Goal: Ask a question: Seek information or help from site administrators or community

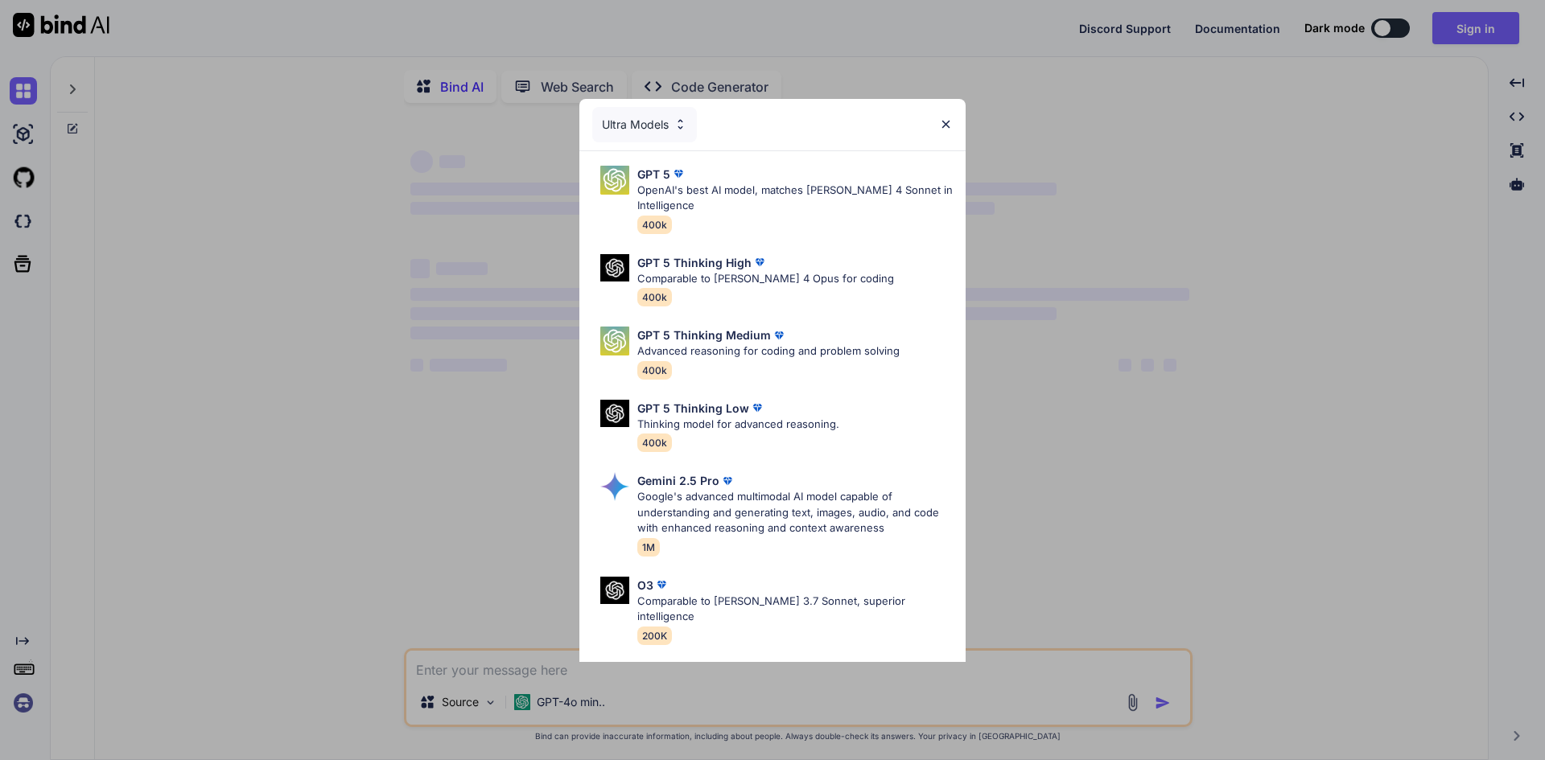
click at [948, 125] on img at bounding box center [946, 124] width 14 height 14
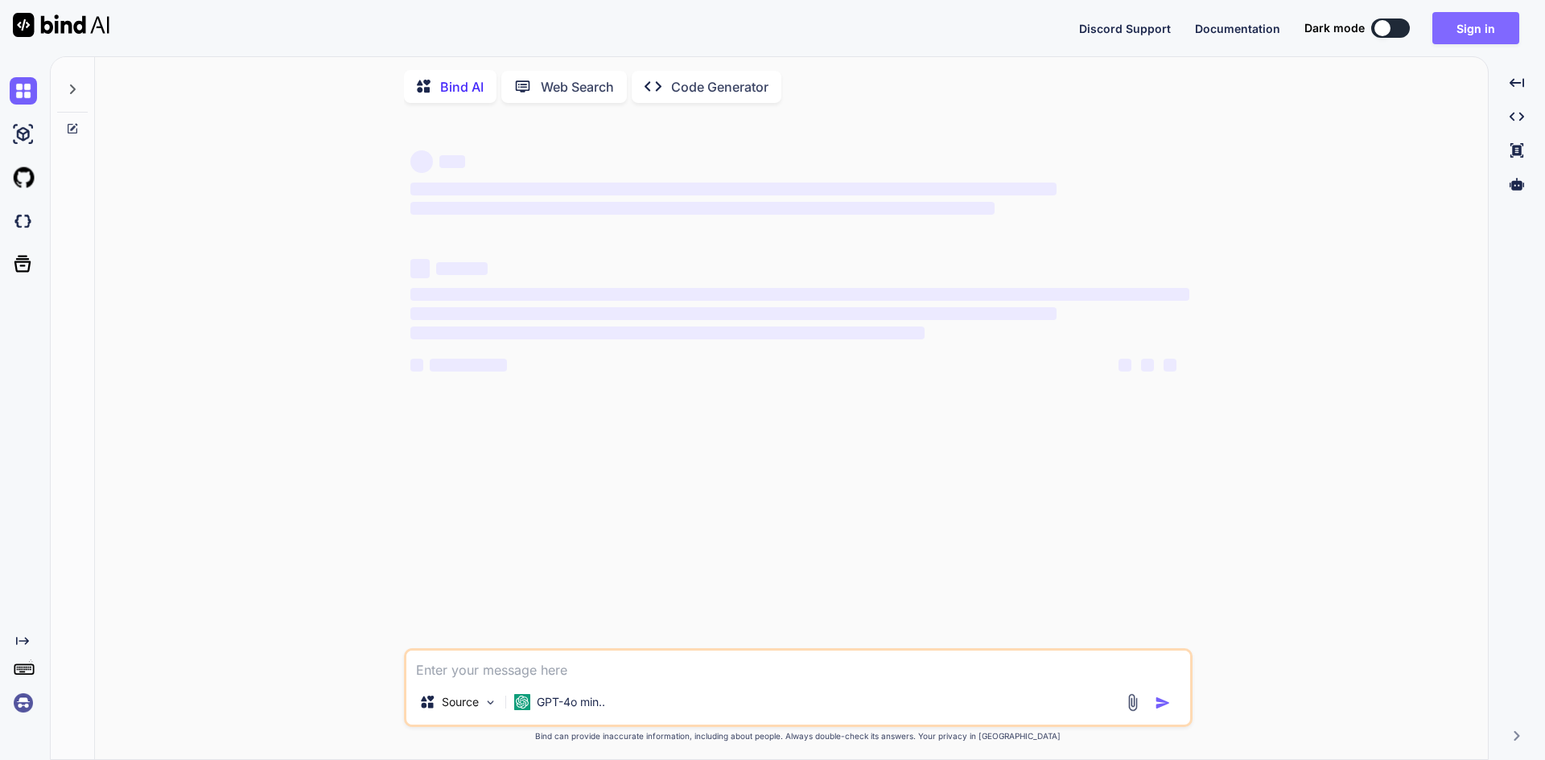
click at [1480, 36] on button "Sign in" at bounding box center [1475, 28] width 87 height 32
type textarea "x"
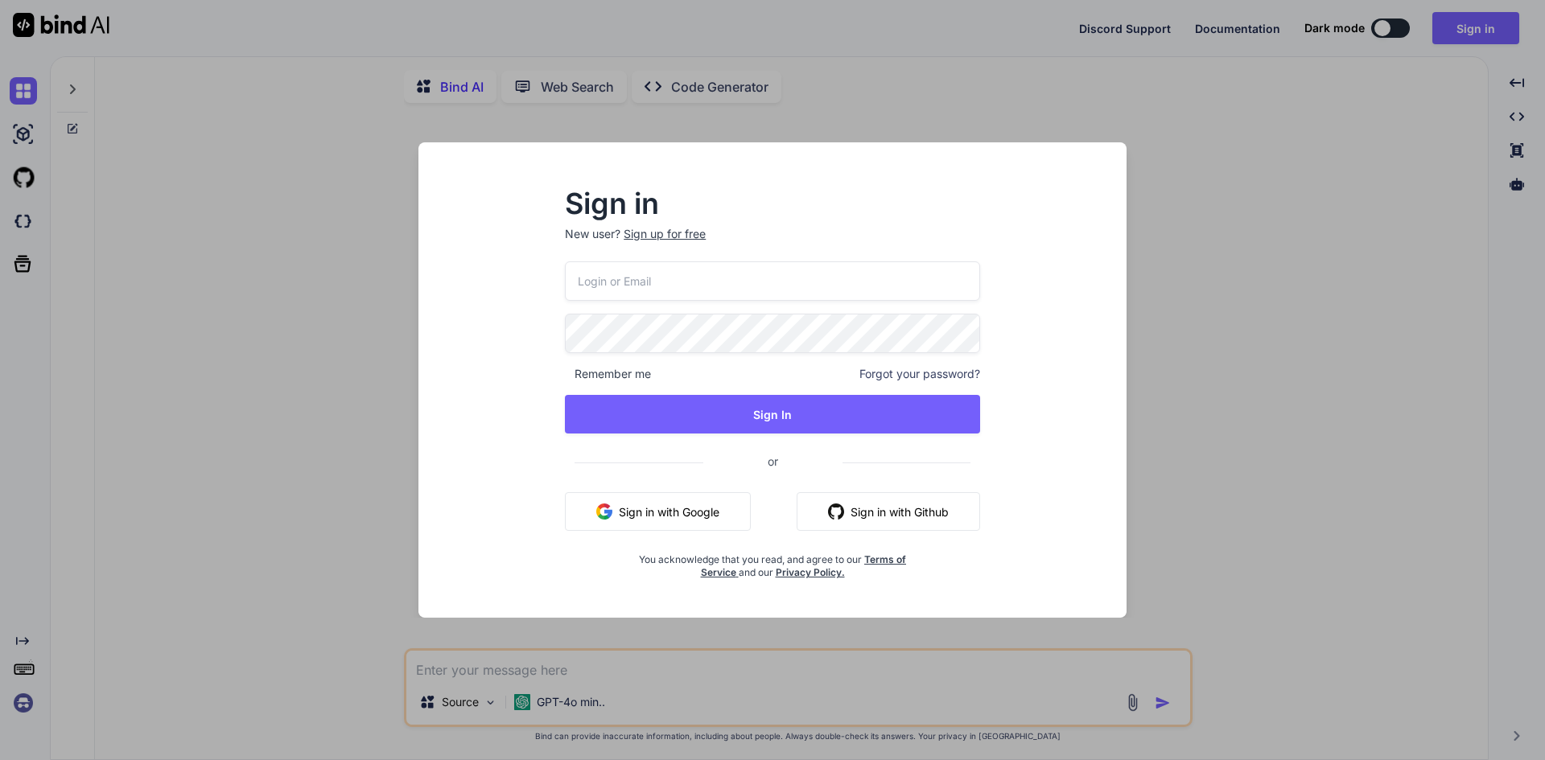
click at [706, 278] on input "email" at bounding box center [772, 280] width 415 height 39
type input "[EMAIL_ADDRESS][DOMAIN_NAME]"
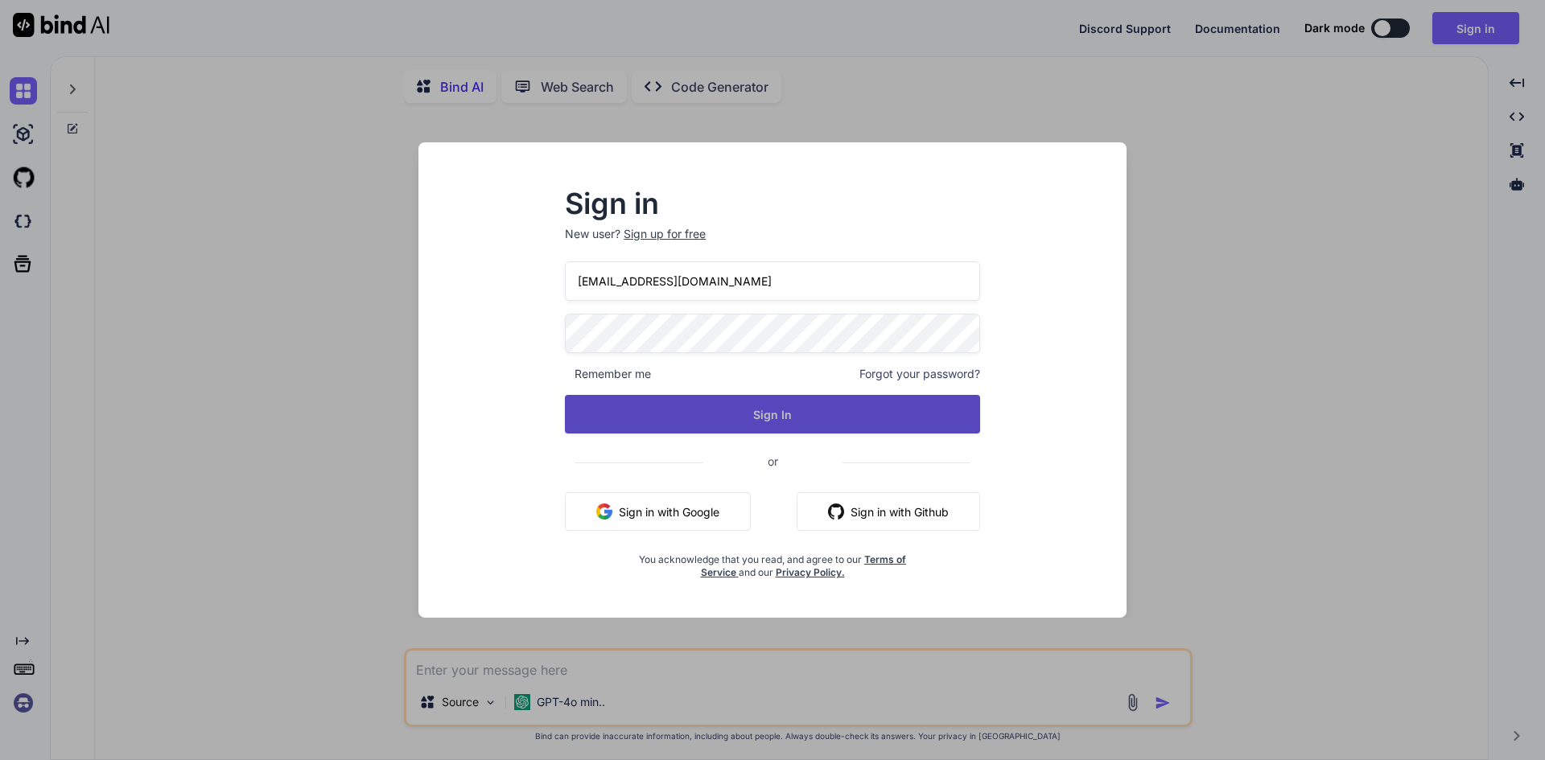
click at [713, 406] on button "Sign In" at bounding box center [772, 414] width 415 height 39
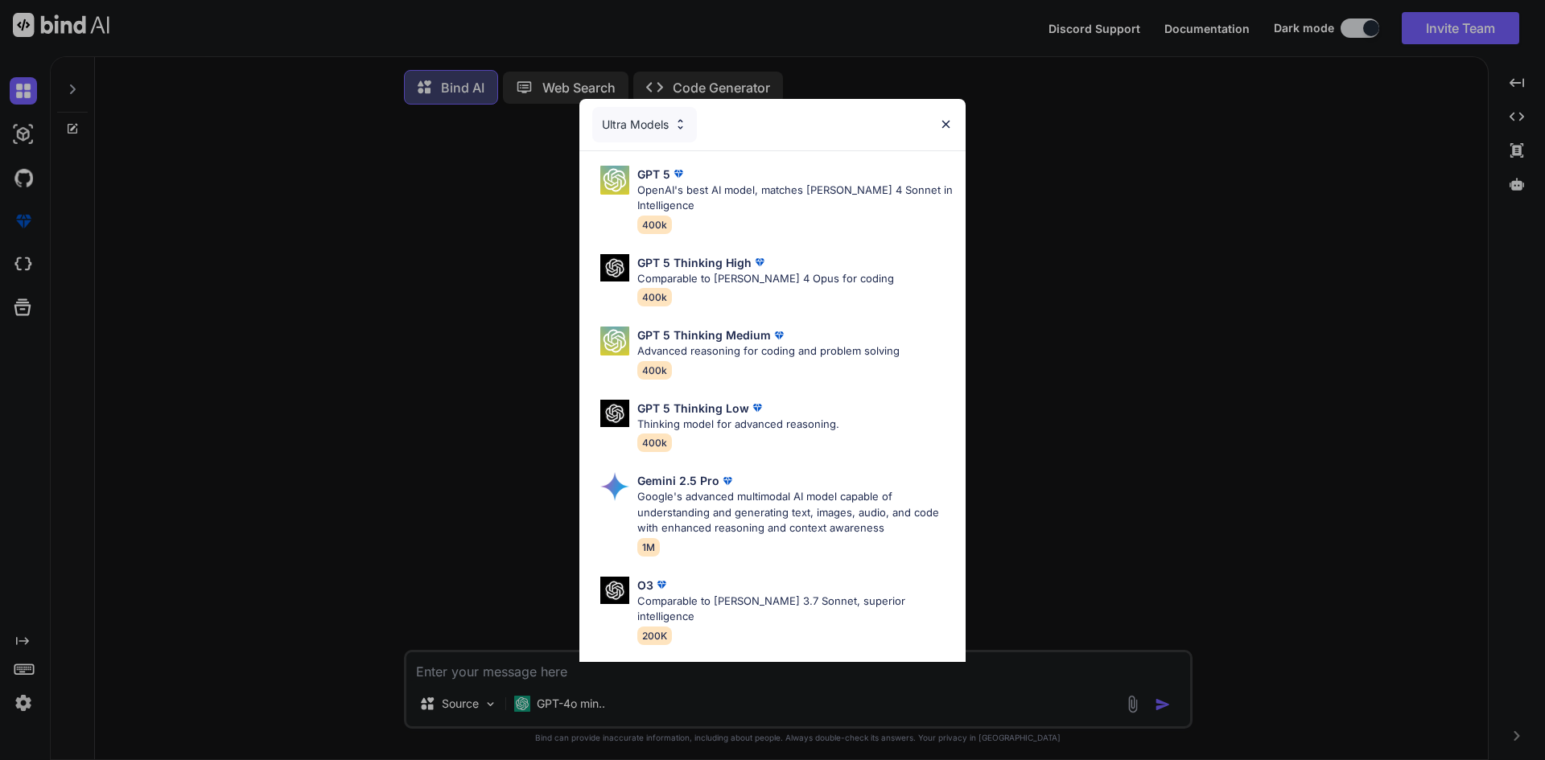
click at [947, 126] on img at bounding box center [946, 124] width 14 height 14
type textarea "x"
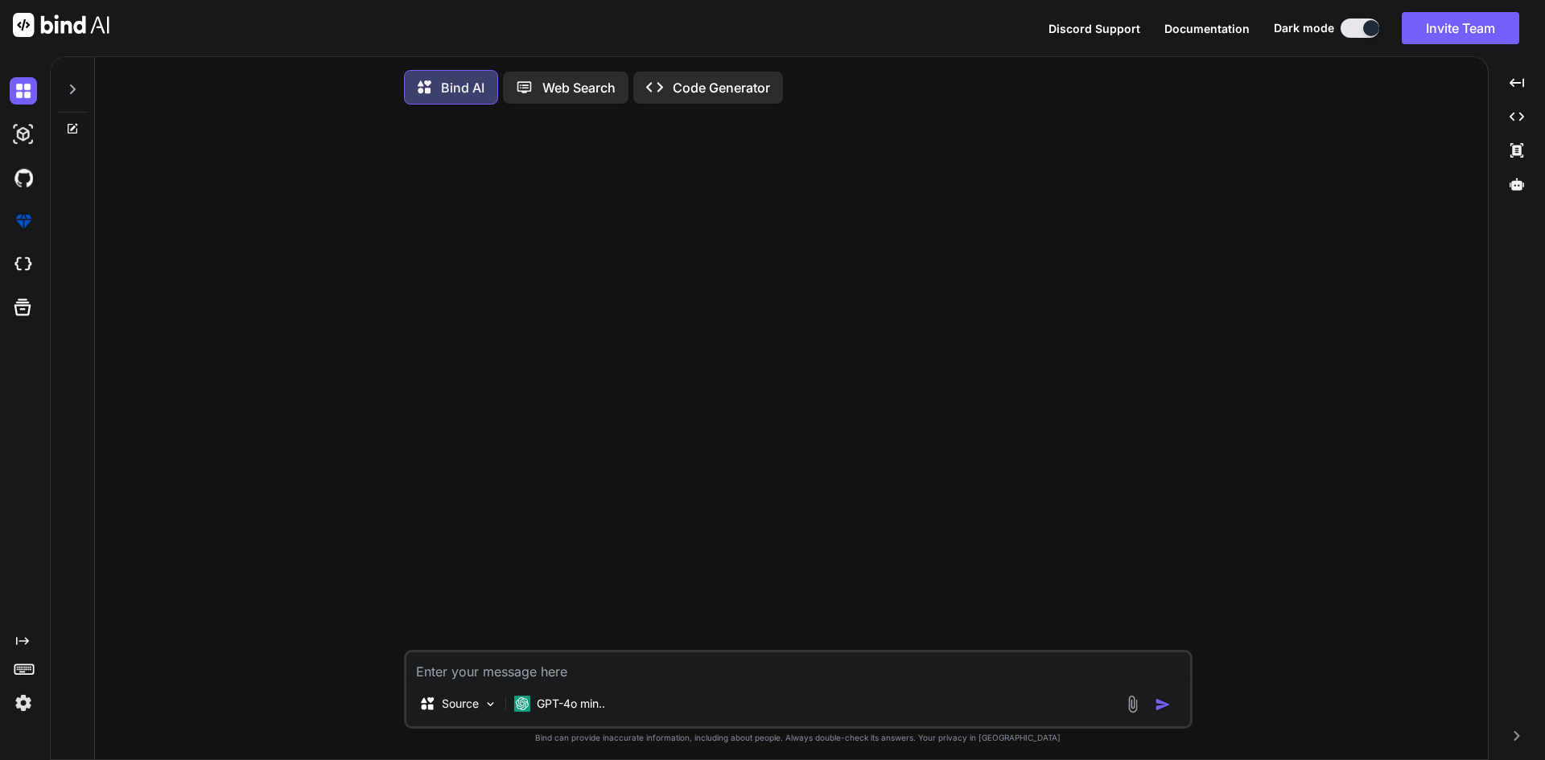
click at [554, 677] on textarea at bounding box center [798, 667] width 784 height 29
type textarea "i"
type textarea "x"
type textarea "i"
type textarea "x"
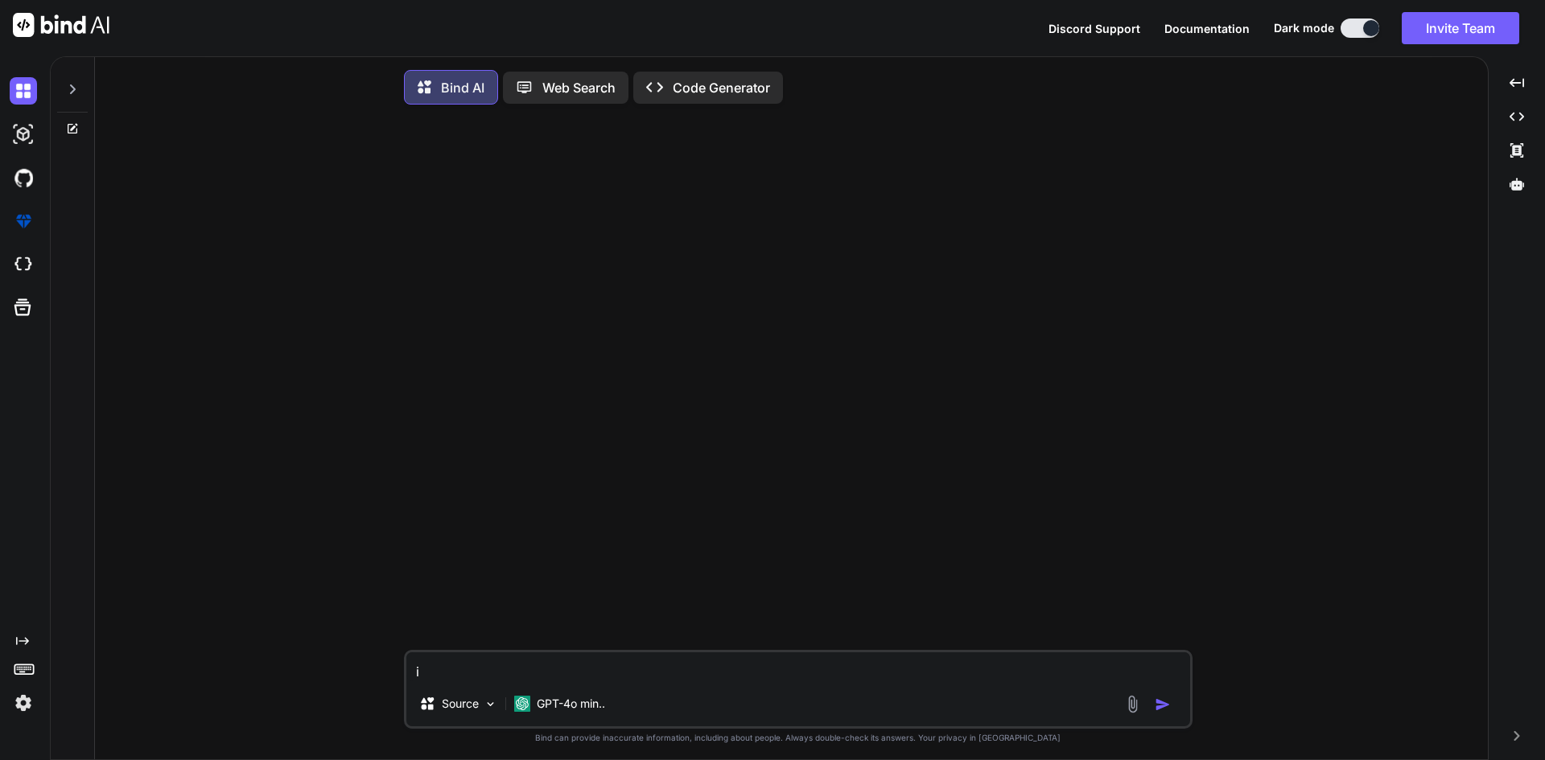
type textarea "i h"
type textarea "x"
type textarea "i ha"
type textarea "x"
type textarea "i hav"
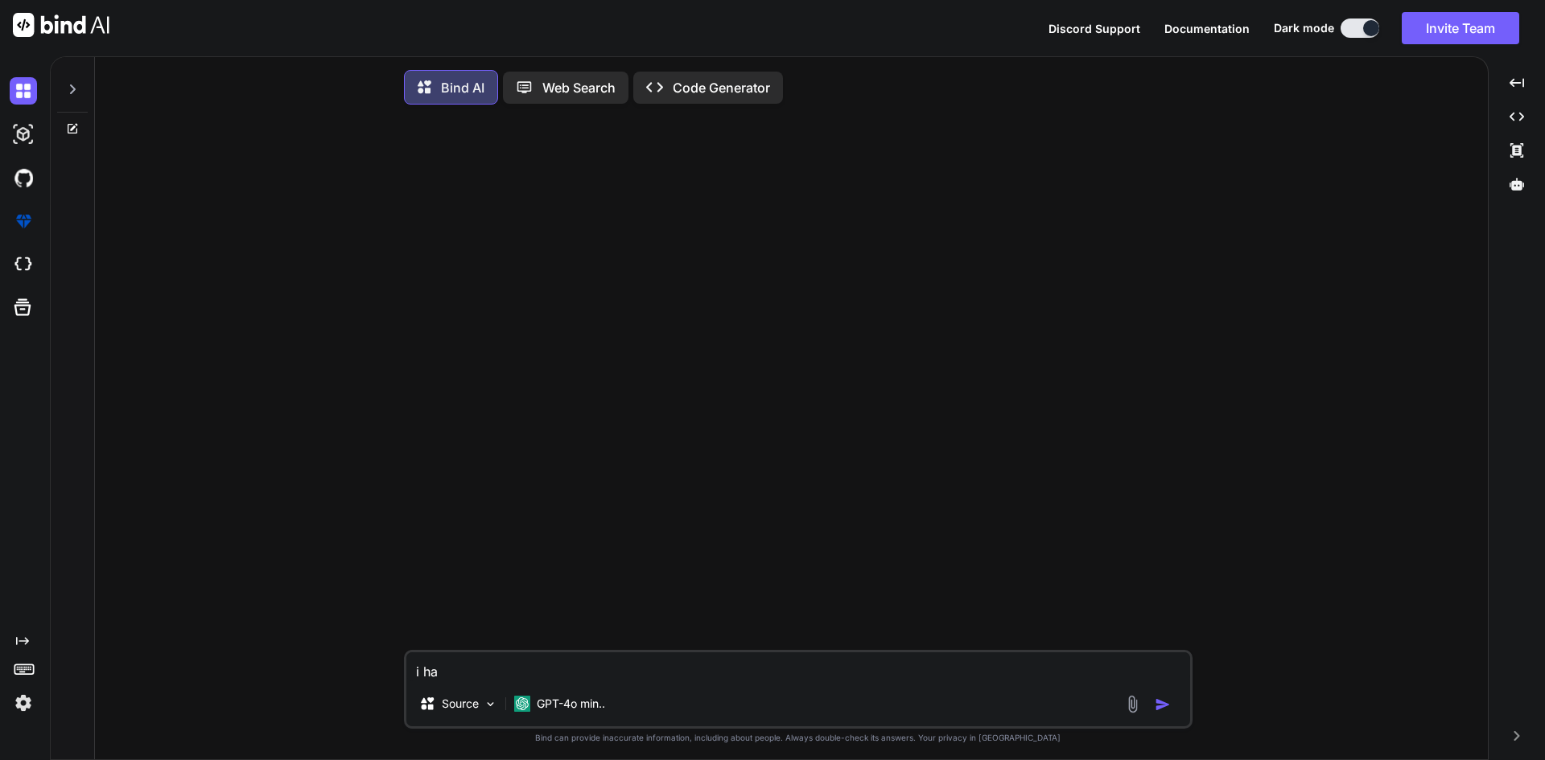
type textarea "x"
type textarea "i have"
type textarea "x"
type textarea "i have"
type textarea "x"
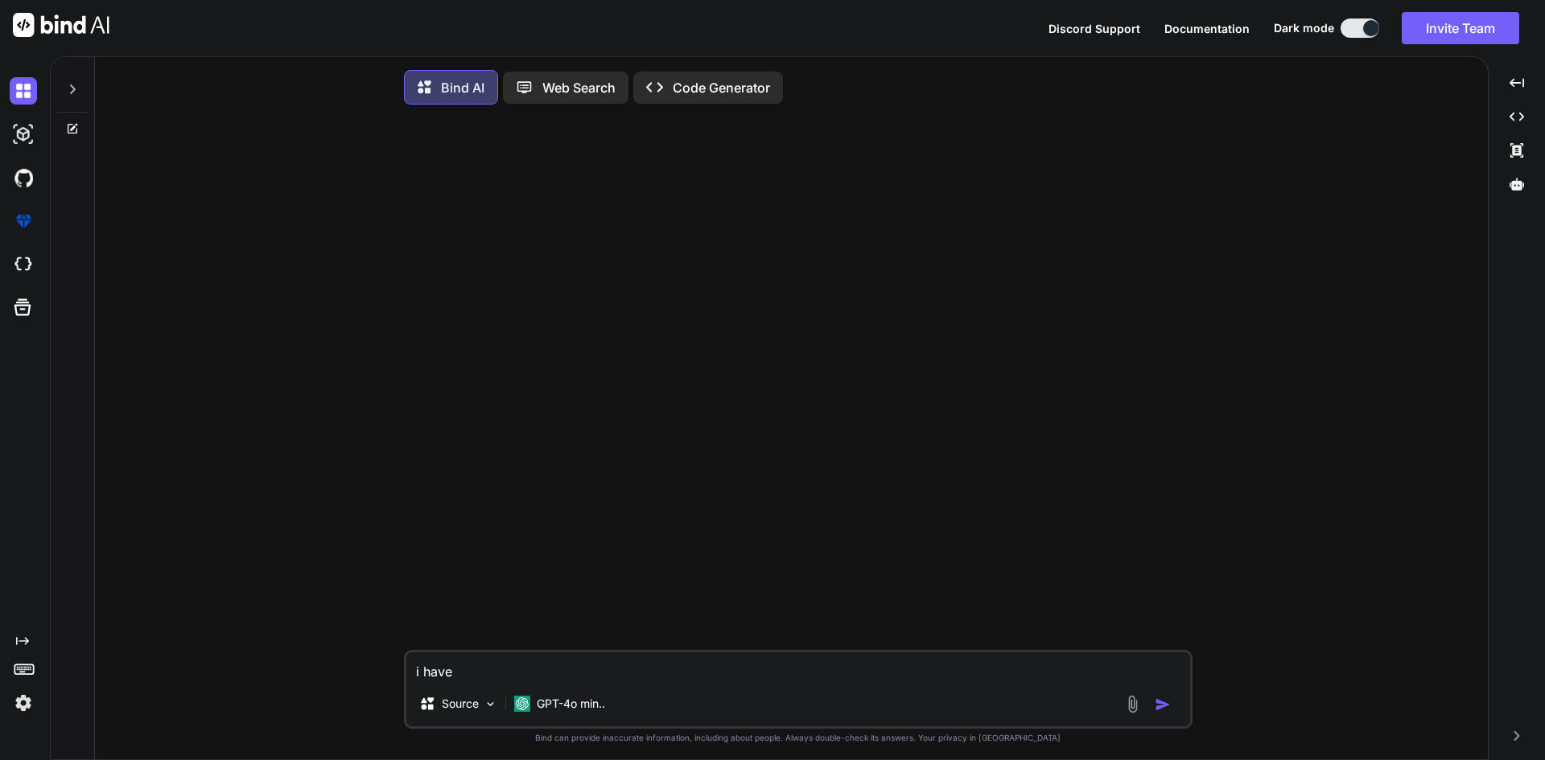
type textarea "i have t"
type textarea "x"
type textarea "i have th"
type textarea "x"
type textarea "i have thi"
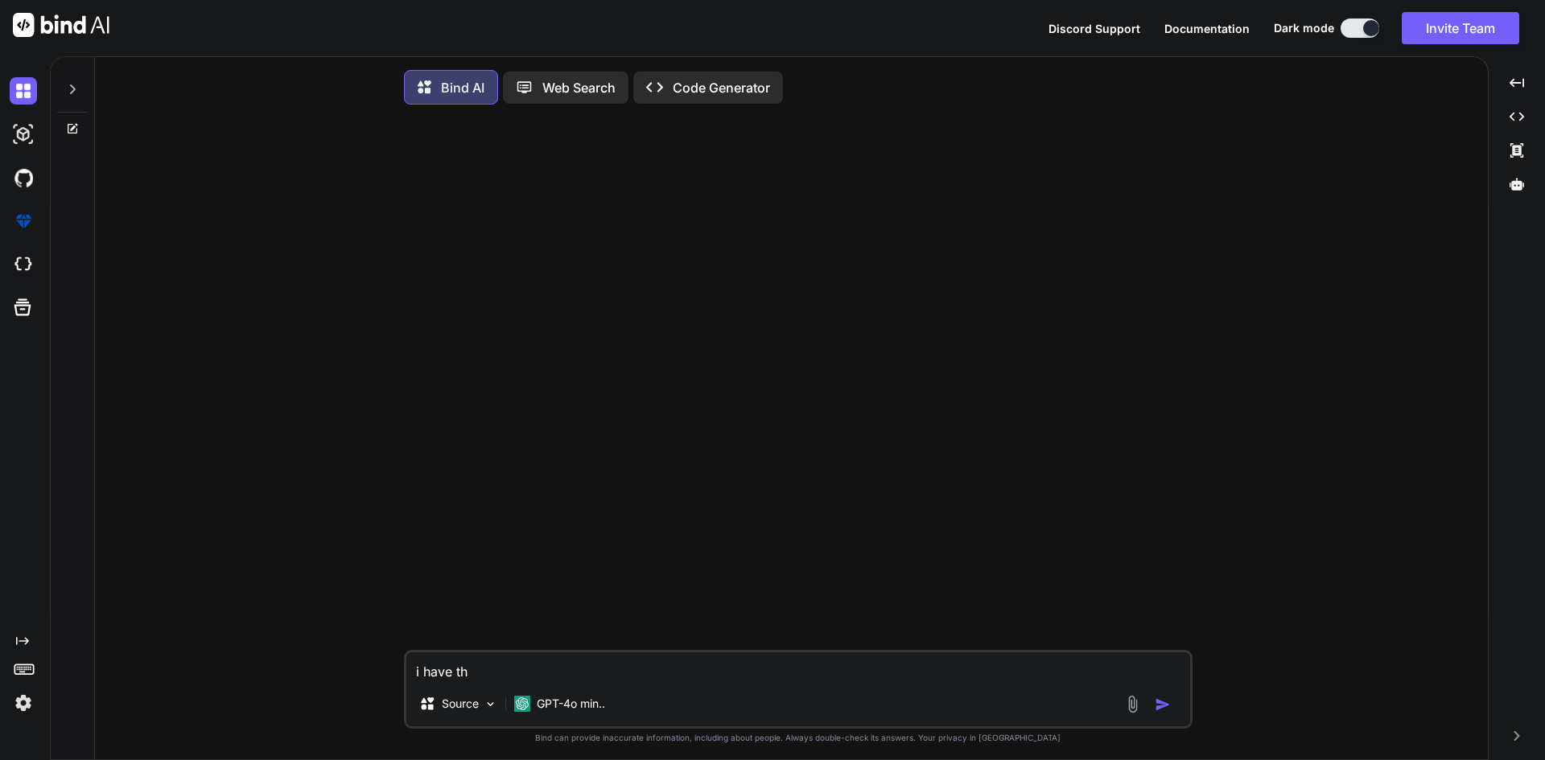
type textarea "x"
type textarea "i have this"
type textarea "x"
type textarea "i have this"
type textarea "x"
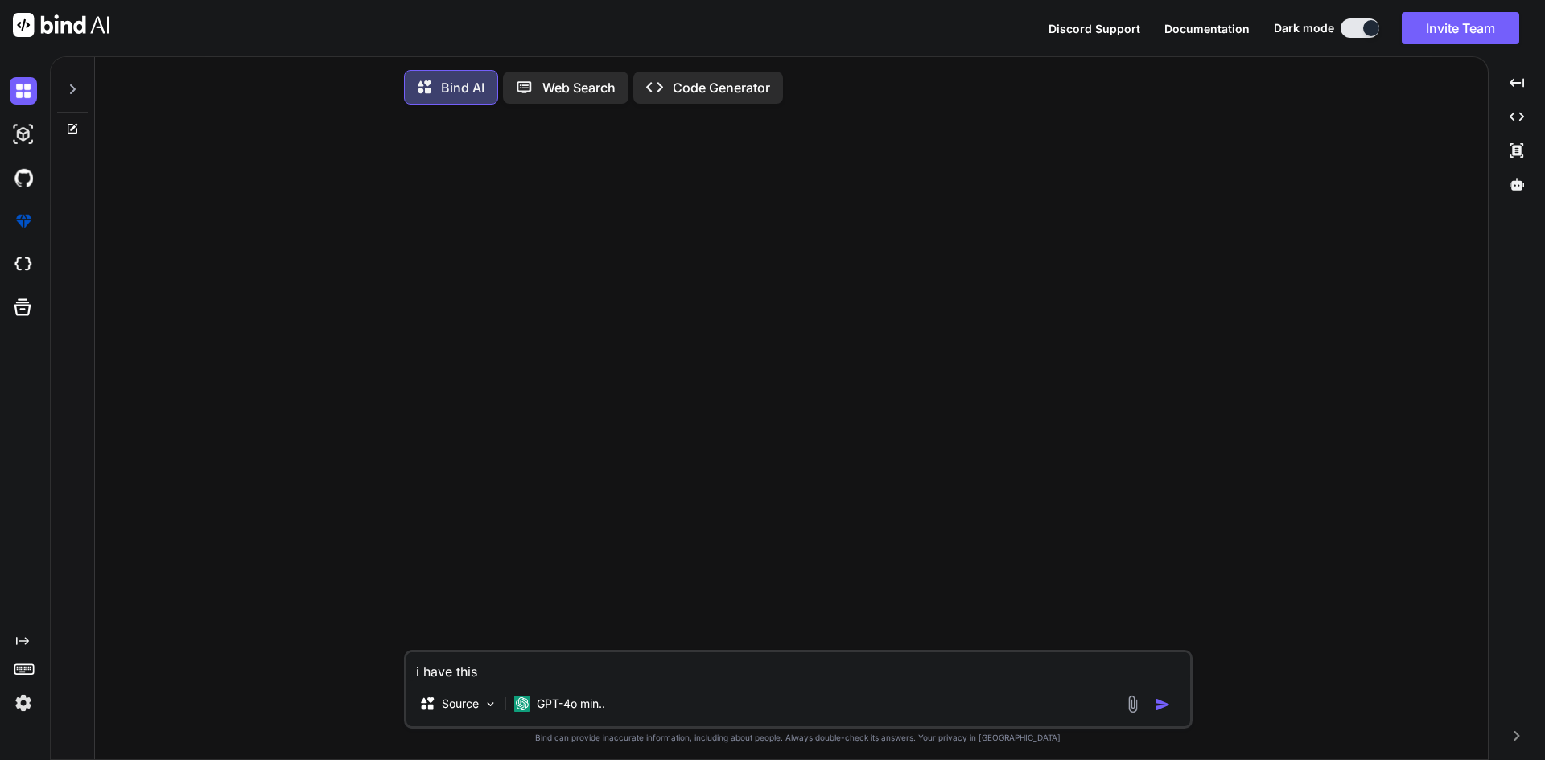
type textarea "i have this c"
type textarea "x"
type textarea "i have this co"
type textarea "x"
type textarea "i have this cod"
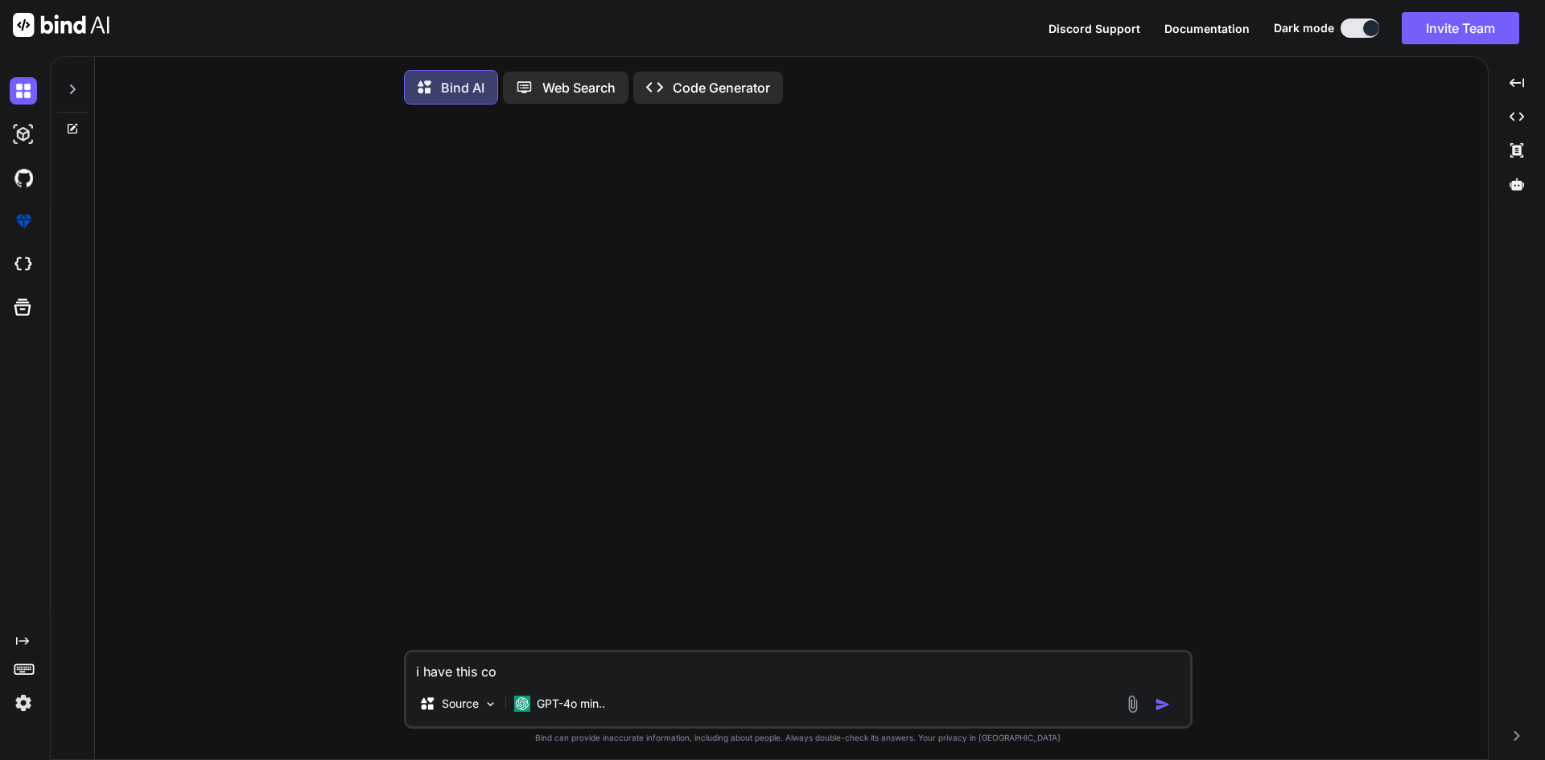
type textarea "x"
type textarea "i have this code"
type textarea "x"
type textarea "i have this code"
type textarea "x"
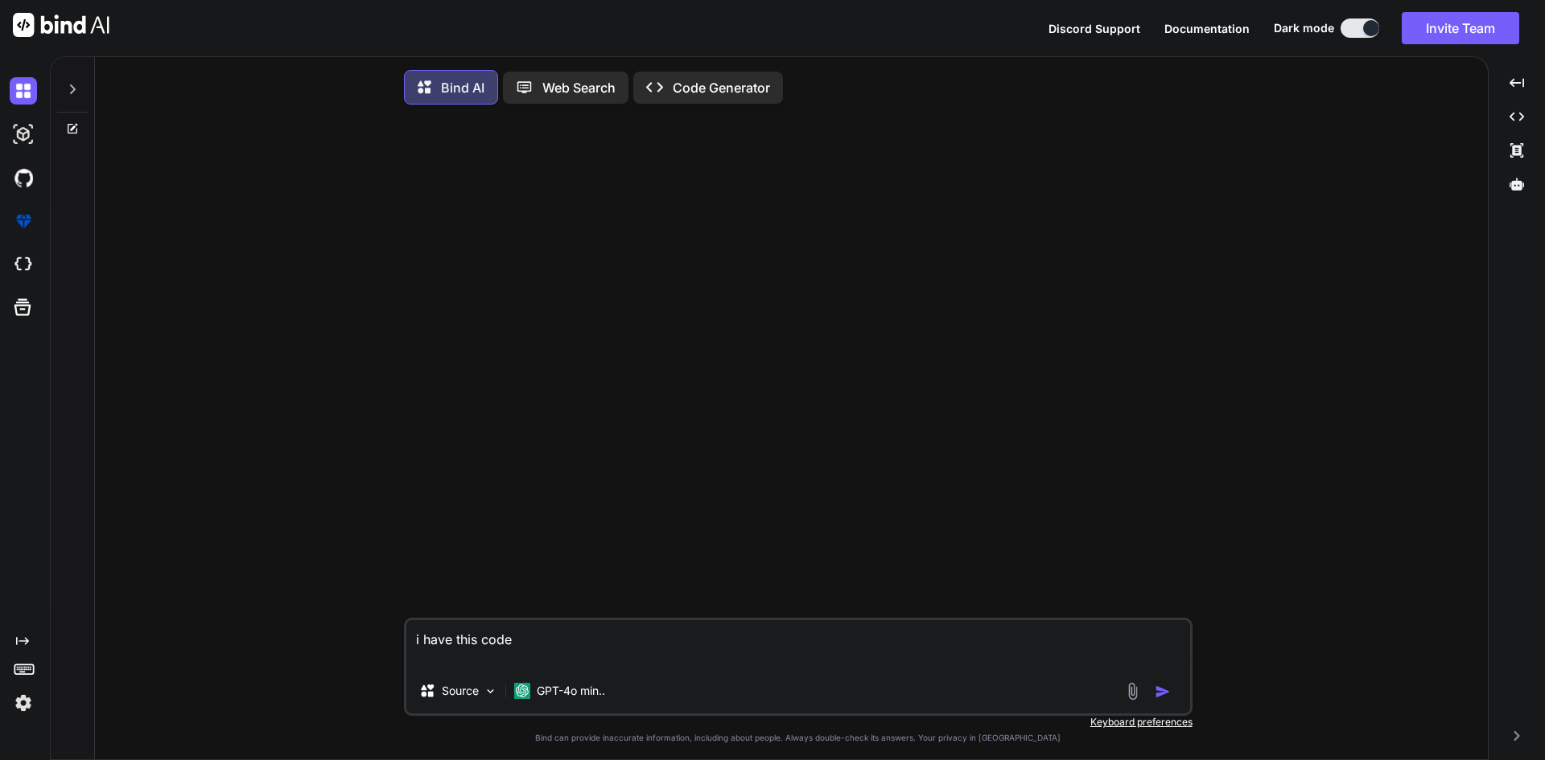
paste textarea "router.get("/customers", async (req, res) => { let accessToken = await getValid…"
type textarea "i have this code router.get("/customers", async (req, res) => { let accessToken…"
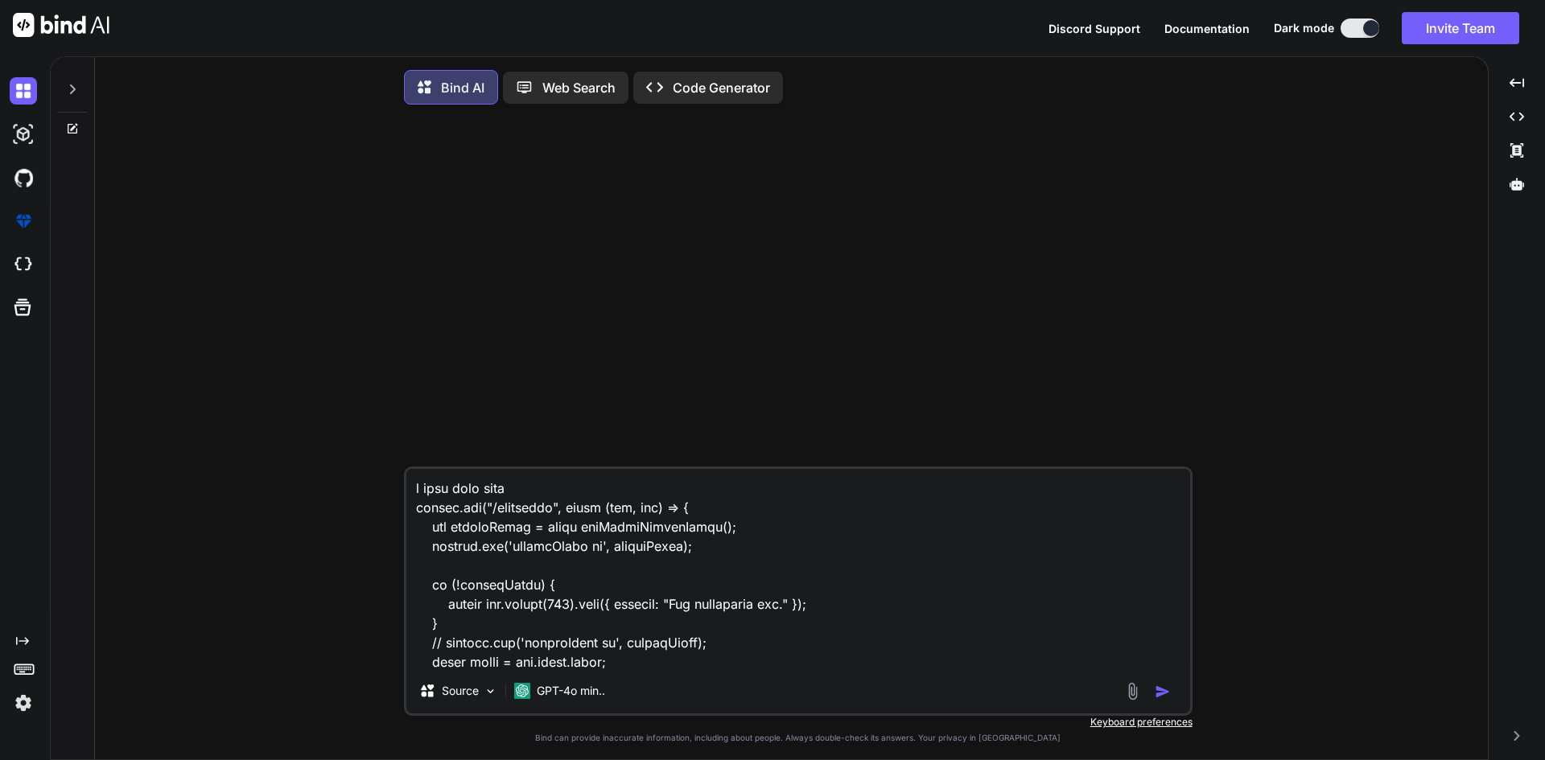
scroll to position [2087, 0]
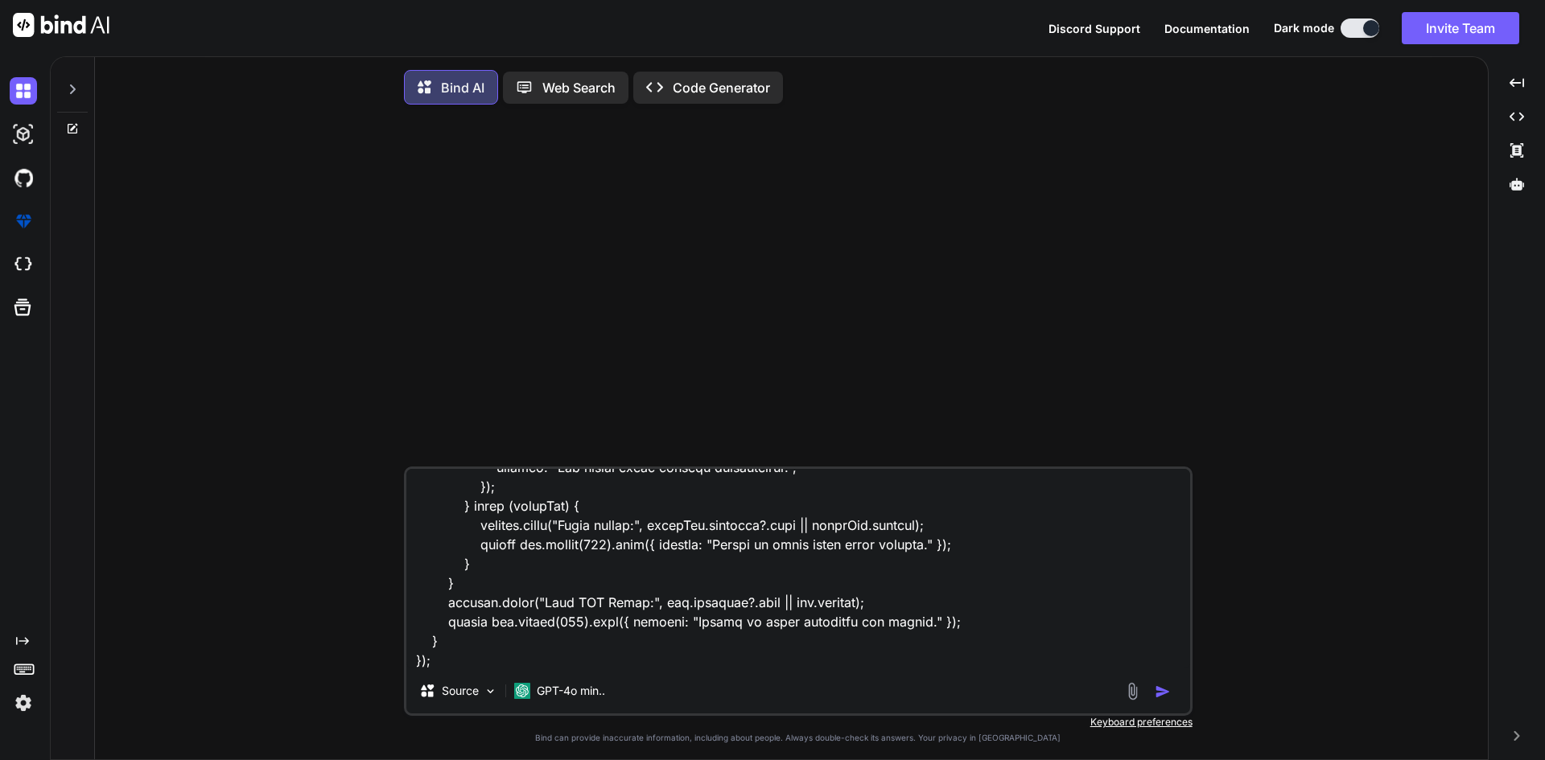
type textarea "x"
type textarea "i have this code router.get("/customers", async (req, res) => { let accessToken…"
type textarea "x"
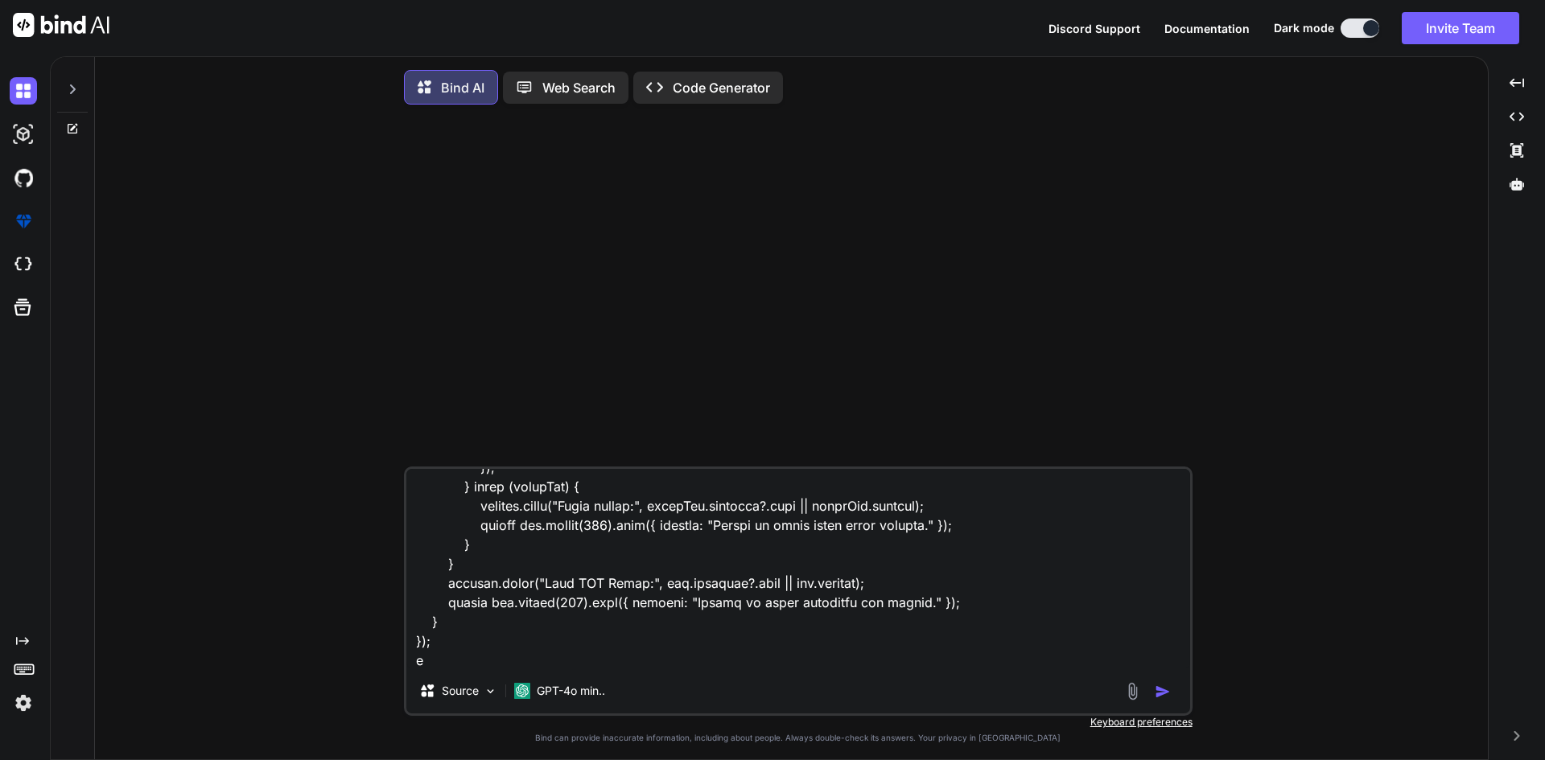
type textarea "i have this code router.get("/customers", async (req, res) => { let accessToken…"
type textarea "x"
type textarea "i have this code router.get("/customers", async (req, res) => { let accessToken…"
type textarea "x"
type textarea "i have this code router.get("/customers", async (req, res) => { let accessToken…"
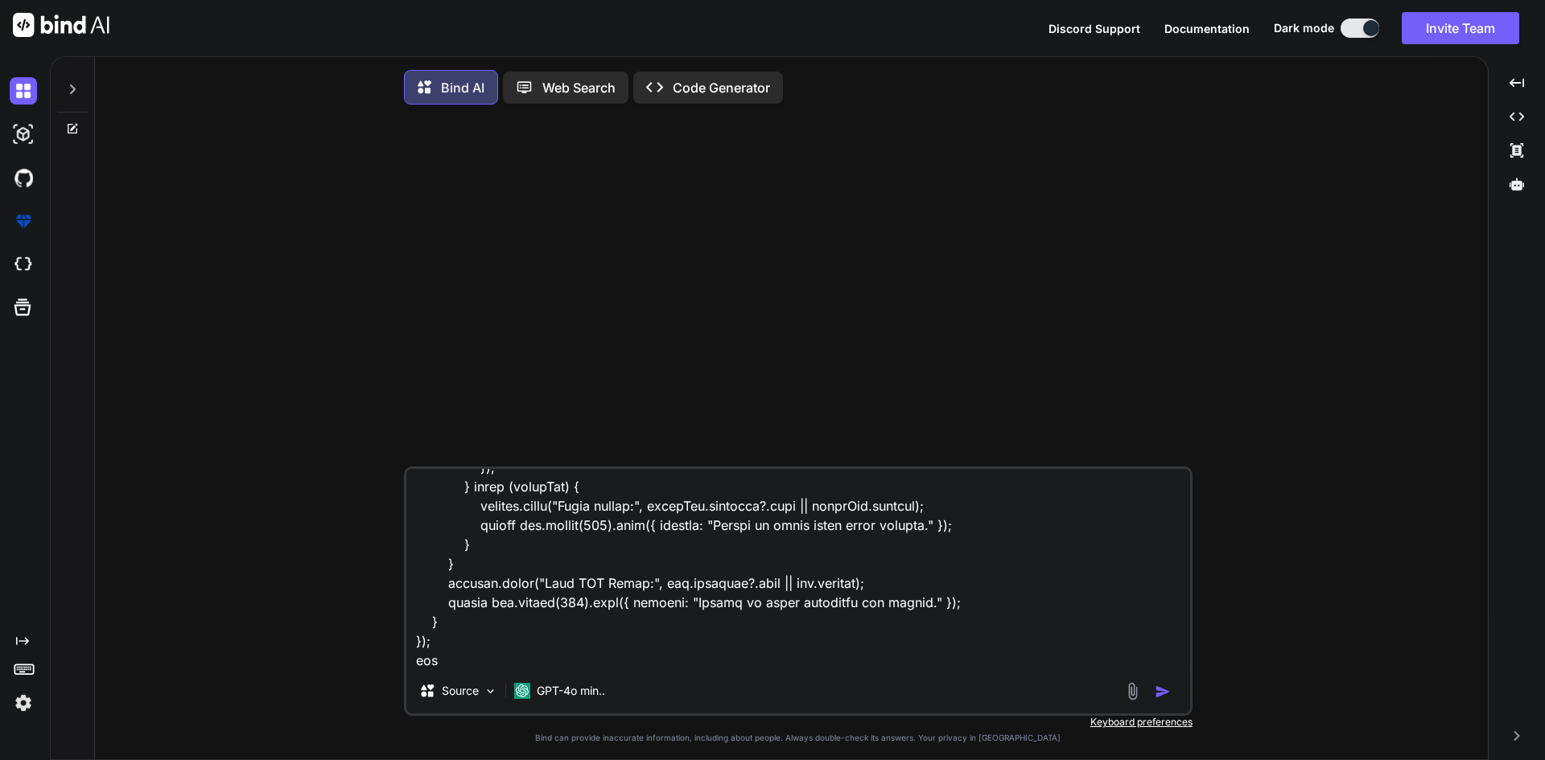
type textarea "x"
type textarea "i have this code router.get("/customers", async (req, res) => { let accessToken…"
type textarea "x"
paste textarea "function getPackageMinutes(mainProduct) { if (!mainProduct || ![DOMAIN_NAME]) r…"
type textarea "i have this code router.get("/customers", async (req, res) => { let accessToken…"
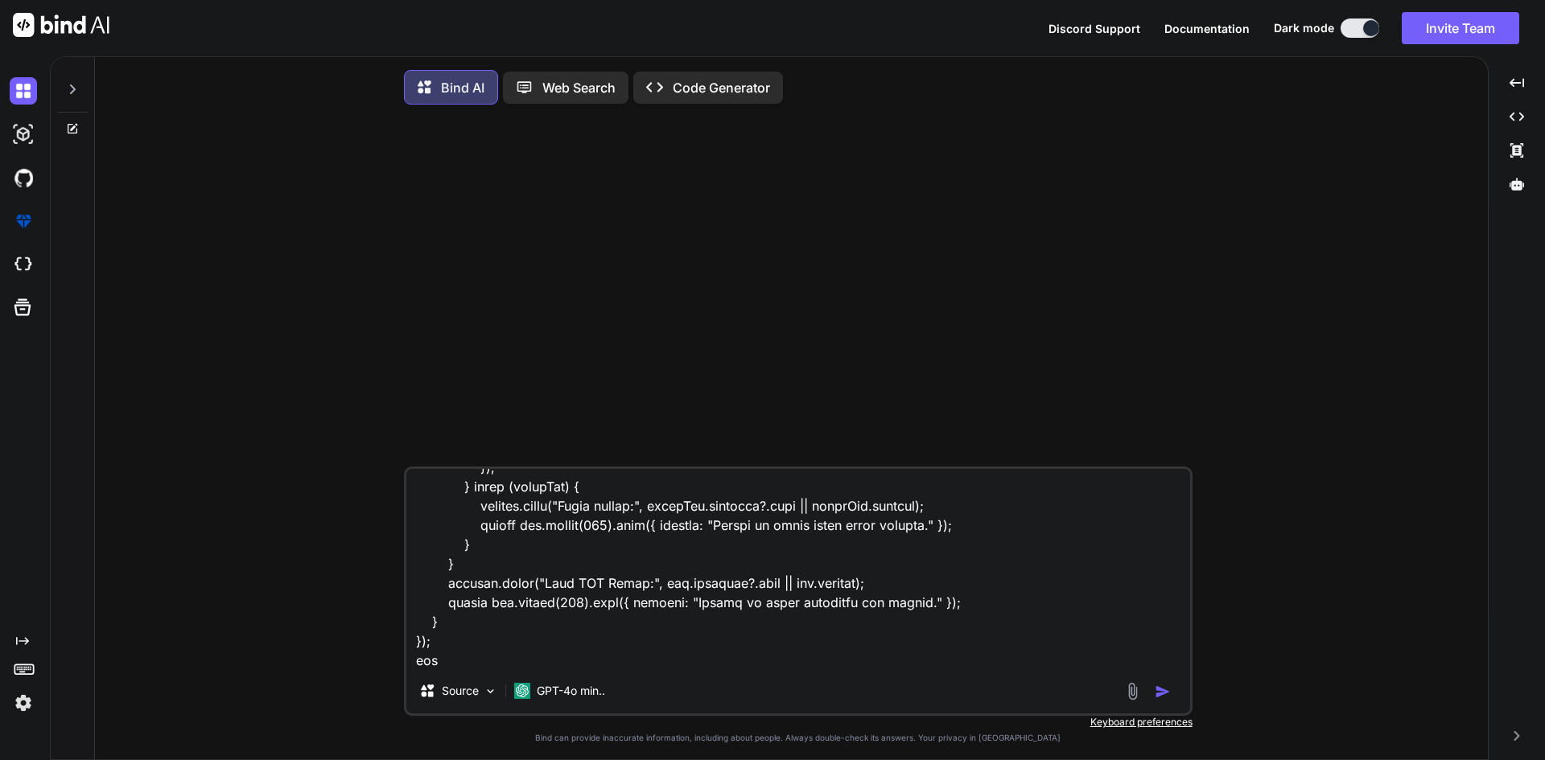
scroll to position [4211, 0]
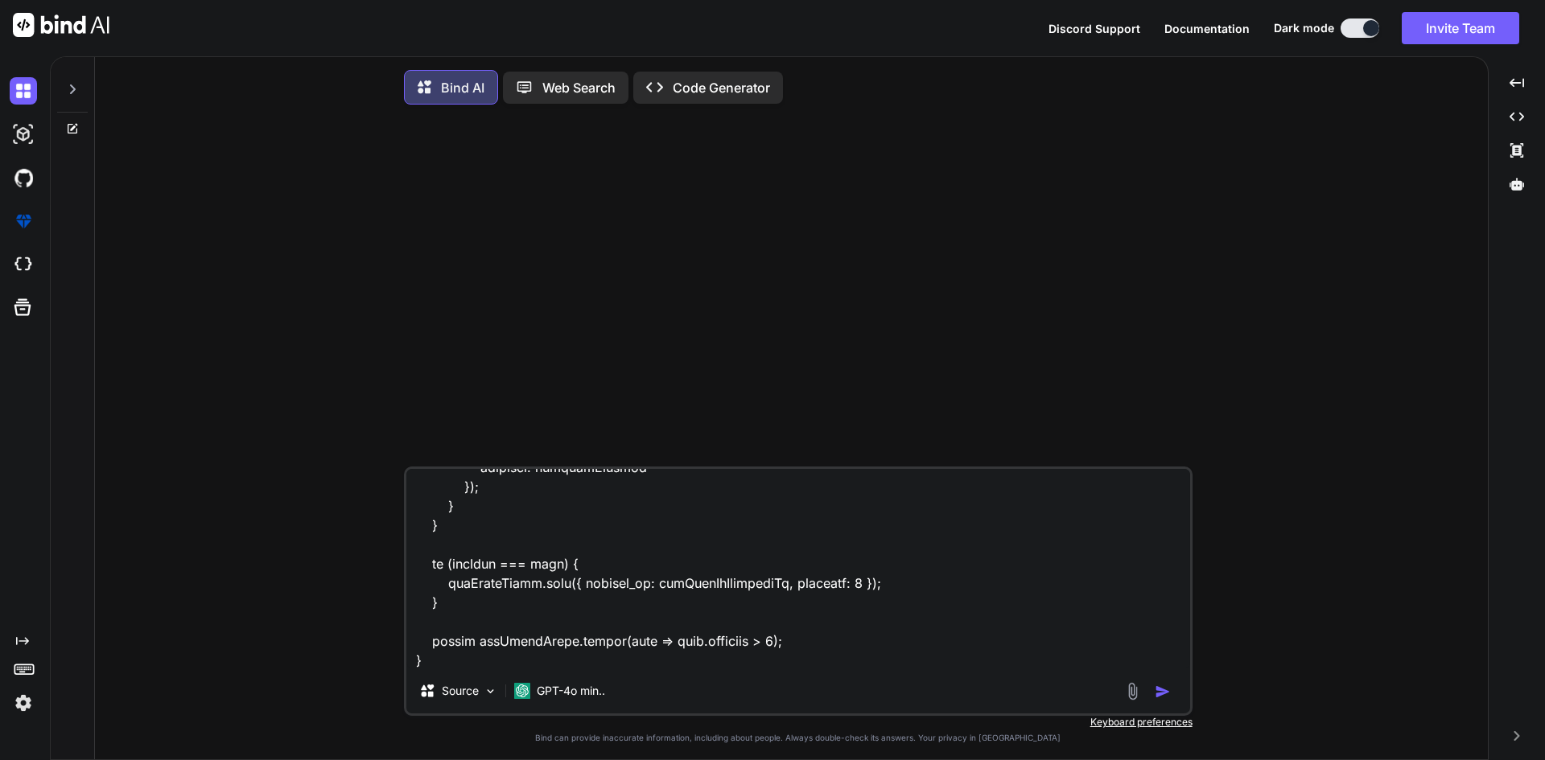
type textarea "x"
type textarea "i have this code router.get("/customers", async (req, res) => { let accessToken…"
type textarea "x"
type textarea "i have this code router.get("/customers", async (req, res) => { let accessToken…"
type textarea "x"
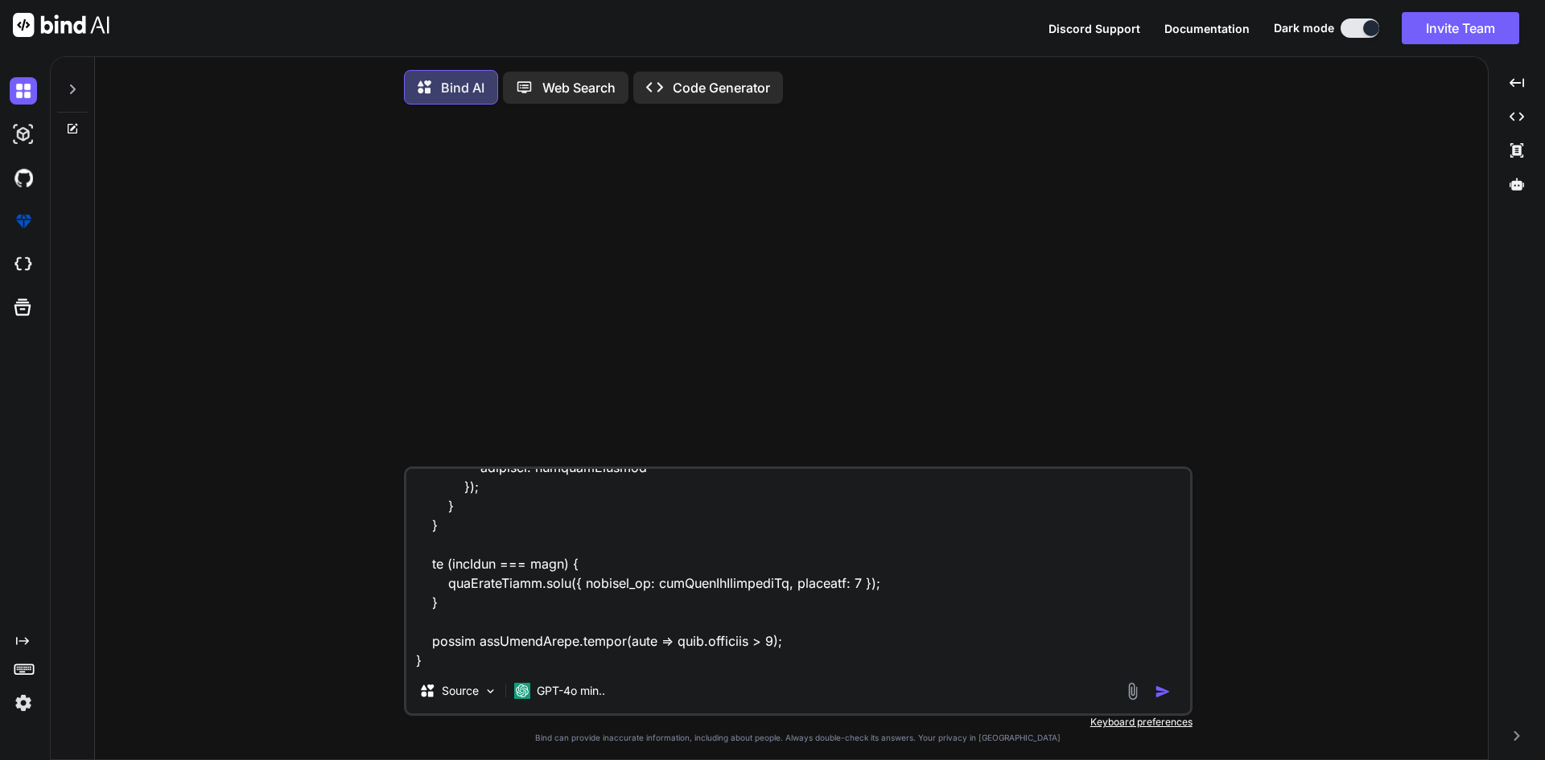
scroll to position [4231, 0]
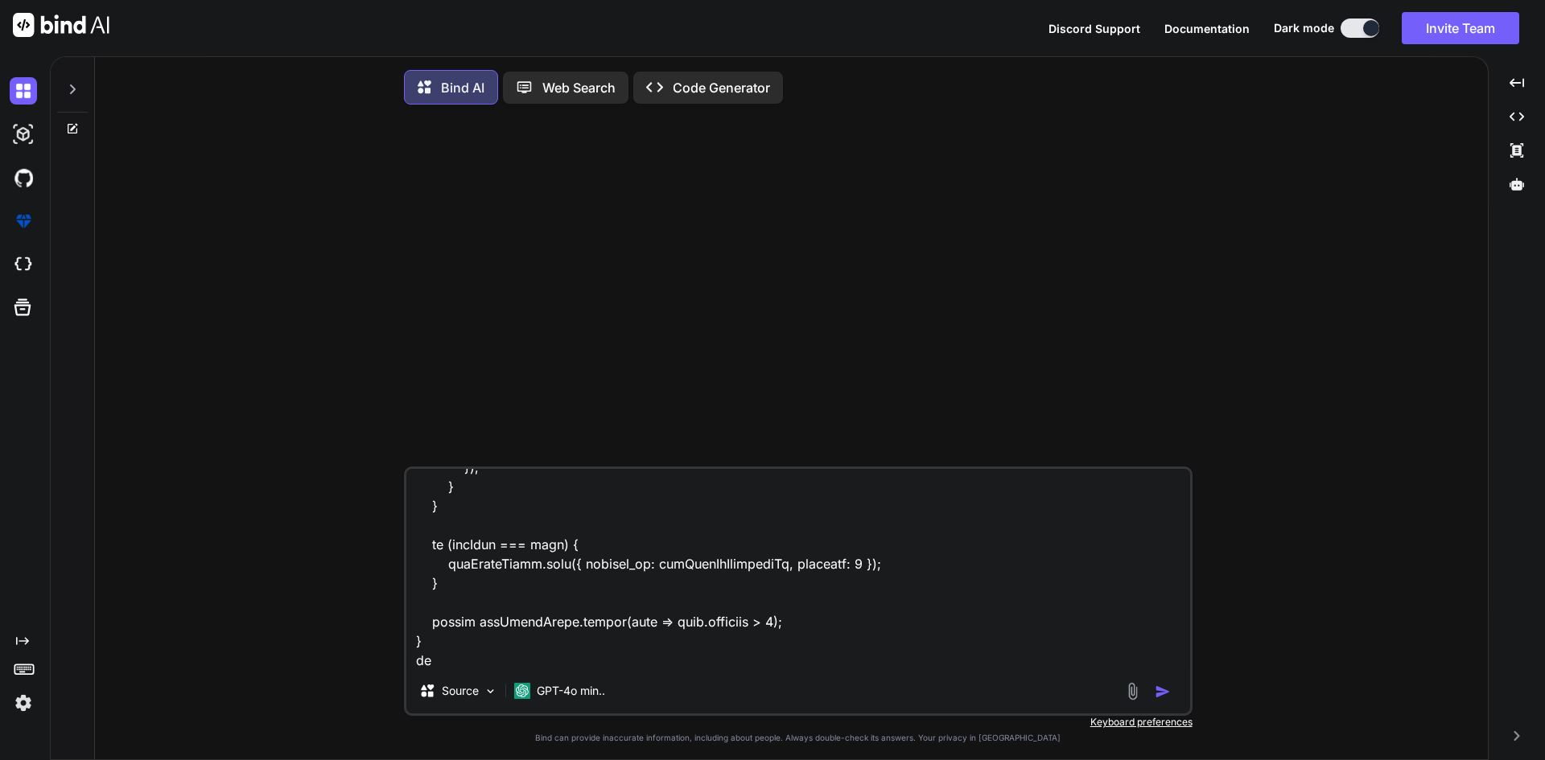
type textarea "i have this code router.get("/customers", async (req, res) => { let accessToken…"
type textarea "x"
type textarea "i have this code router.get("/customers", async (req, res) => { let accessToken…"
type textarea "x"
type textarea "i have this code router.get("/customers", async (req, res) => { let accessToken…"
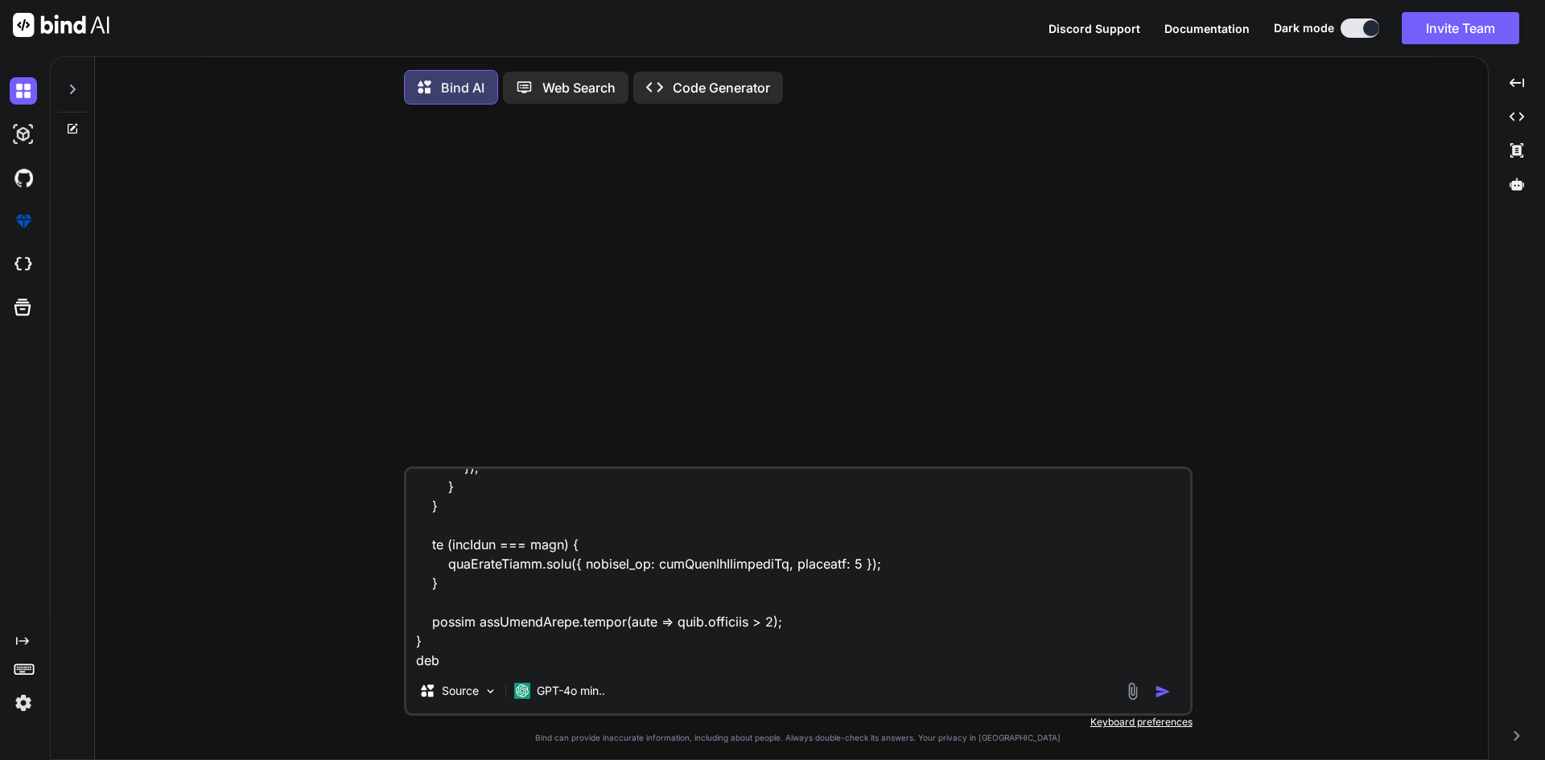
type textarea "x"
type textarea "i have this code router.get("/customers", async (req, res) => { let accessToken…"
type textarea "x"
type textarea "i have this code router.get("/customers", async (req, res) => { let accessToken…"
type textarea "x"
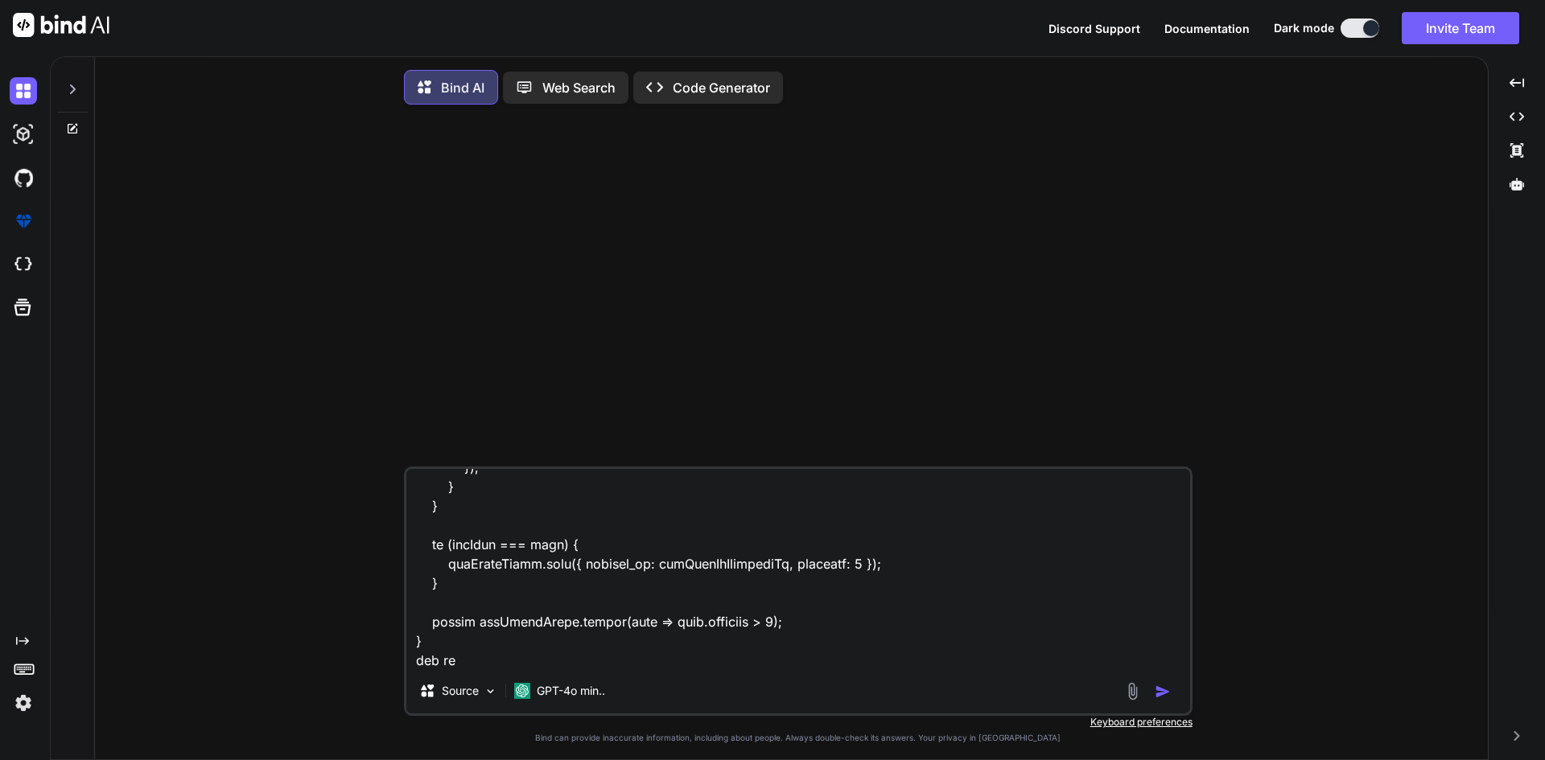
type textarea "i have this code router.get("/customers", async (req, res) => { let accessToken…"
type textarea "x"
type textarea "i have this code router.get("/customers", async (req, res) => { let accessToken…"
type textarea "x"
type textarea "i have this code router.get("/customers", async (req, res) => { let accessToken…"
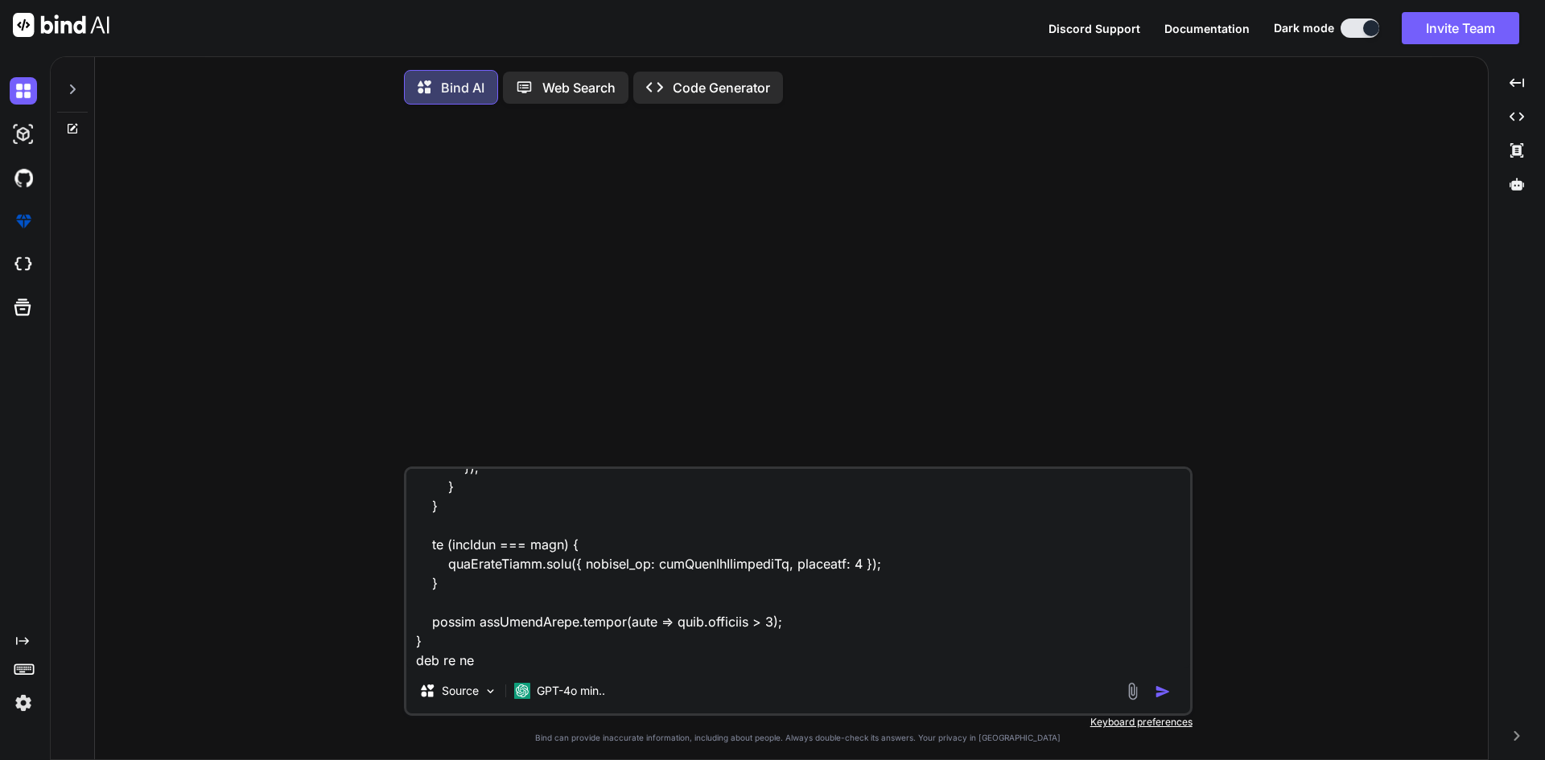
type textarea "x"
type textarea "i have this code router.get("/customers", async (req, res) => { let accessToken…"
type textarea "x"
type textarea "i have this code router.get("/customers", async (req, res) => { let accessToken…"
type textarea "x"
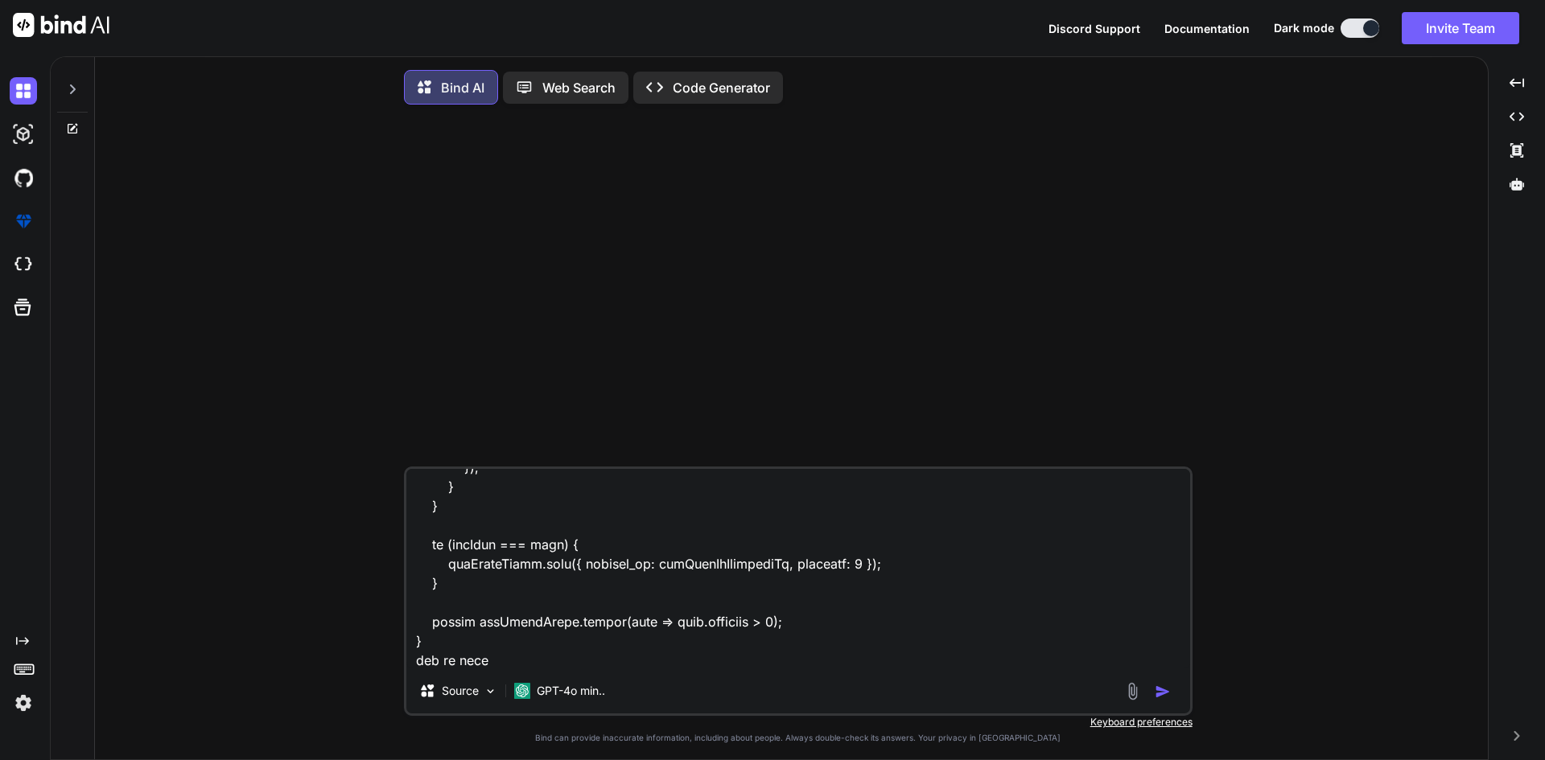
type textarea "i have this code router.get("/customers", async (req, res) => { let accessToken…"
type textarea "x"
type textarea "i have this code router.get("/customers", async (req, res) => { let accessToken…"
type textarea "x"
type textarea "i have this code router.get("/customers", async (req, res) => { let accessToken…"
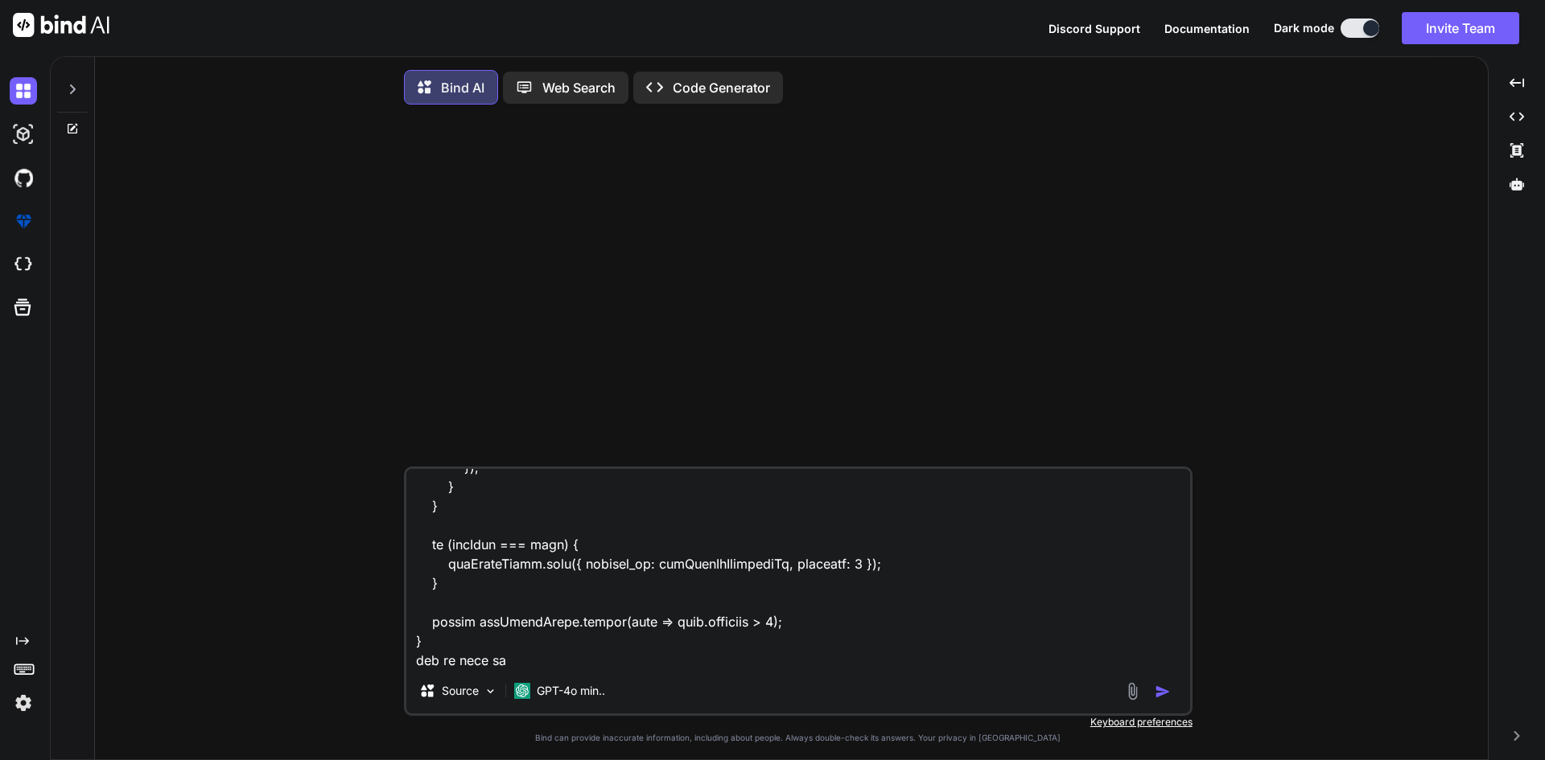
type textarea "x"
type textarea "i have this code router.get("/customers", async (req, res) => { let accessToken…"
type textarea "x"
type textarea "i have this code router.get("/customers", async (req, res) => { let accessToken…"
type textarea "x"
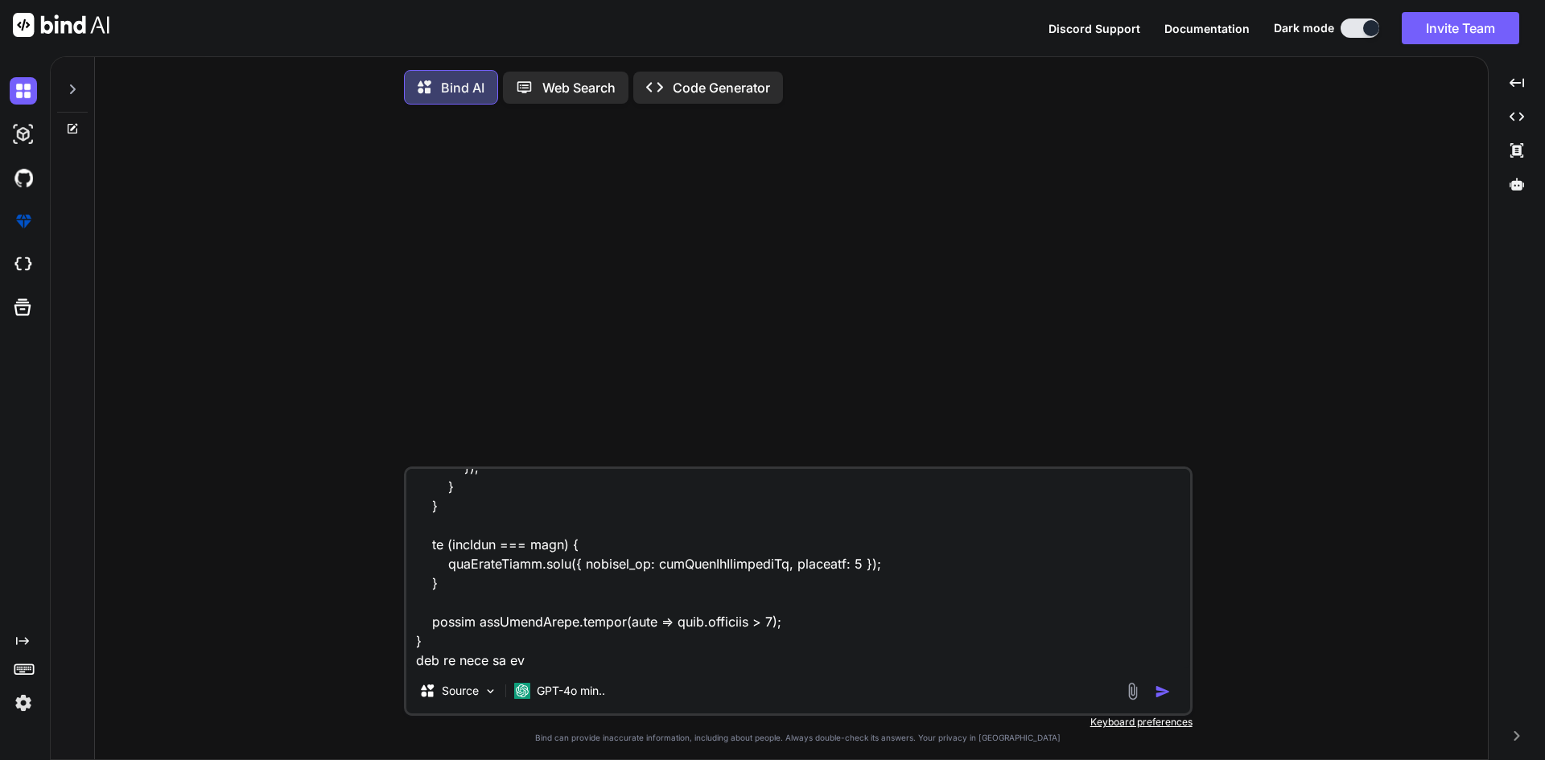
type textarea "i have this code router.get("/customers", async (req, res) => { let accessToken…"
type textarea "x"
type textarea "i have this code router.get("/customers", async (req, res) => { let accessToken…"
type textarea "x"
type textarea "i have this code router.get("/customers", async (req, res) => { let accessToken…"
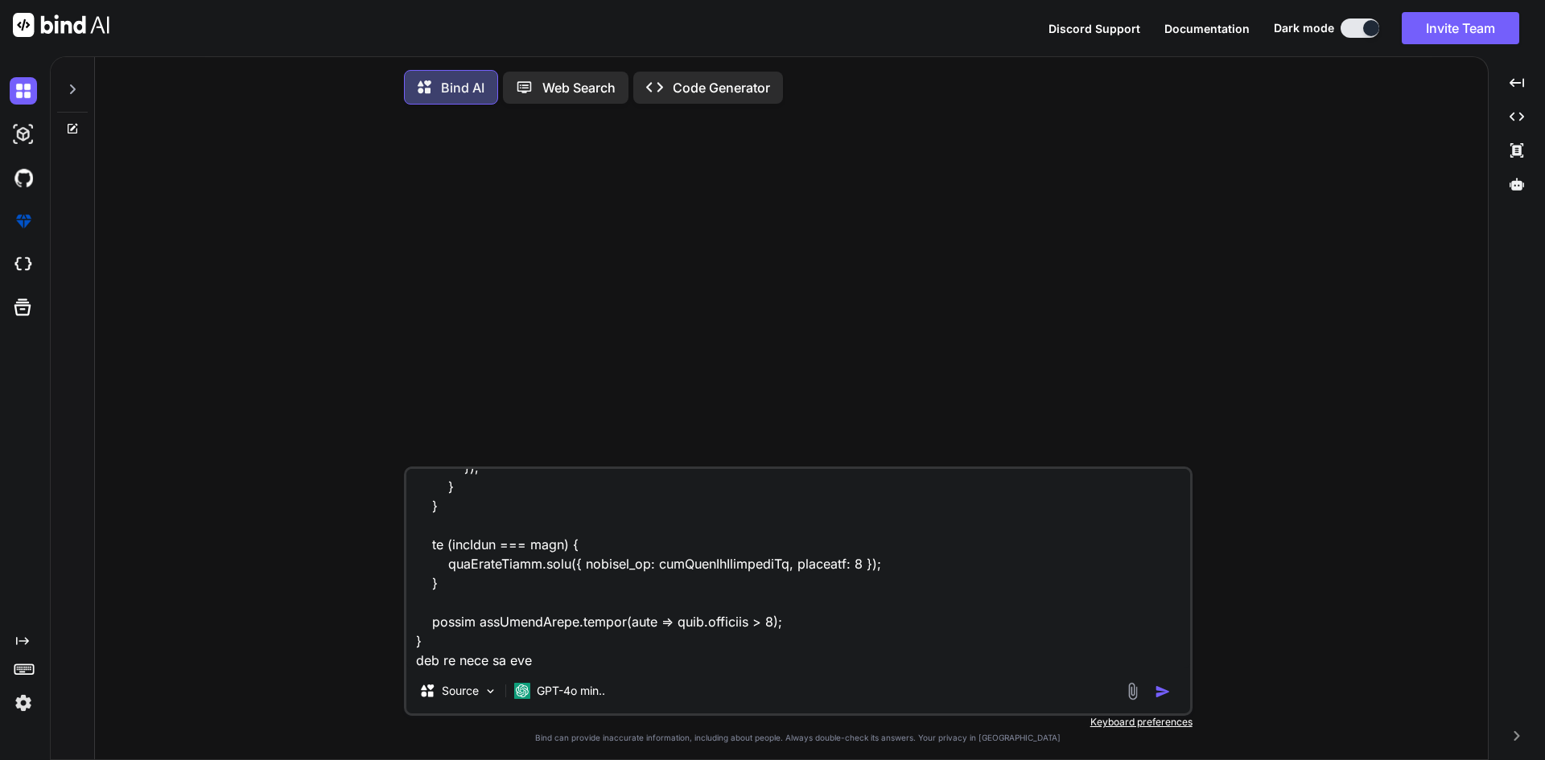
type textarea "x"
type textarea "i have this code router.get("/customers", async (req, res) => { let accessToken…"
type textarea "x"
type textarea "i have this code router.get("/customers", async (req, res) => { let accessToken…"
type textarea "x"
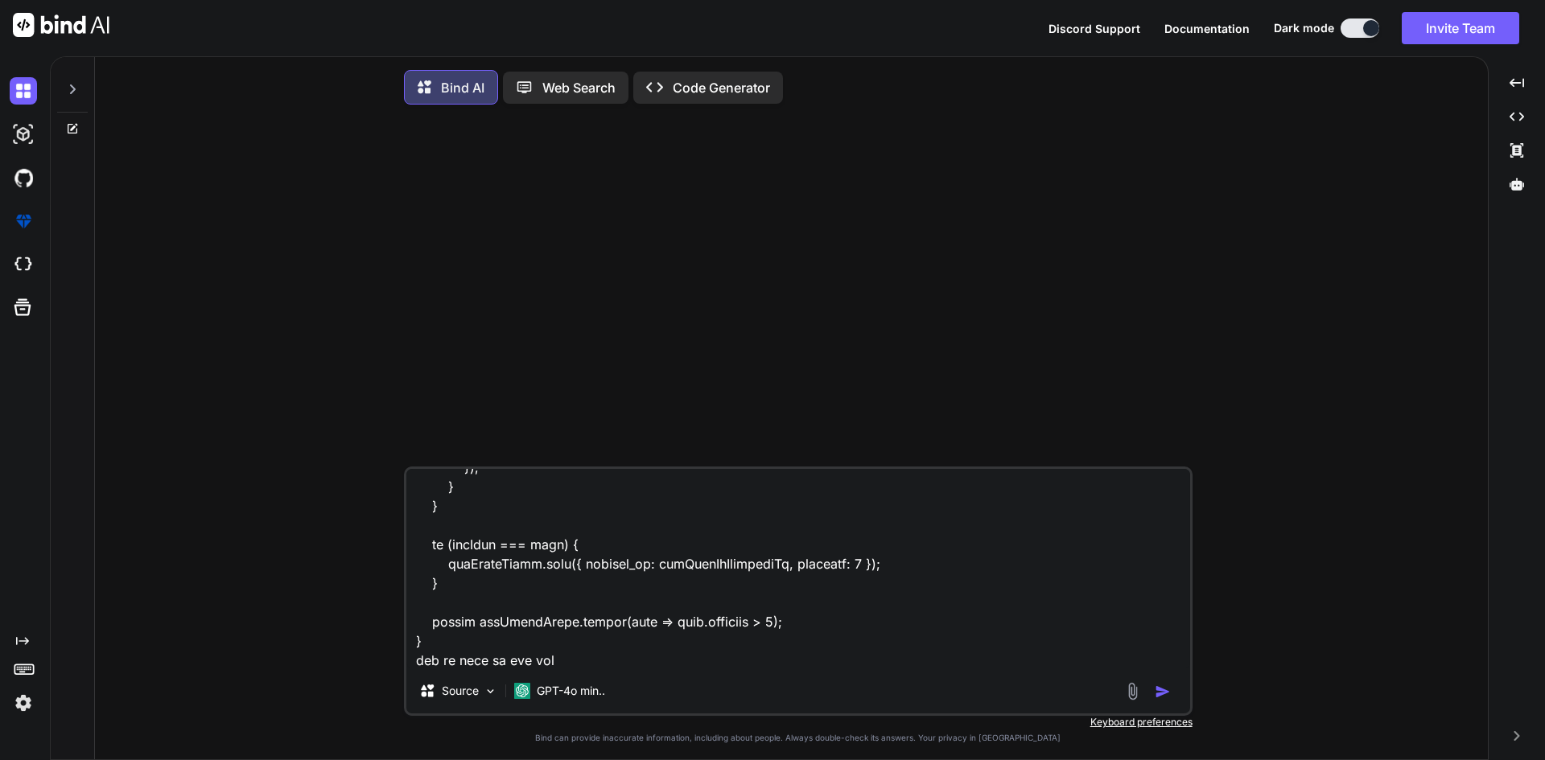
type textarea "i have this code router.get("/customers", async (req, res) => { let accessToken…"
type textarea "x"
type textarea "i have this code router.get("/customers", async (req, res) => { let accessToken…"
type textarea "x"
type textarea "i have this code router.get("/customers", async (req, res) => { let accessToken…"
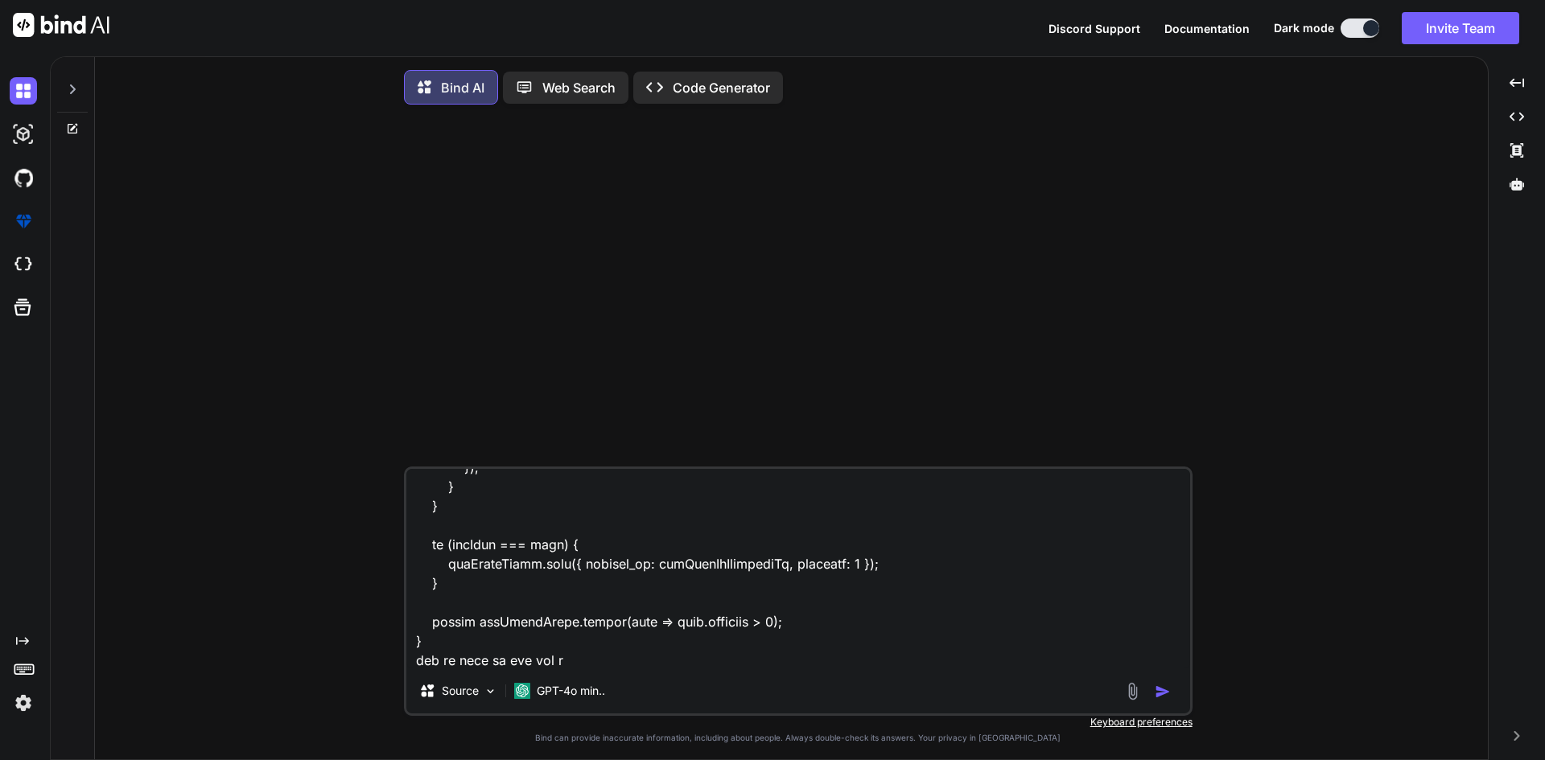
type textarea "x"
type textarea "i have this code router.get("/customers", async (req, res) => { let accessToken…"
type textarea "x"
type textarea "i have this code router.get("/customers", async (req, res) => { let accessToken…"
type textarea "x"
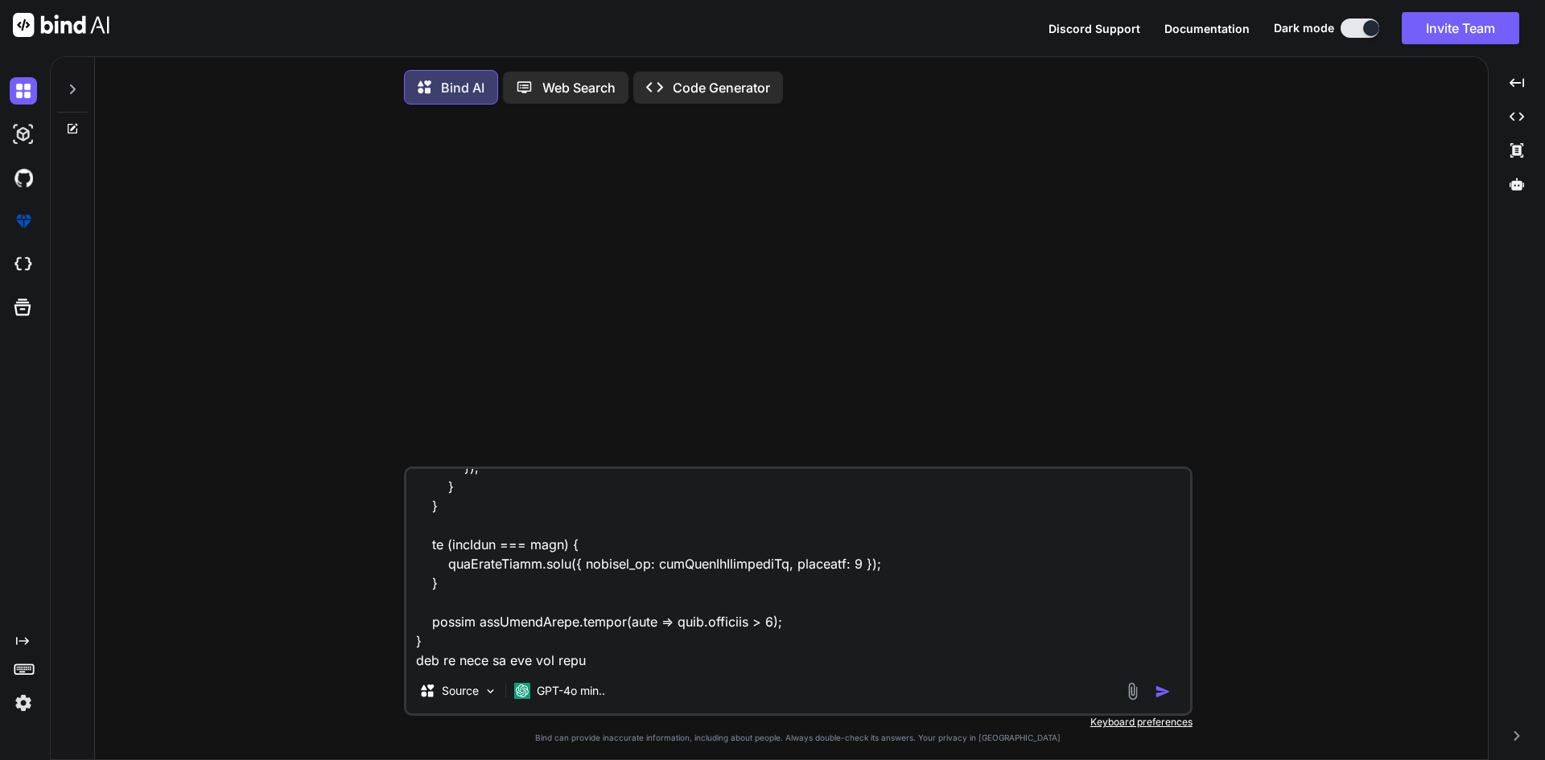
type textarea "i have this code router.get("/customers", async (req, res) => { let accessToken…"
type textarea "x"
type textarea "i have this code router.get("/customers", async (req, res) => { let accessToken…"
type textarea "x"
type textarea "i have this code router.get("/customers", async (req, res) => { let accessToken…"
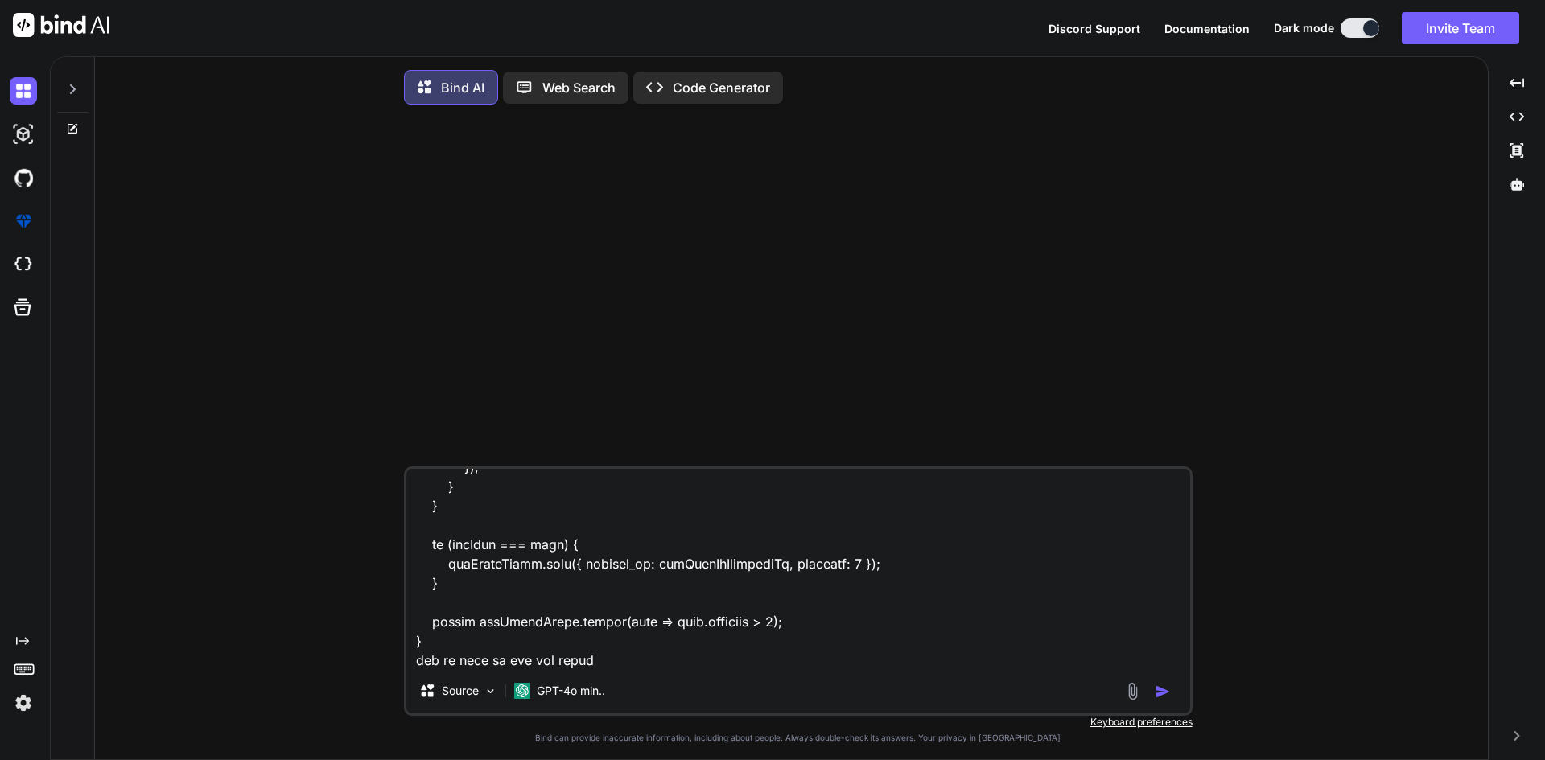
type textarea "x"
type textarea "i have this code router.get("/customers", async (req, res) => { let accessToken…"
type textarea "x"
type textarea "i have this code router.get("/customers", async (req, res) => { let accessToken…"
type textarea "x"
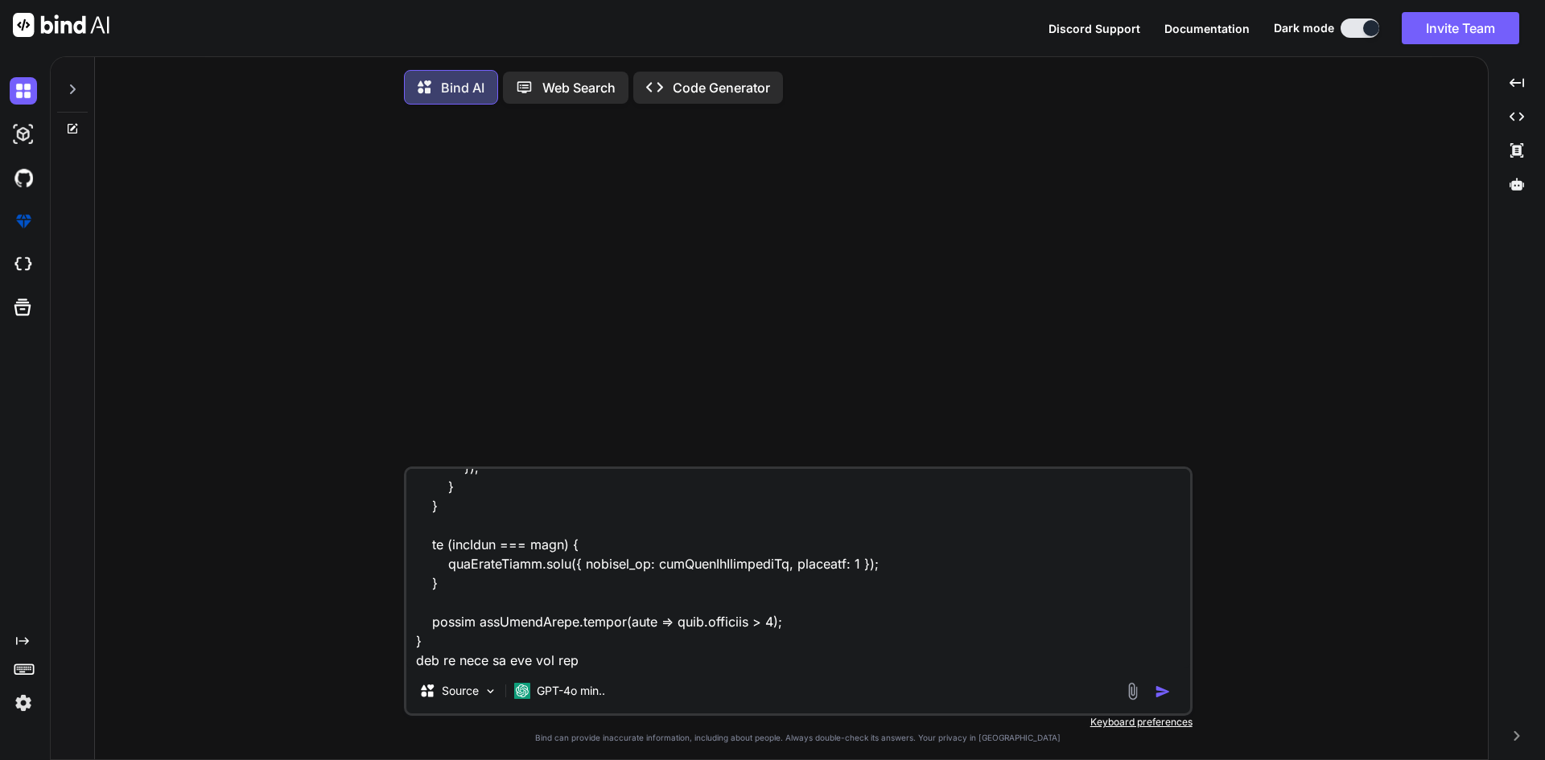
type textarea "i have this code router.get("/customers", async (req, res) => { let accessToken…"
type textarea "x"
type textarea "i have this code router.get("/customers", async (req, res) => { let accessToken…"
type textarea "x"
type textarea "i have this code router.get("/customers", async (req, res) => { let accessToken…"
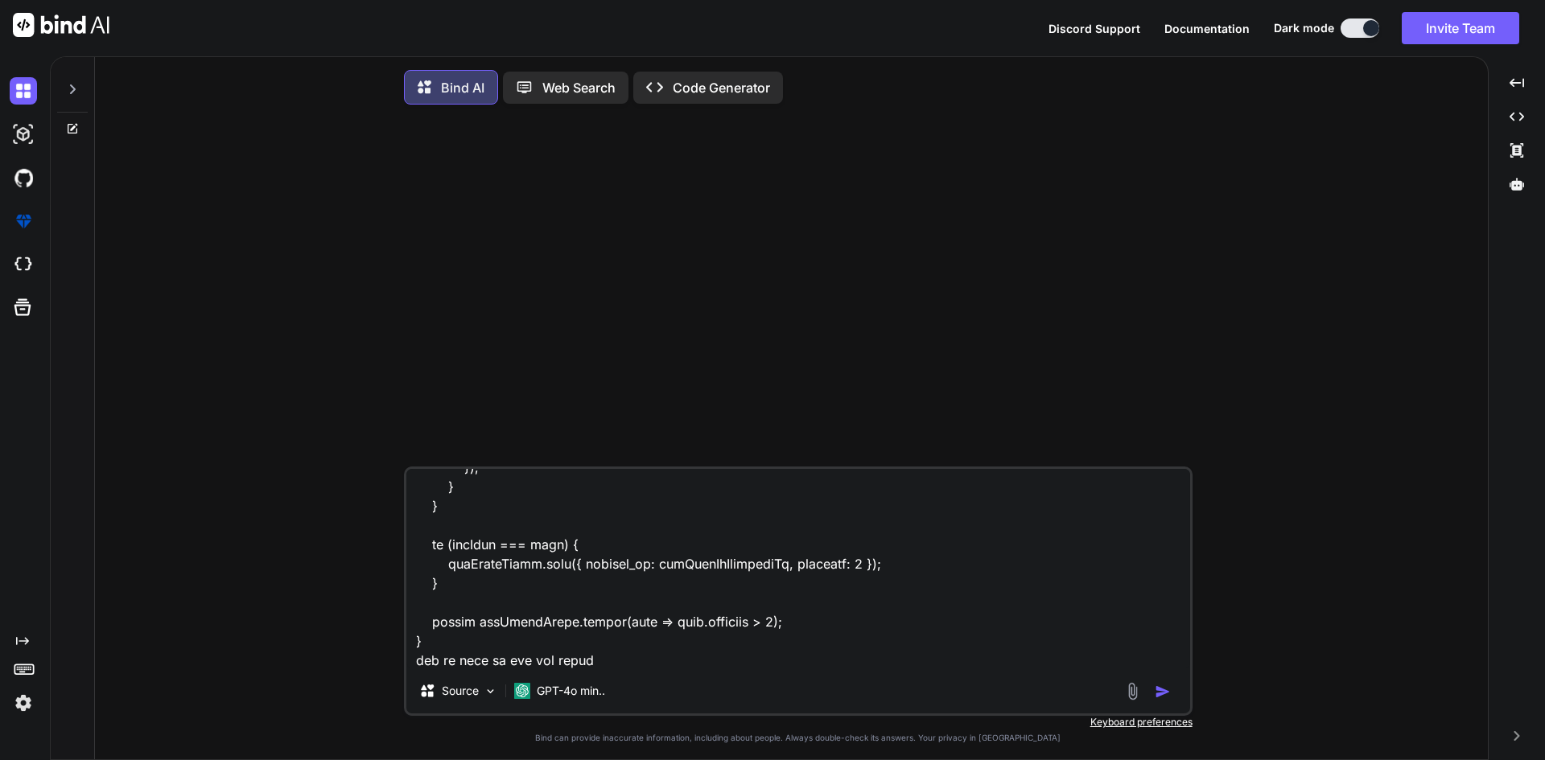
type textarea "x"
type textarea "i have this code router.get("/customers", async (req, res) => { let accessToken…"
type textarea "x"
type textarea "i have this code router.get("/customers", async (req, res) => { let accessToken…"
click at [600, 669] on textarea at bounding box center [798, 569] width 784 height 200
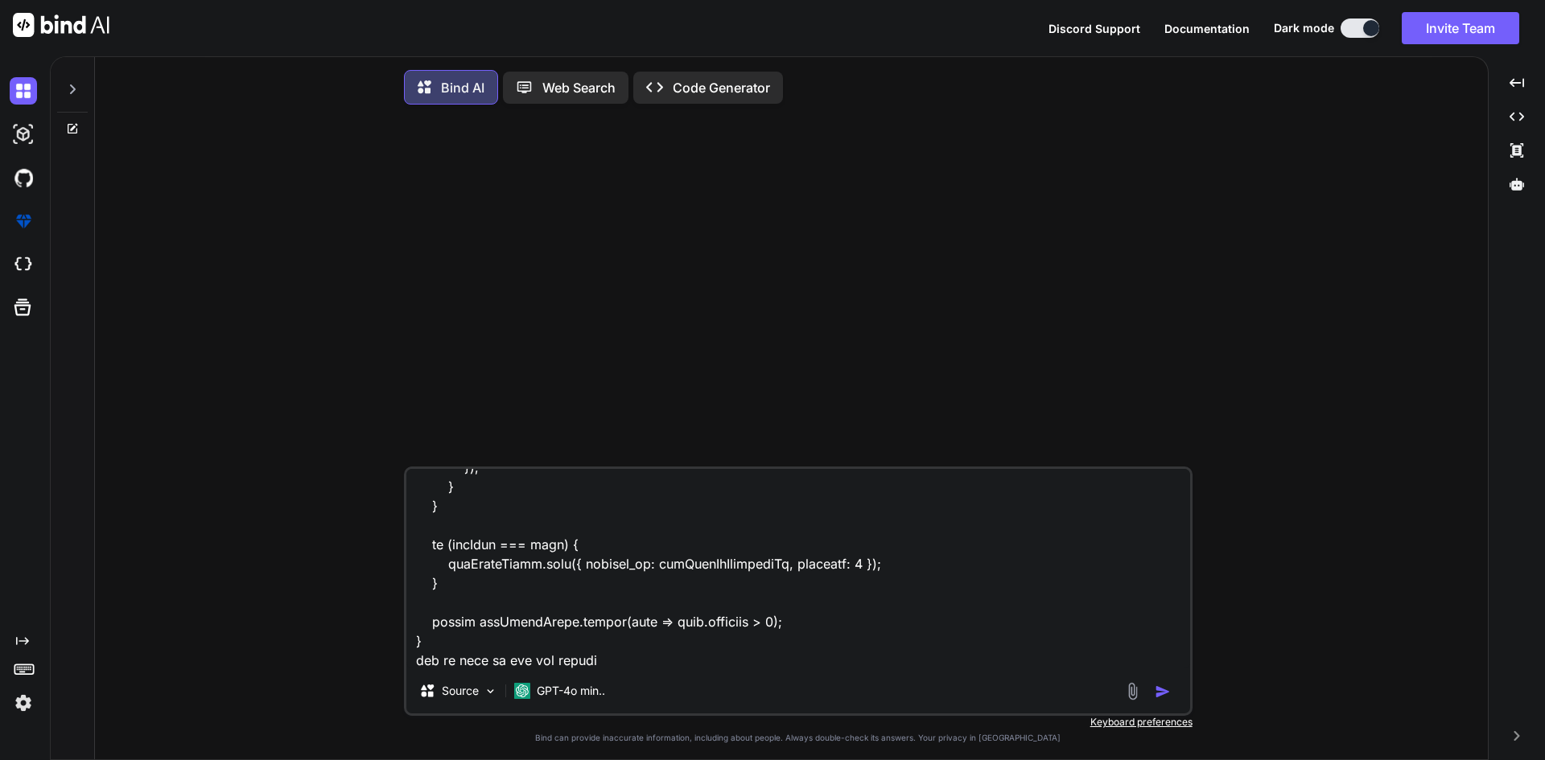
type textarea "x"
type textarea "i have this code router.get("/customers", async (req, res) => { let accessToken…"
type textarea "x"
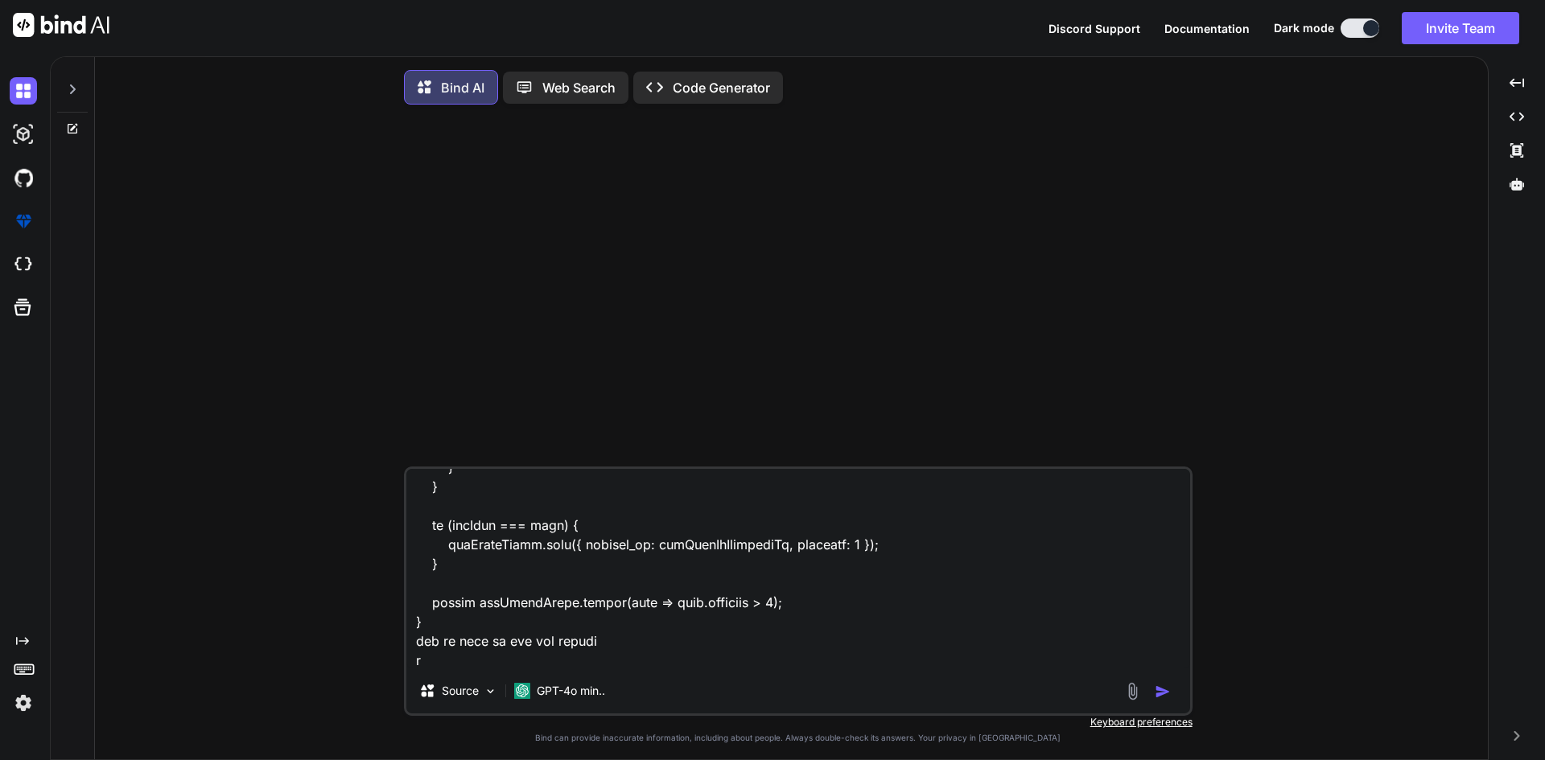
type textarea "i have this code router.get("/customers", async (req, res) => { let accessToken…"
type textarea "x"
type textarea "i have this code router.get("/customers", async (req, res) => { let accessToken…"
type textarea "x"
type textarea "i have this code router.get("/customers", async (req, res) => { let accessToken…"
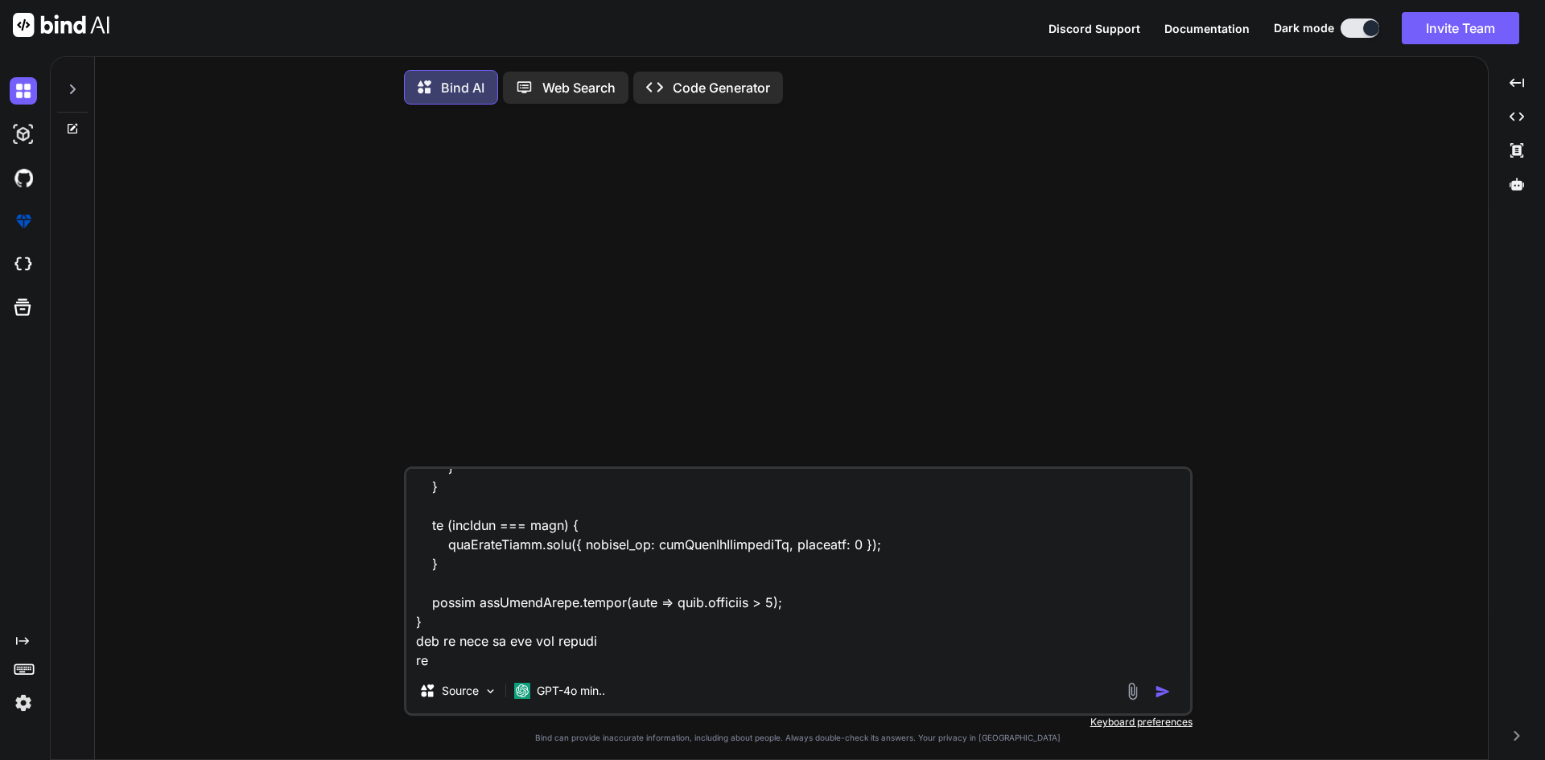
type textarea "x"
type textarea "i have this code router.get("/customers", async (req, res) => { let accessToken…"
type textarea "x"
type textarea "i have this code router.get("/customers", async (req, res) => { let accessToken…"
type textarea "x"
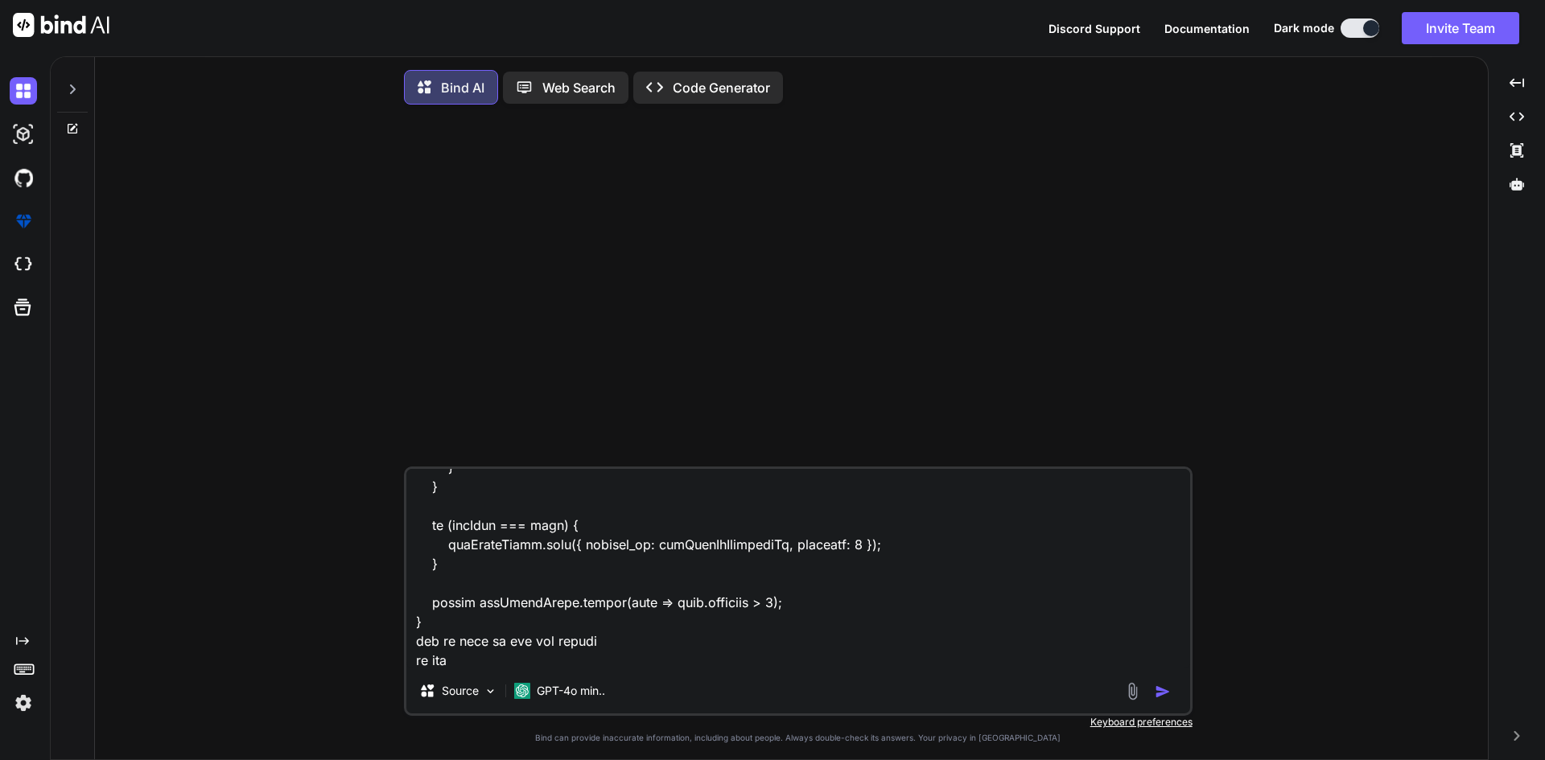
type textarea "i have this code router.get("/customers", async (req, res) => { let accessToken…"
type textarea "x"
type textarea "i have this code router.get("/customers", async (req, res) => { let accessToken…"
type textarea "x"
type textarea "i have this code router.get("/customers", async (req, res) => { let accessToken…"
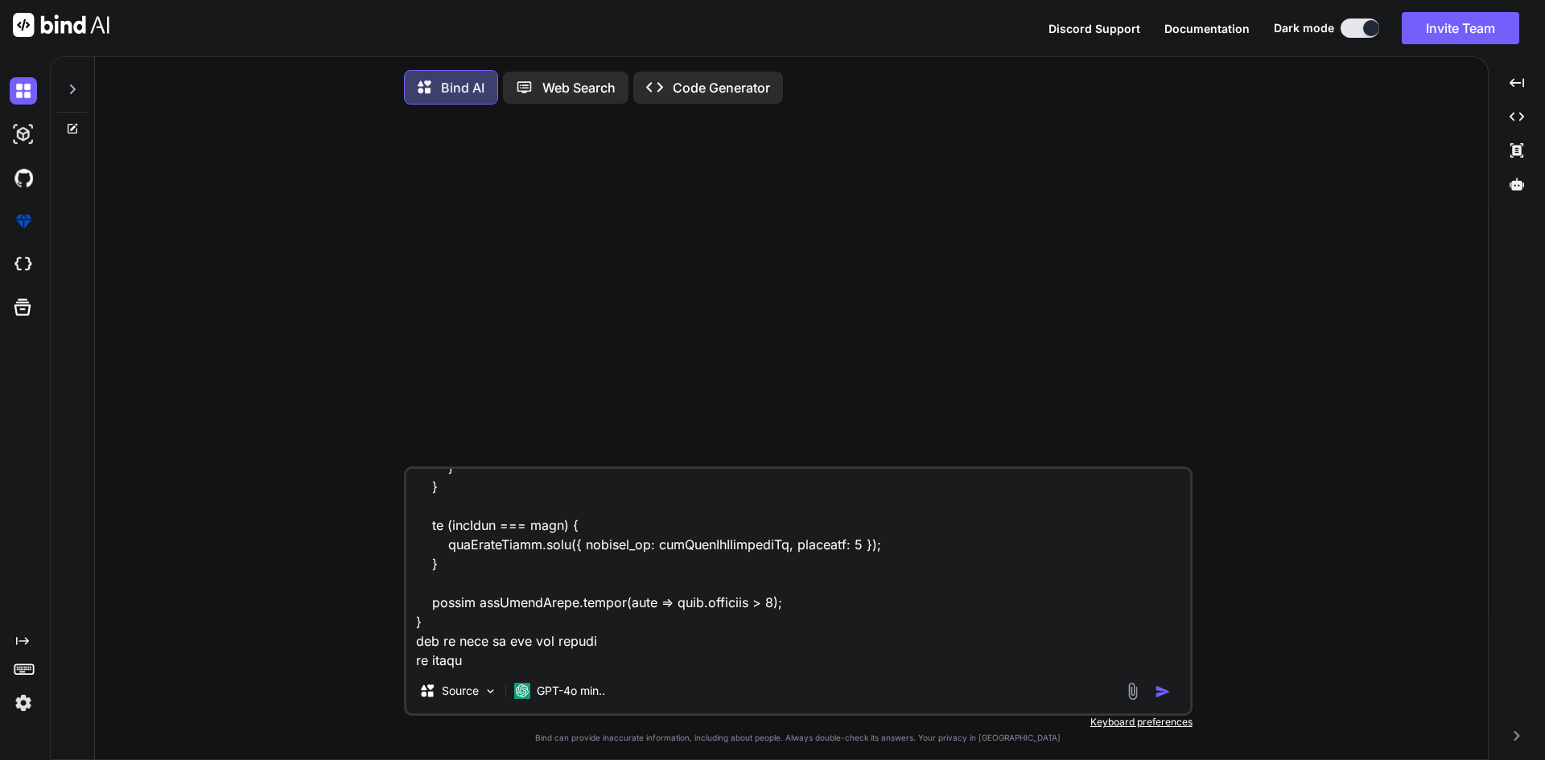
type textarea "x"
paste textarea "console.log('packageMinutes is', packageMinutes); console.log('overageMinutes i…"
type textarea "i have this code router.get("/customers", async (req, res) => { let accessToken…"
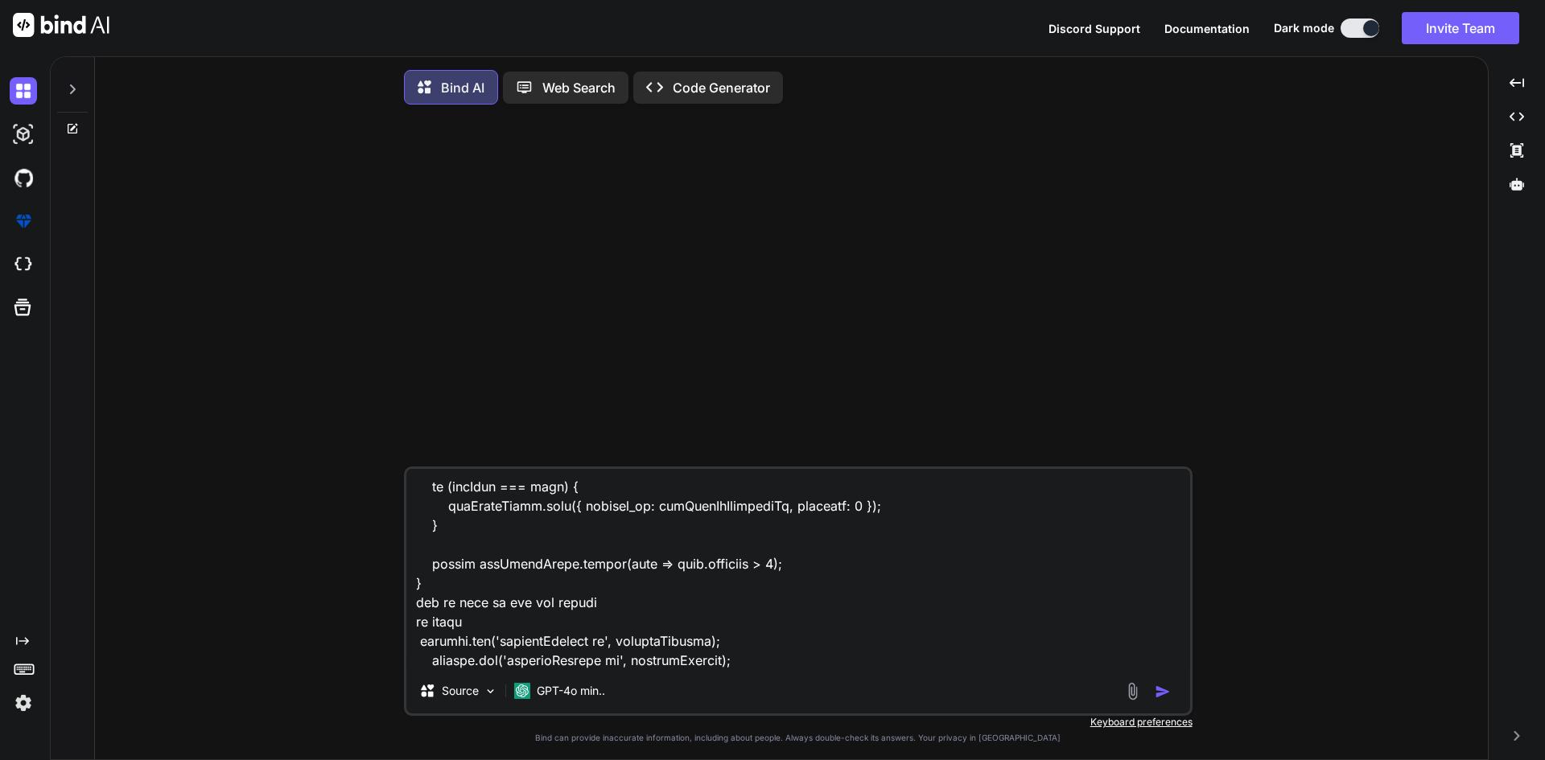
type textarea "x"
click at [756, 640] on textarea at bounding box center [798, 569] width 784 height 200
click at [537, 618] on textarea at bounding box center [798, 569] width 784 height 200
type textarea "i have this code router.get("/customers", async (req, res) => { let accessToken…"
click at [756, 667] on textarea at bounding box center [798, 569] width 784 height 200
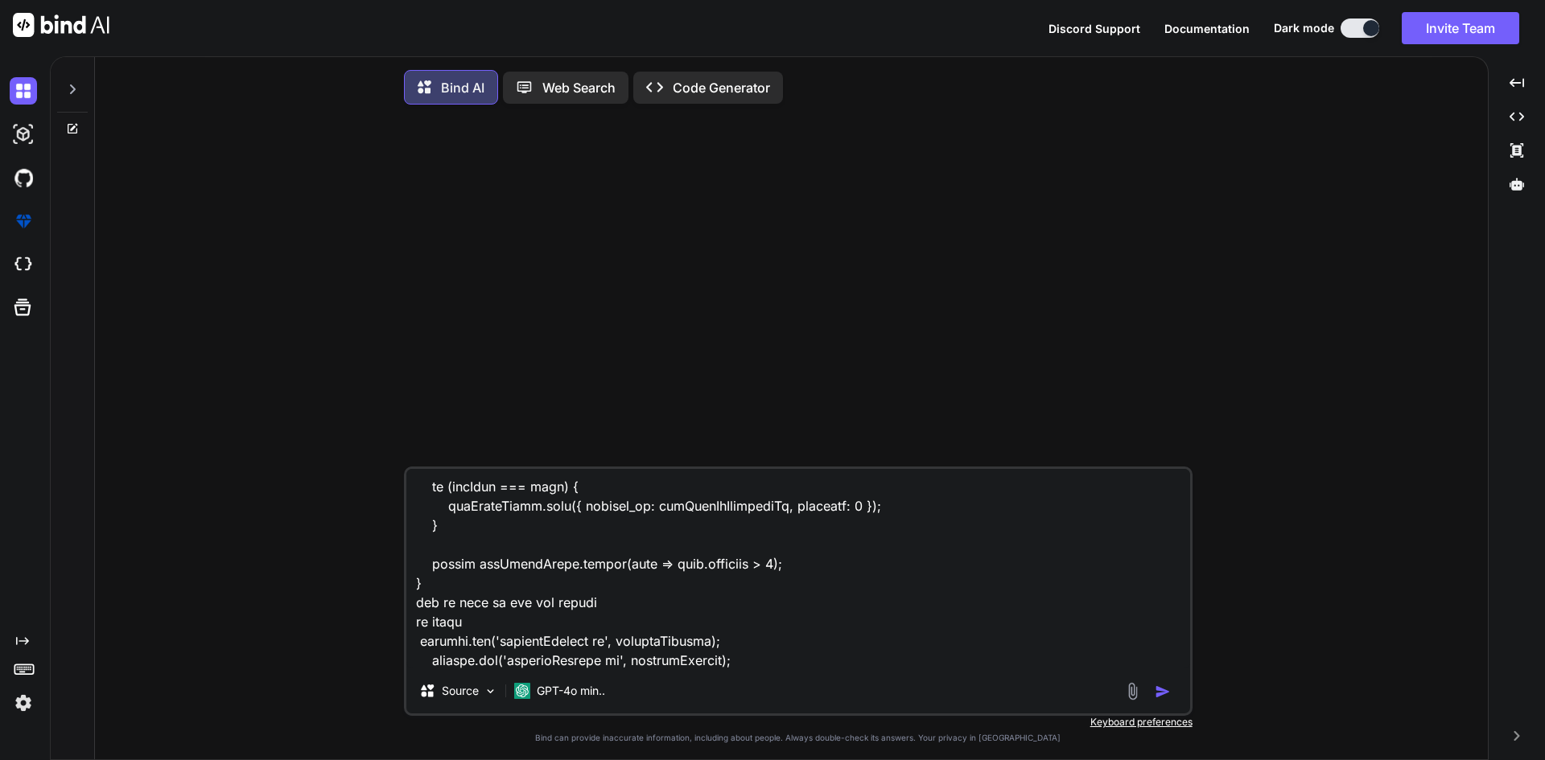
type textarea "x"
paste textarea "lastOrderCustomer is { contactId: 49686, contactEmail: [EMAIL_ADDRESS][PERSON_N…"
type textarea "i have this code router.get("/customers", async (req, res) => { let accessToken…"
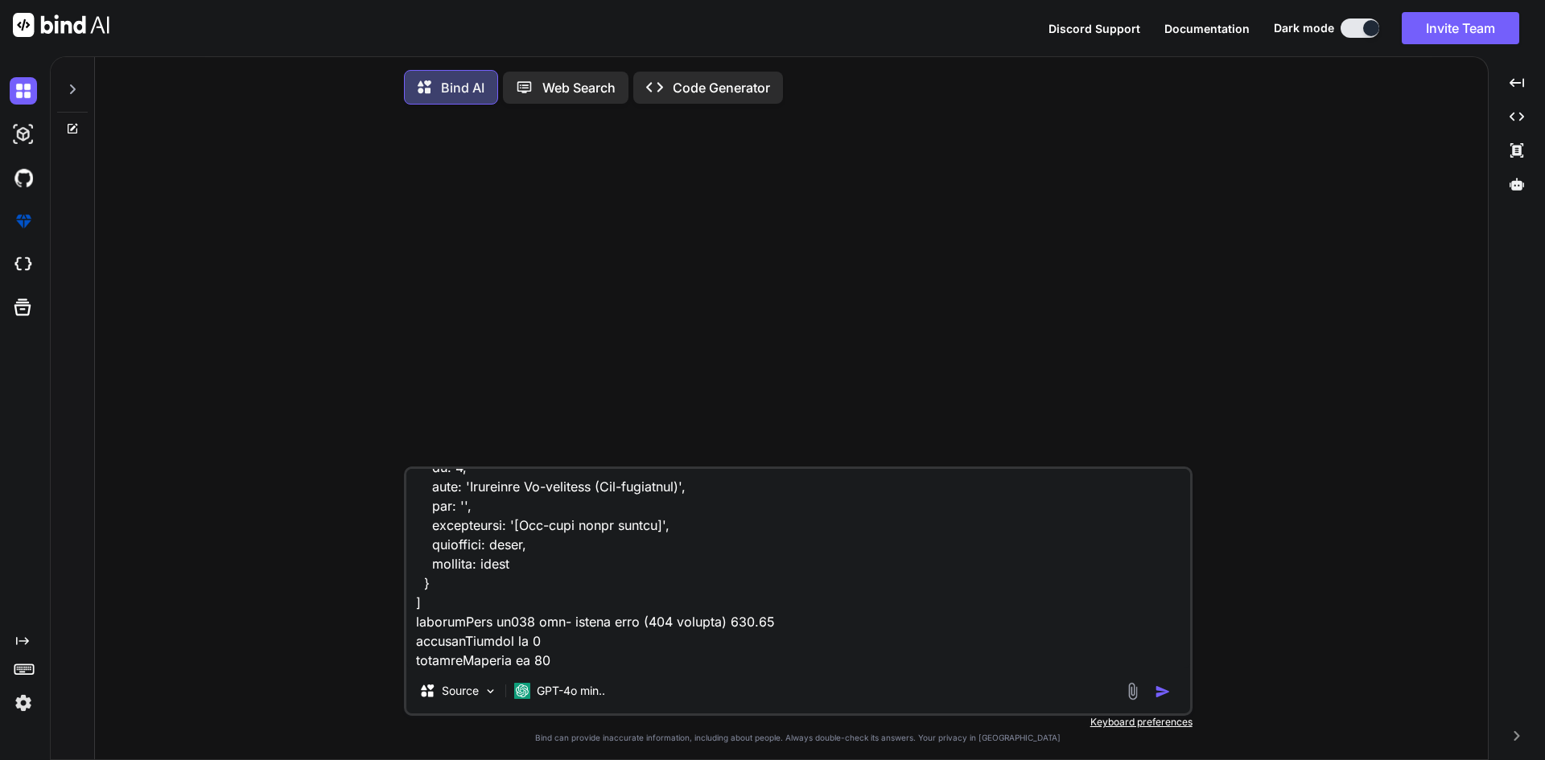
click at [606, 655] on textarea at bounding box center [798, 569] width 784 height 200
type textarea "x"
type textarea "i have this code router.get("/customers", async (req, res) => { let accessToken…"
type textarea "x"
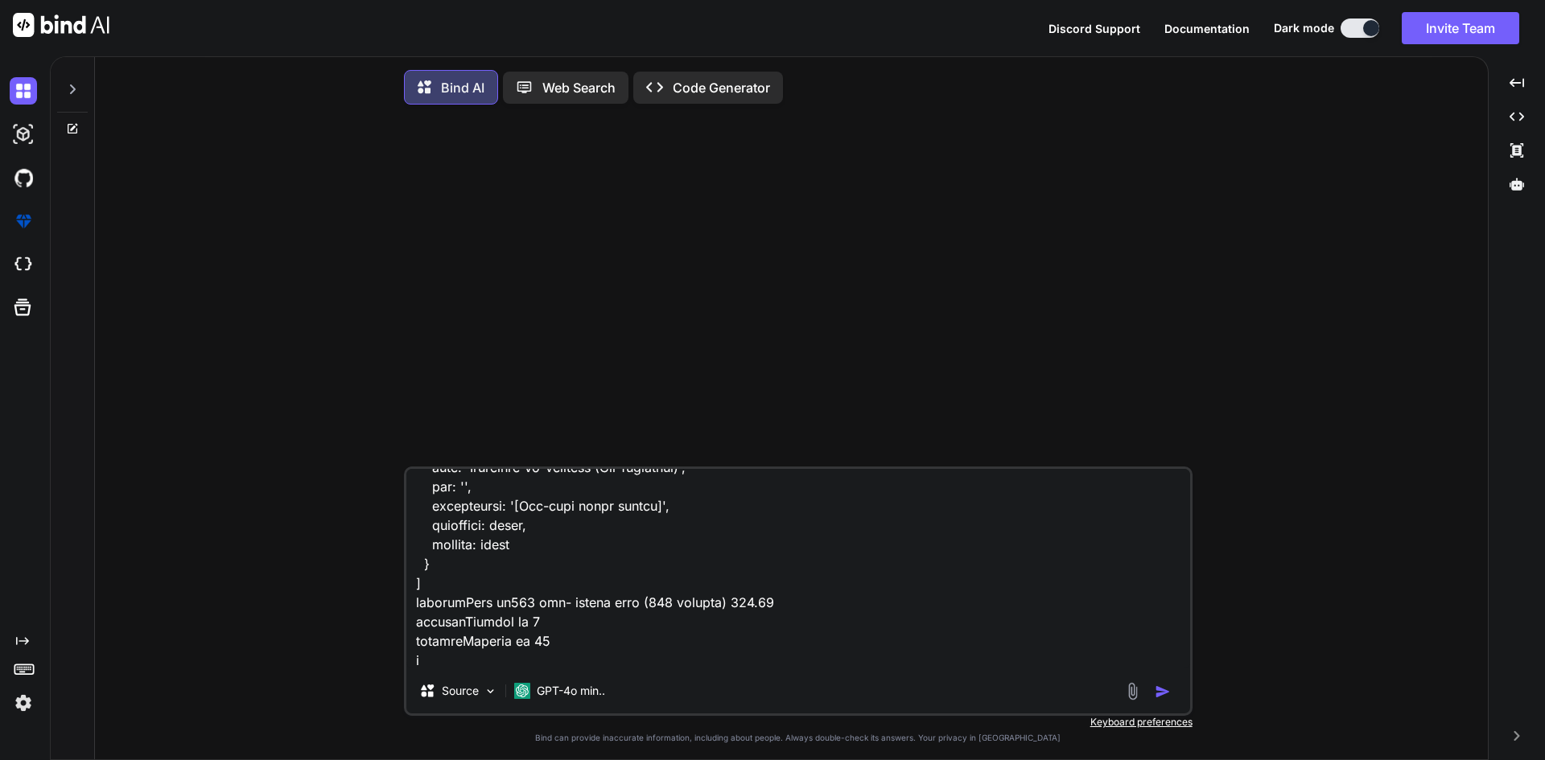
type textarea "i have this code router.get("/customers", async (req, res) => { let accessToken…"
type textarea "x"
type textarea "i have this code router.get("/customers", async (req, res) => { let accessToken…"
type textarea "x"
type textarea "i have this code router.get("/customers", async (req, res) => { let accessToken…"
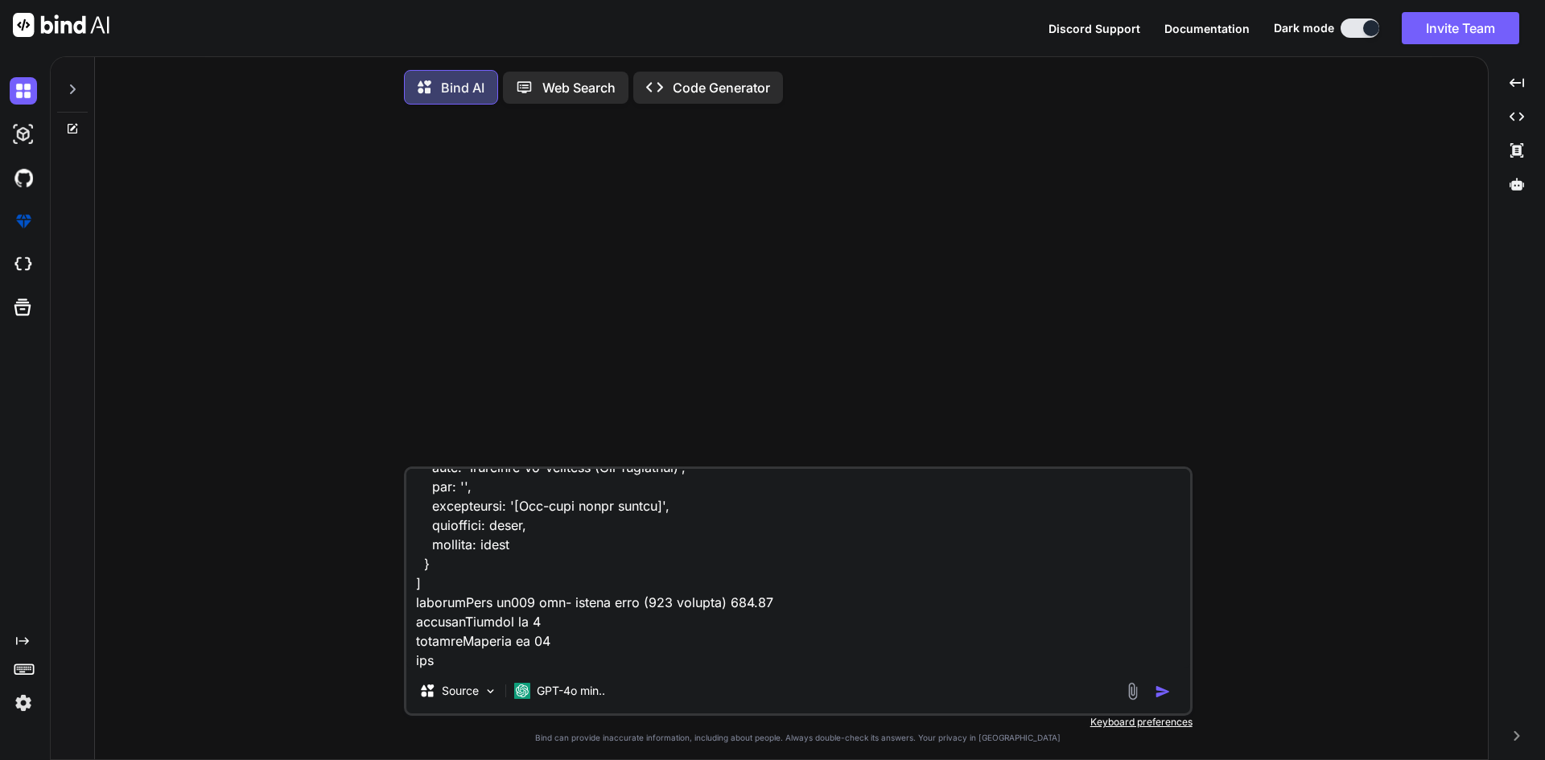
type textarea "x"
type textarea "i have this code router.get("/customers", async (req, res) => { let accessToken…"
type textarea "x"
type textarea "i have this code router.get("/customers", async (req, res) => { let accessToken…"
type textarea "x"
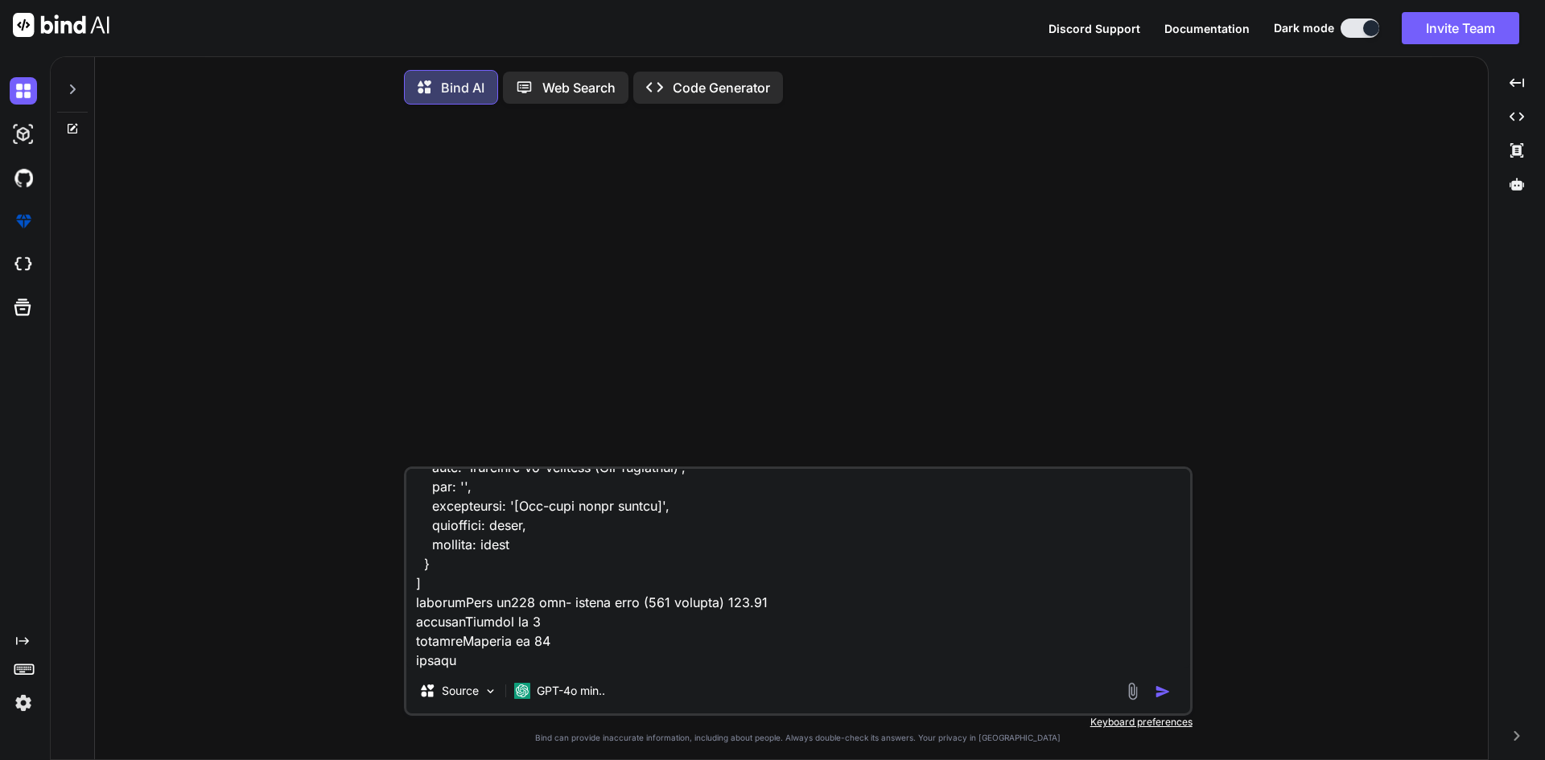
type textarea "i have this code router.get("/customers", async (req, res) => { let accessToken…"
type textarea "x"
type textarea "i have this code router.get("/customers", async (req, res) => { let accessToken…"
type textarea "x"
type textarea "i have this code router.get("/customers", async (req, res) => { let accessToken…"
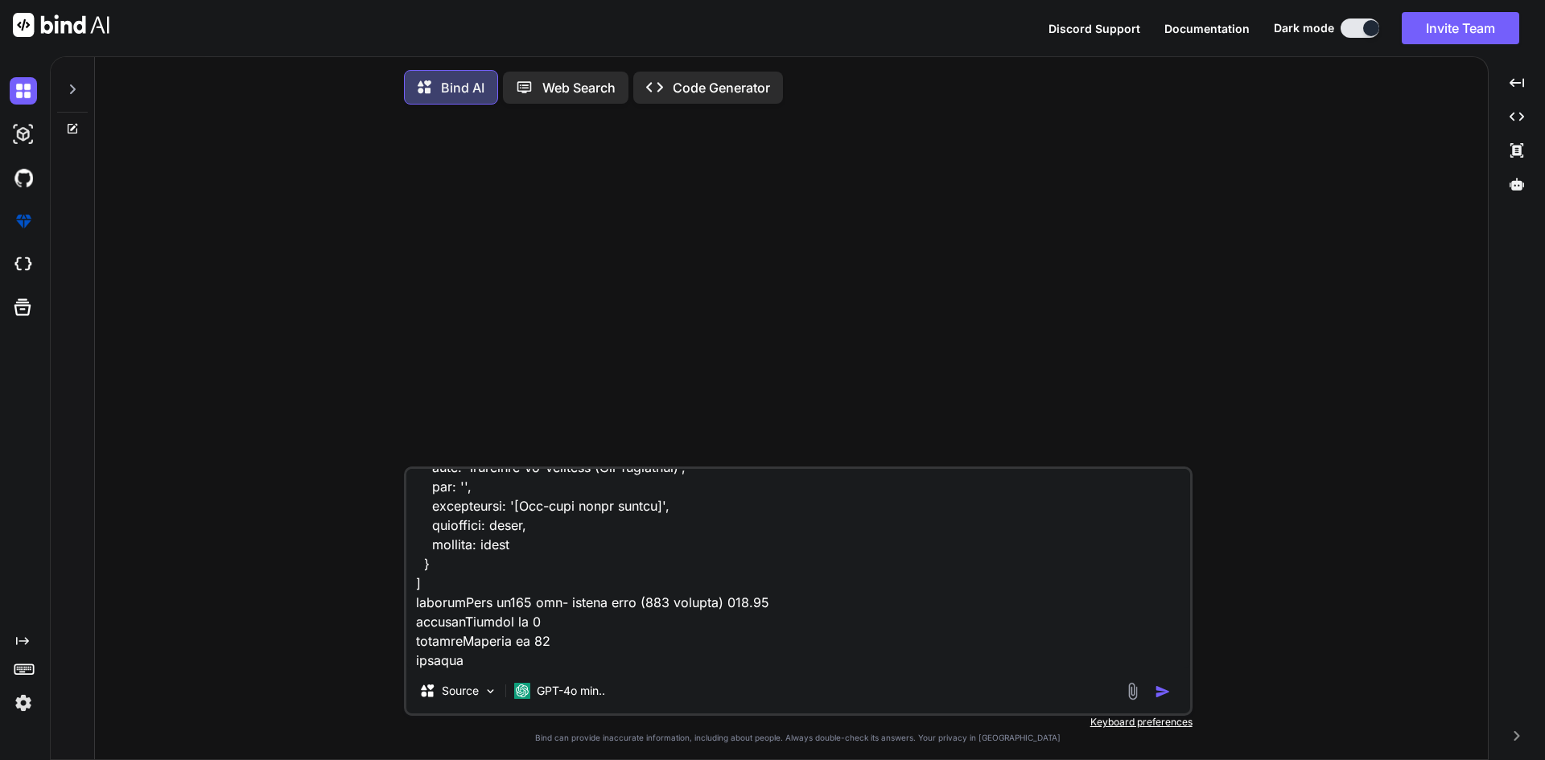
type textarea "x"
type textarea "i have this code router.get("/customers", async (req, res) => { let accessToken…"
type textarea "x"
type textarea "i have this code router.get("/customers", async (req, res) => { let accessToken…"
type textarea "x"
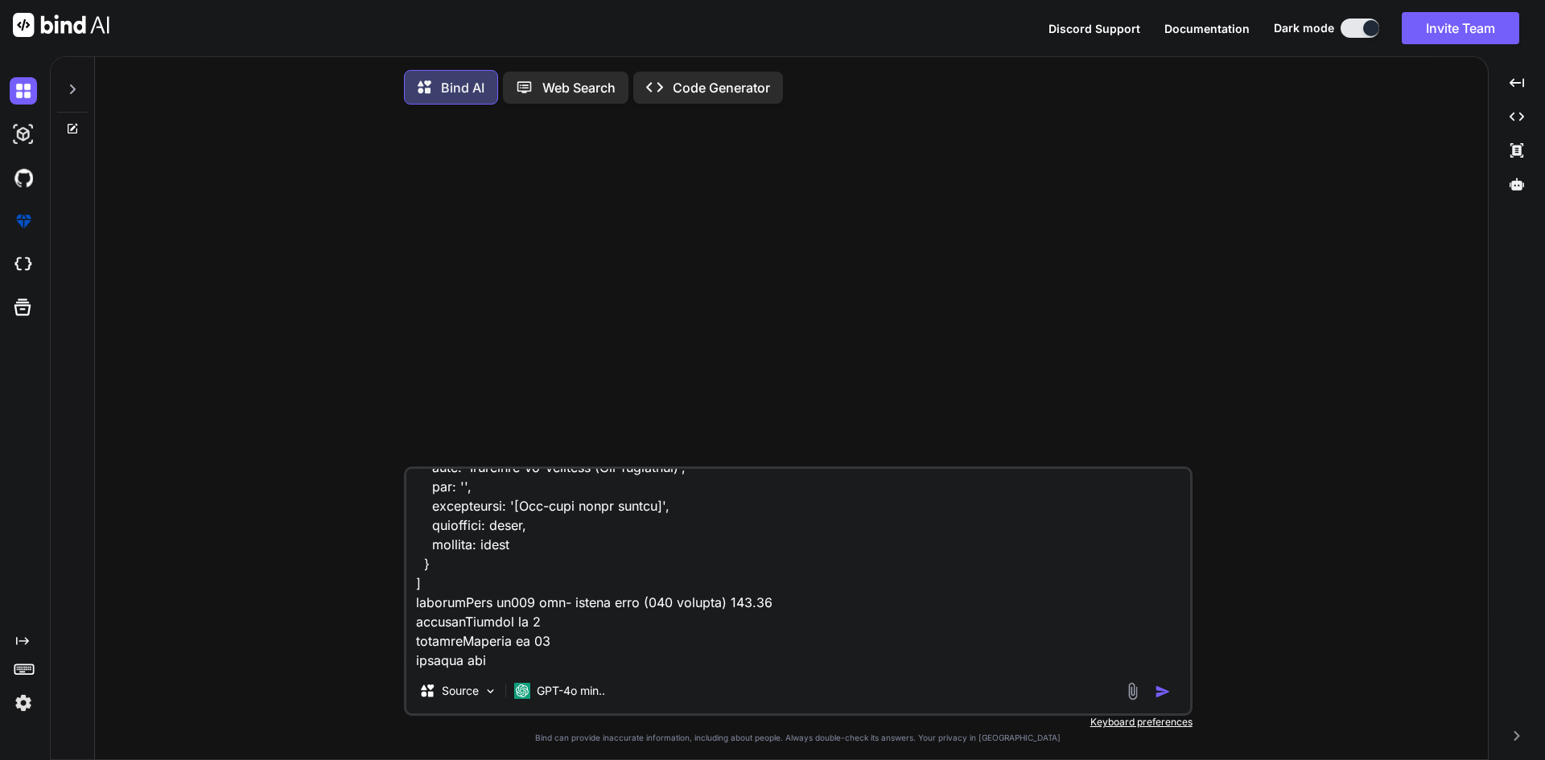
type textarea "i have this code router.get("/customers", async (req, res) => { let accessToken…"
type textarea "x"
type textarea "i have this code router.get("/customers", async (req, res) => { let accessToken…"
type textarea "x"
type textarea "i have this code router.get("/customers", async (req, res) => { let accessToken…"
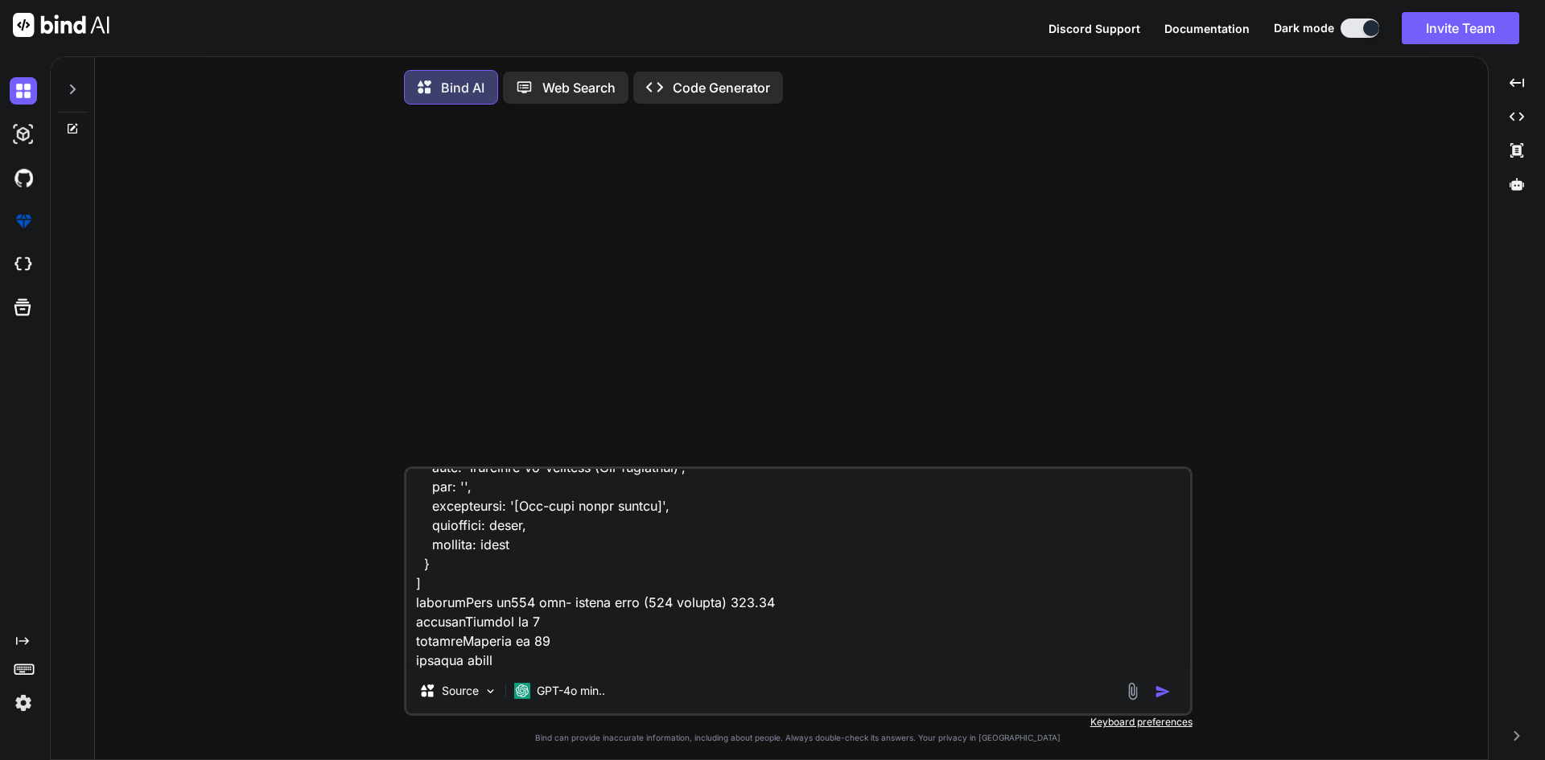
type textarea "x"
type textarea "i have this code router.get("/customers", async (req, res) => { let accessToken…"
type textarea "x"
type textarea "i have this code router.get("/customers", async (req, res) => { let accessToken…"
type textarea "x"
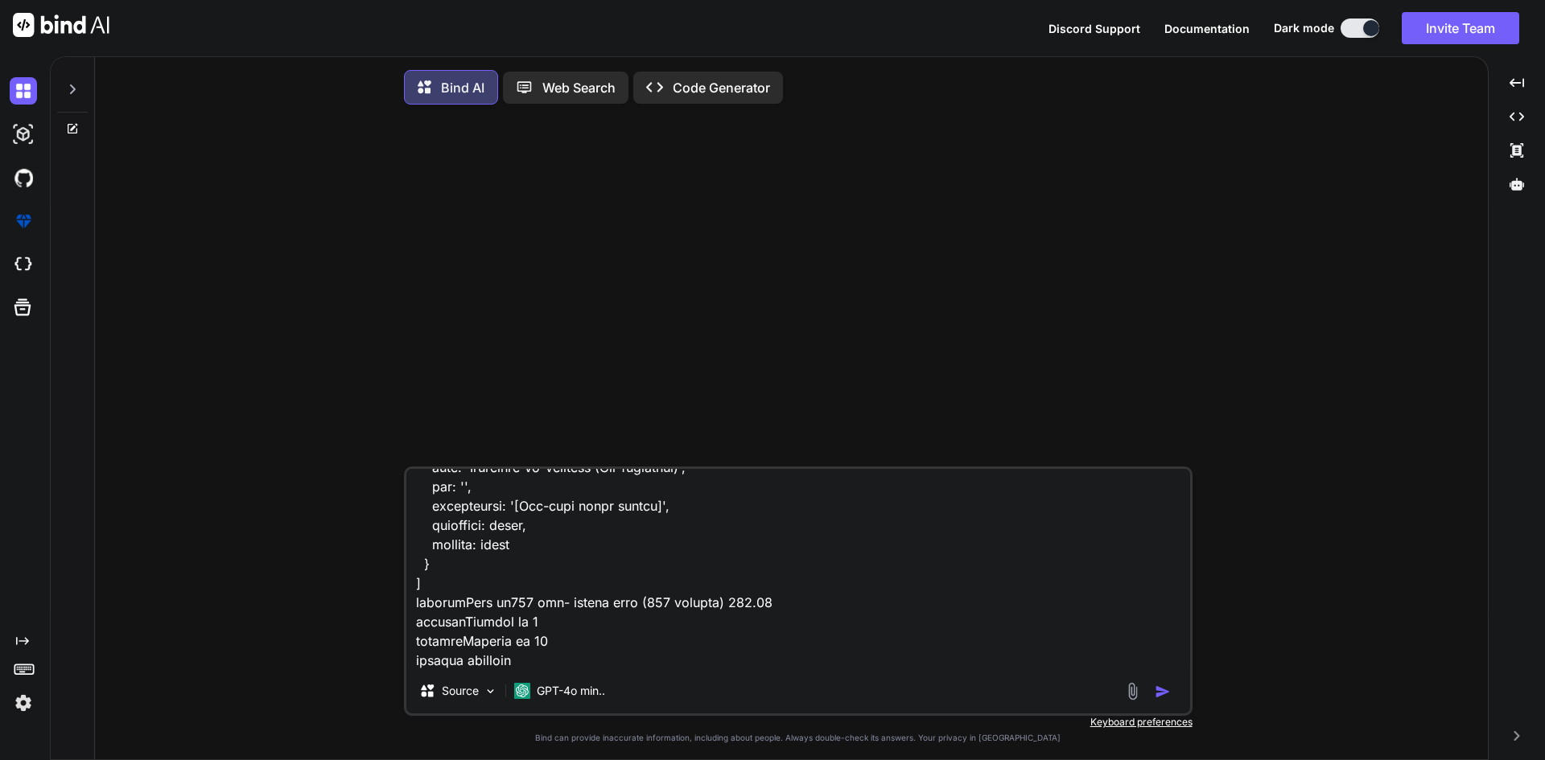
type textarea "i have this code router.get("/customers", async (req, res) => { let accessToken…"
type textarea "x"
type textarea "i have this code router.get("/customers", async (req, res) => { let accessToken…"
type textarea "x"
type textarea "i have this code router.get("/customers", async (req, res) => { let accessToken…"
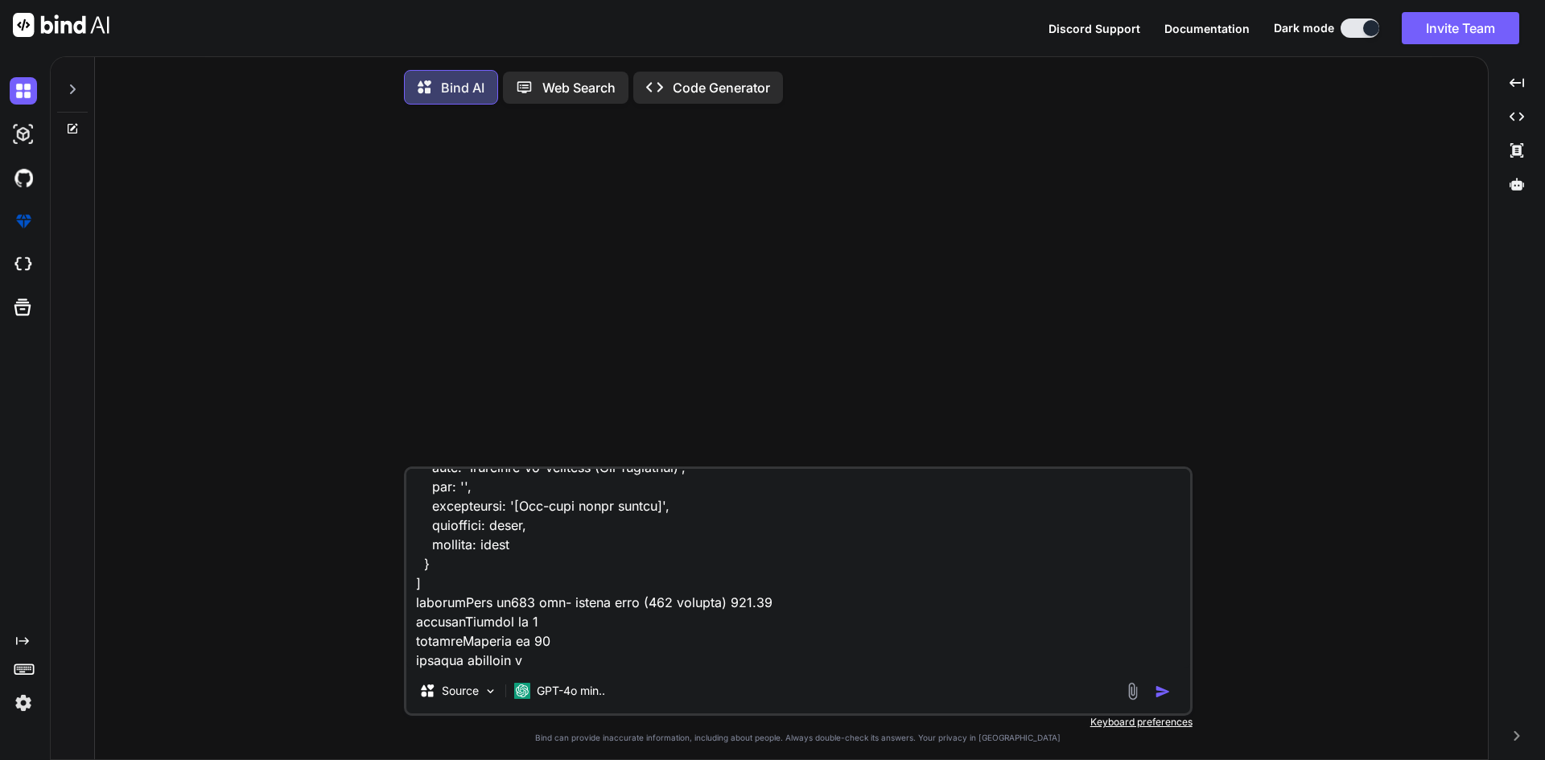
type textarea "x"
type textarea "i have this code router.get("/customers", async (req, res) => { let accessToken…"
type textarea "x"
type textarea "i have this code router.get("/customers", async (req, res) => { let accessToken…"
type textarea "x"
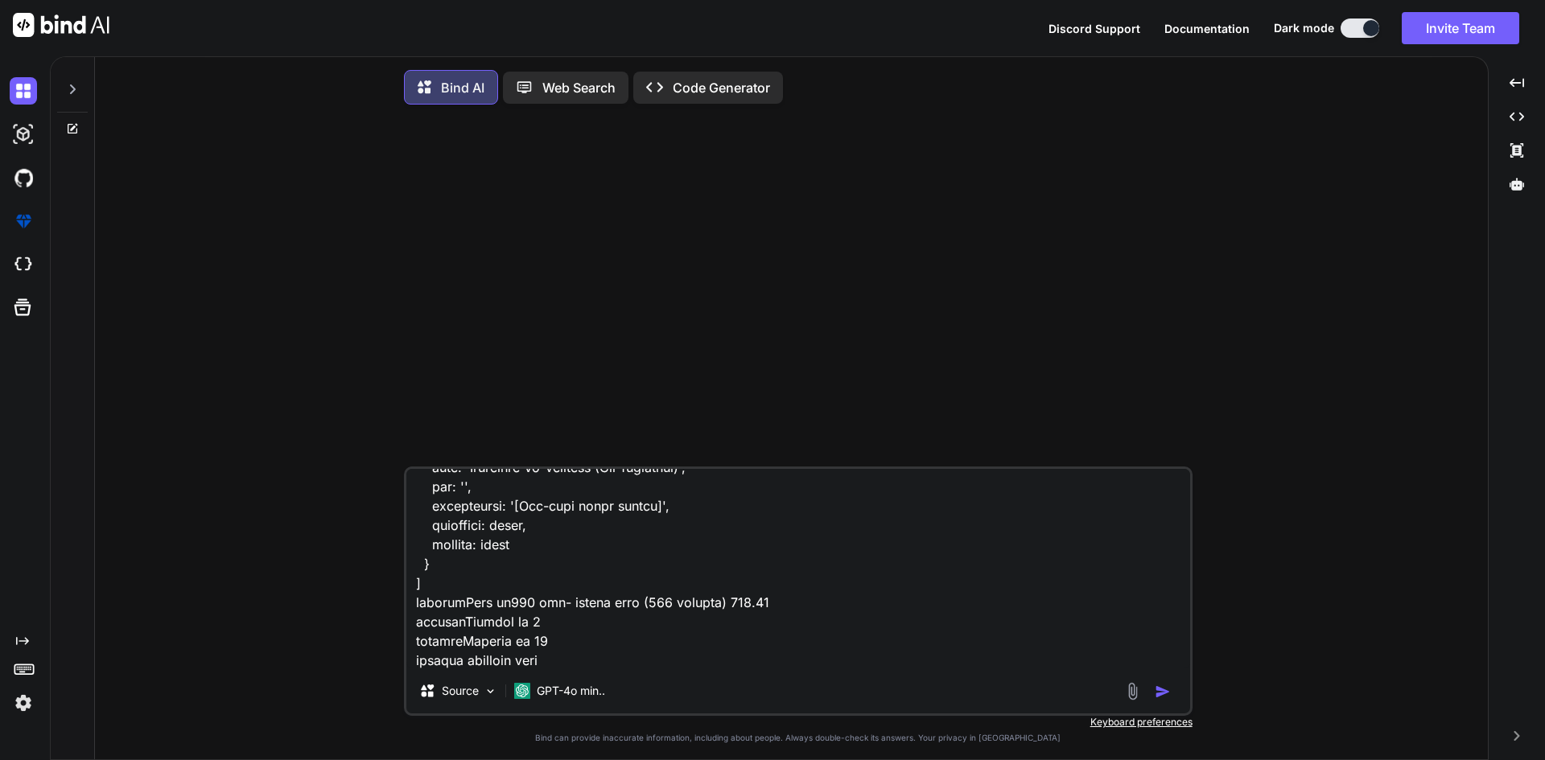
type textarea "i have this code router.get("/customers", async (req, res) => { let accessToken…"
type textarea "x"
type textarea "i have this code router.get("/customers", async (req, res) => { let accessToken…"
type textarea "x"
type textarea "i have this code router.get("/customers", async (req, res) => { let accessToken…"
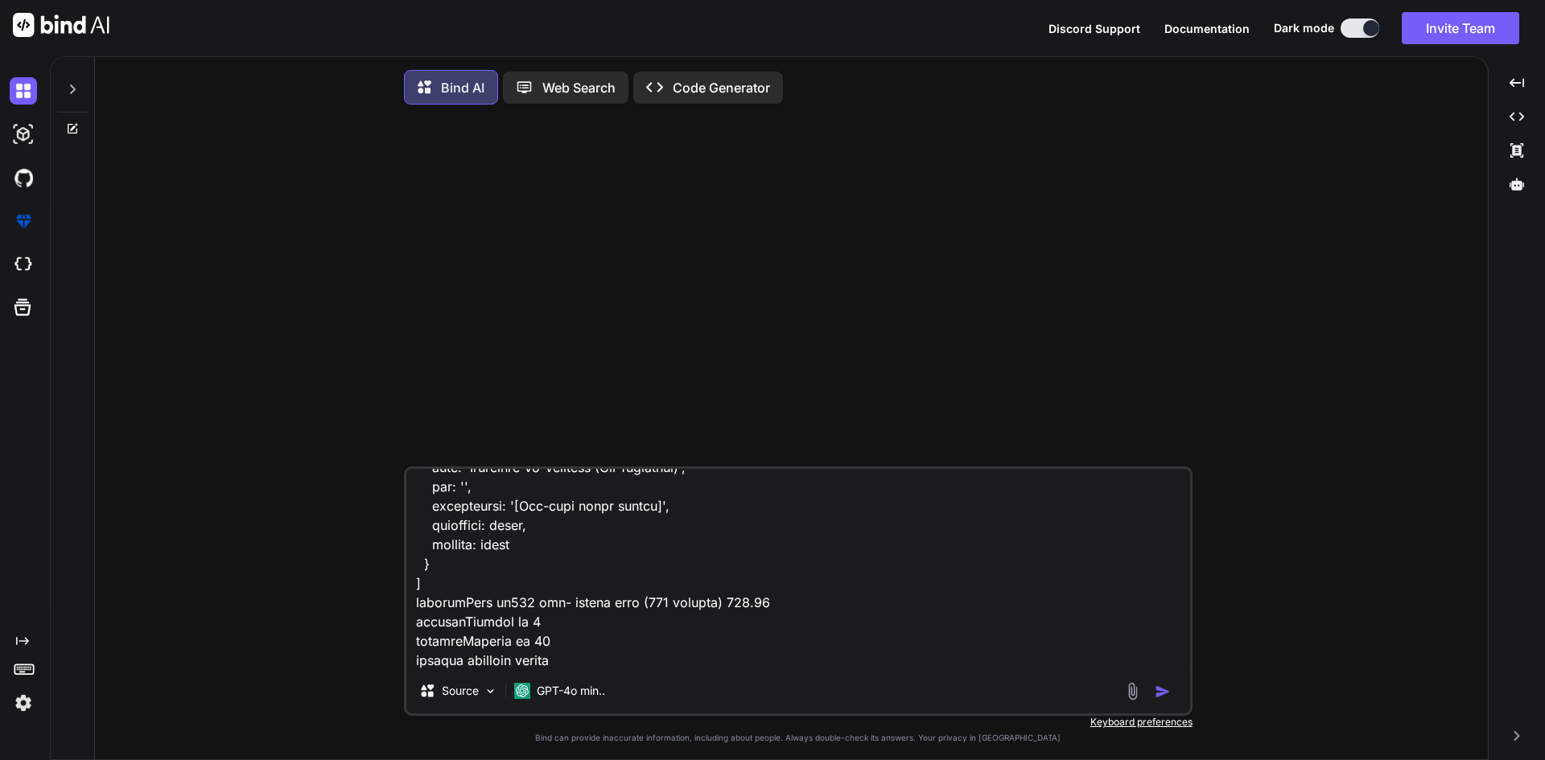
type textarea "x"
type textarea "i have this code router.get("/customers", async (req, res) => { let accessToken…"
type textarea "x"
type textarea "i have this code router.get("/customers", async (req, res) => { let accessToken…"
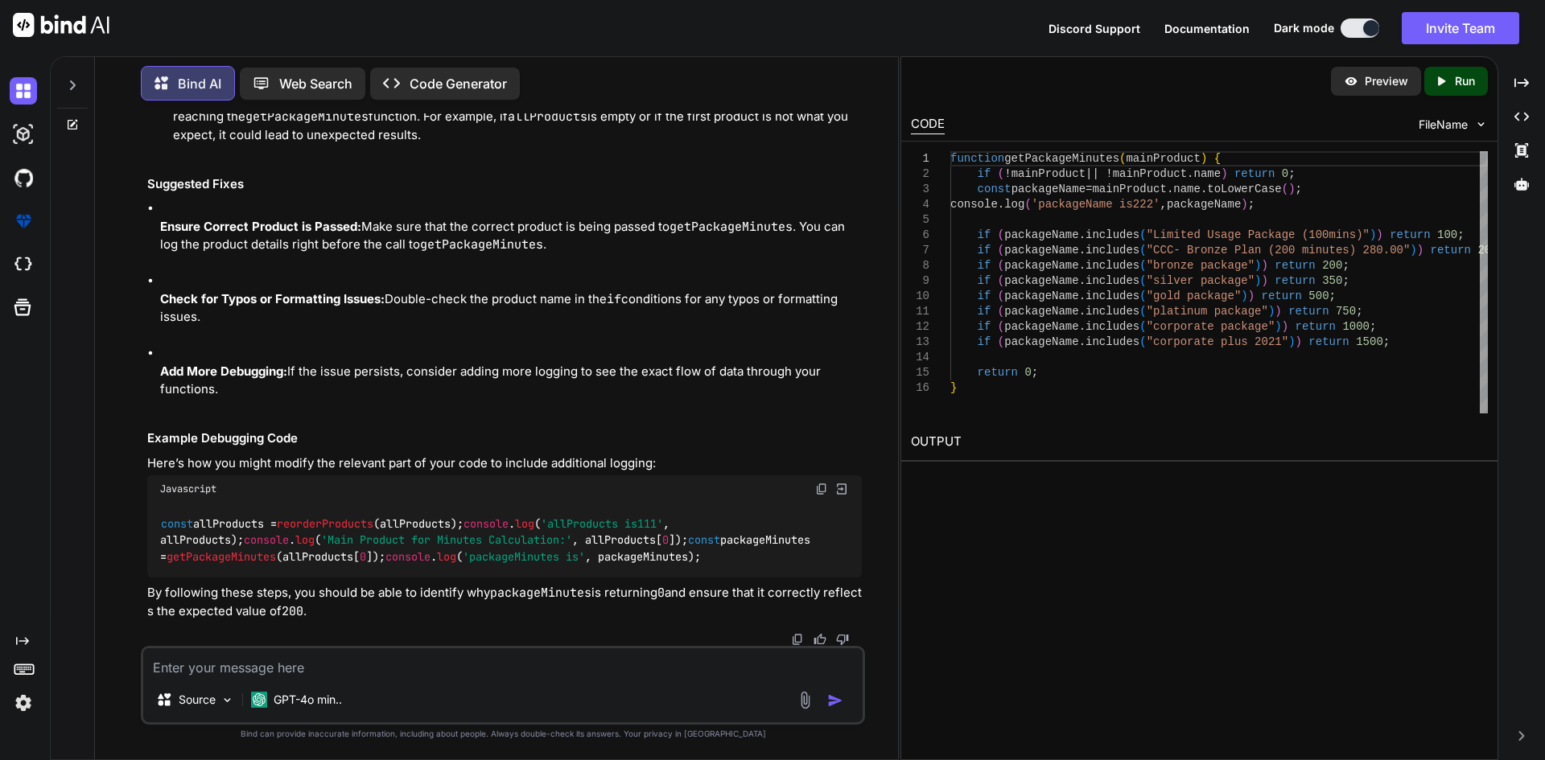
scroll to position [0, 0]
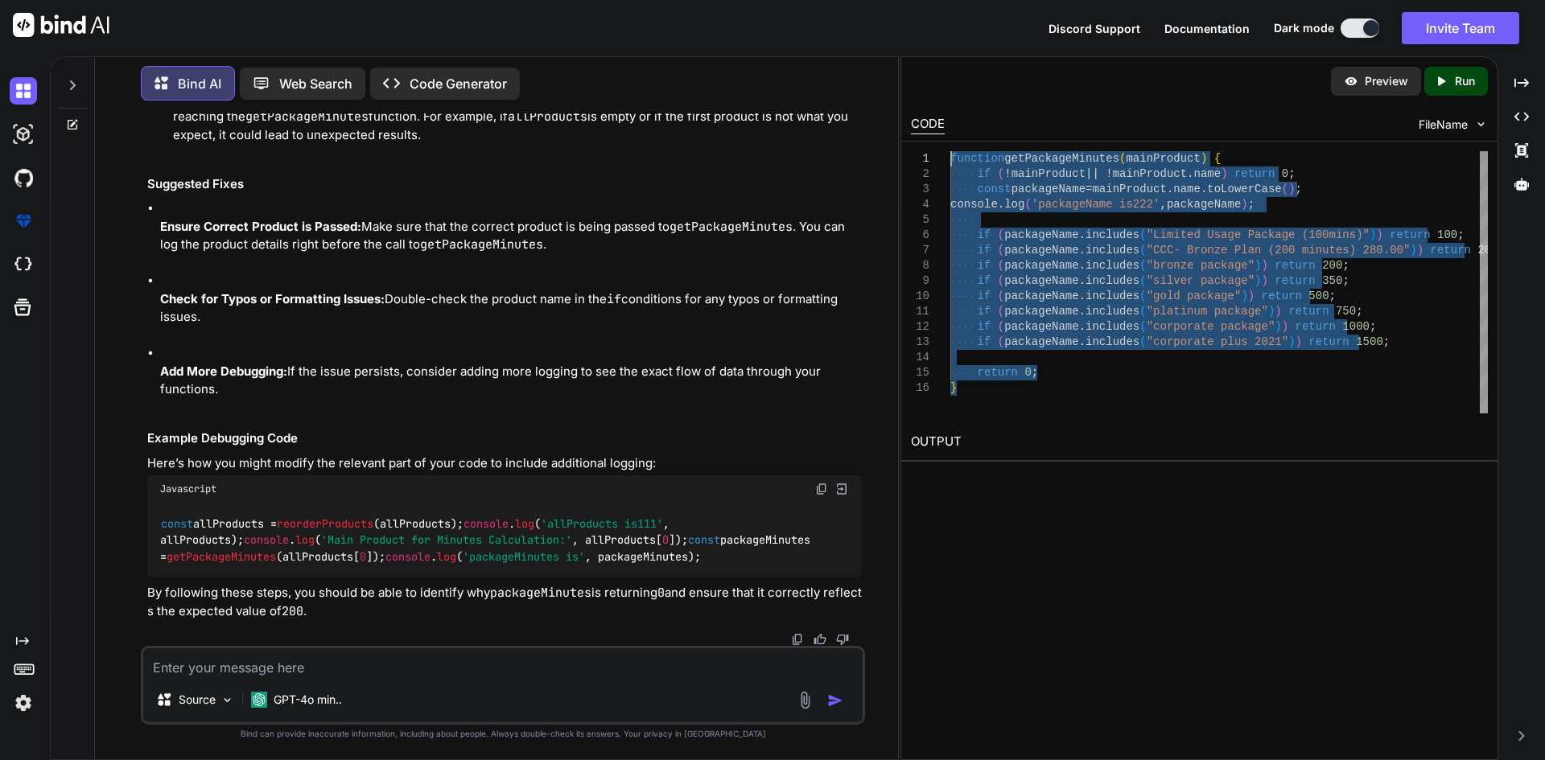
drag, startPoint x: 961, startPoint y: 390, endPoint x: 934, endPoint y: 163, distance: 229.2
click at [950, 163] on div "function getPackageMinutes ( mainProduct ) { if ( ! mainProduct || ! mainProduc…" at bounding box center [1218, 282] width 537 height 262
click at [499, 666] on textarea at bounding box center [502, 662] width 719 height 29
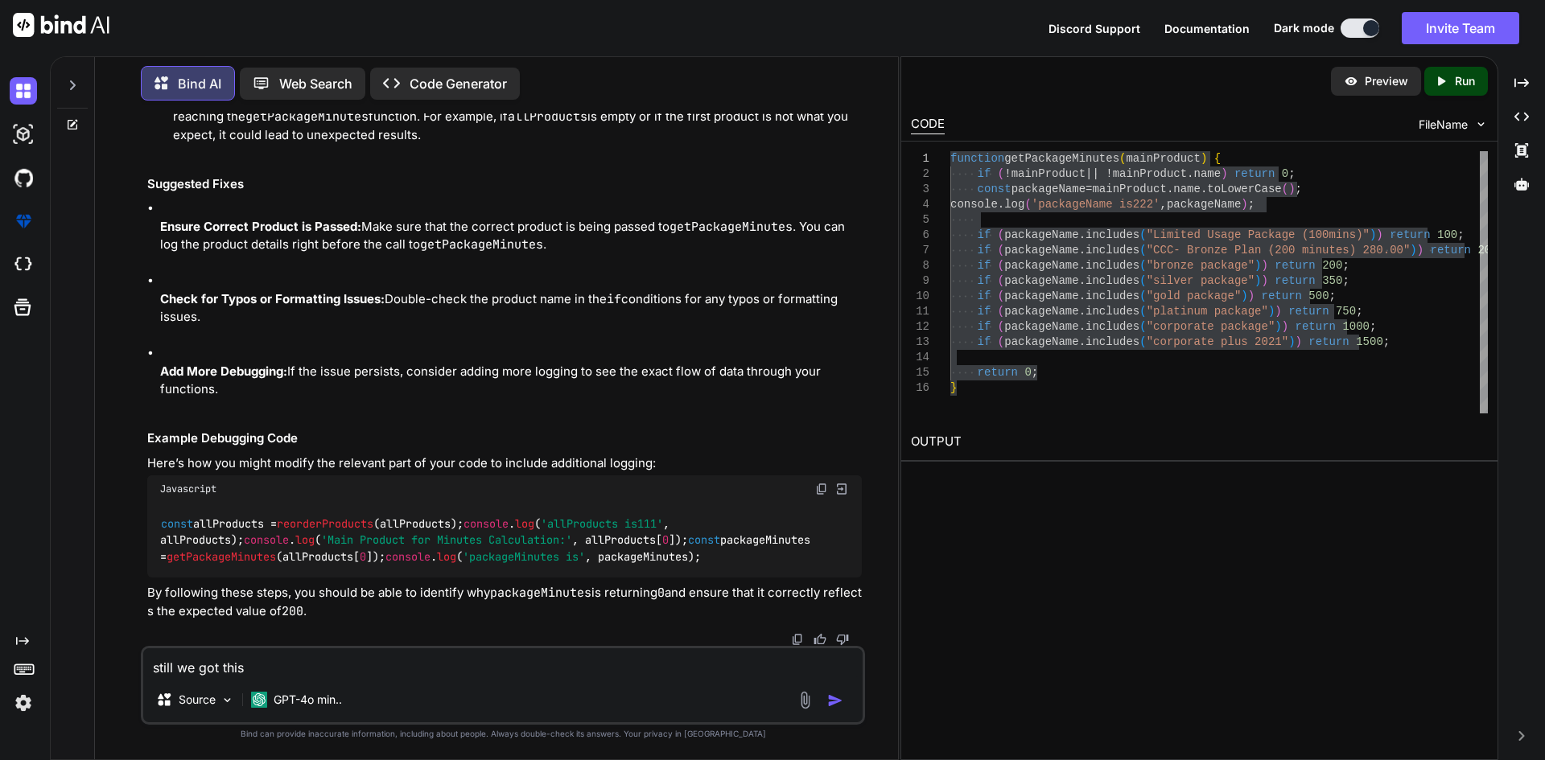
scroll to position [2563, 0]
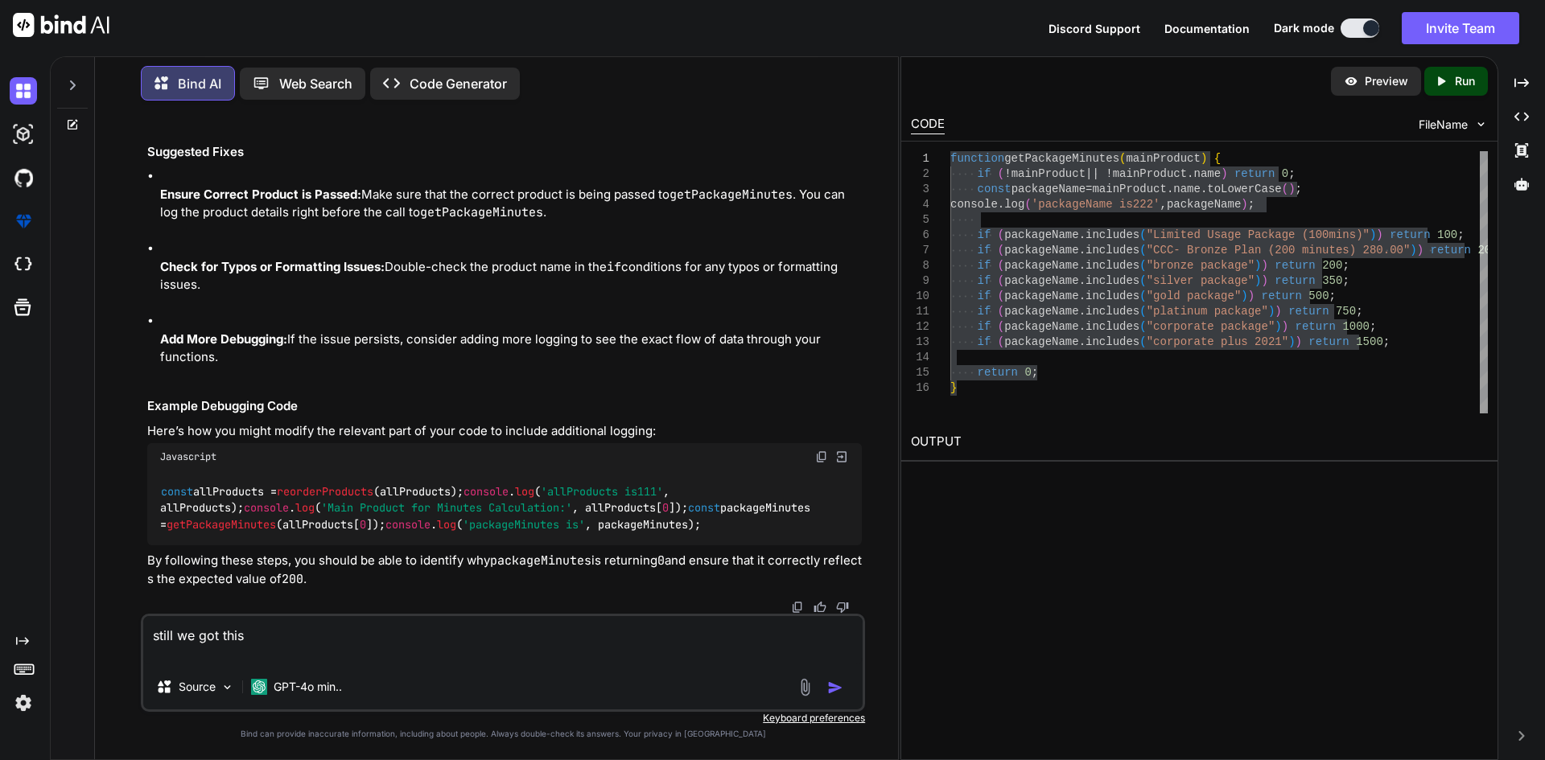
paste textarea "lastOrderCustomer is { contactId: 49686, contactEmail: [EMAIL_ADDRESS][PERSON_N…"
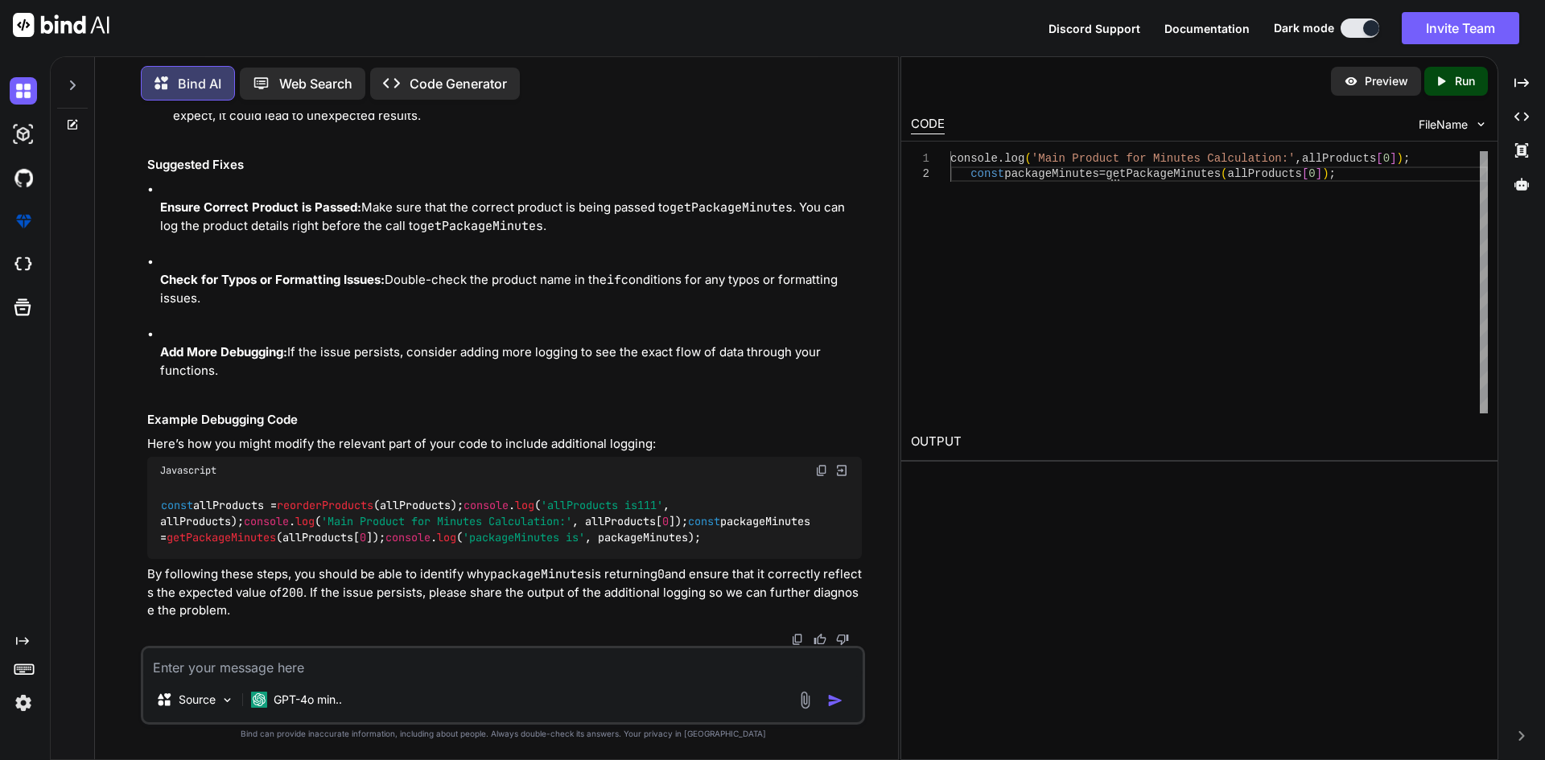
scroll to position [4539, 0]
drag, startPoint x: 624, startPoint y: 484, endPoint x: 138, endPoint y: 491, distance: 486.0
click at [138, 491] on div "You Bind AI The issue you're encountering, where packageMinutes is returning 0 …" at bounding box center [503, 436] width 790 height 646
copy code "console . log ( 'Main Product for Minutes Calculation:' , allProducts[ 0 ]);"
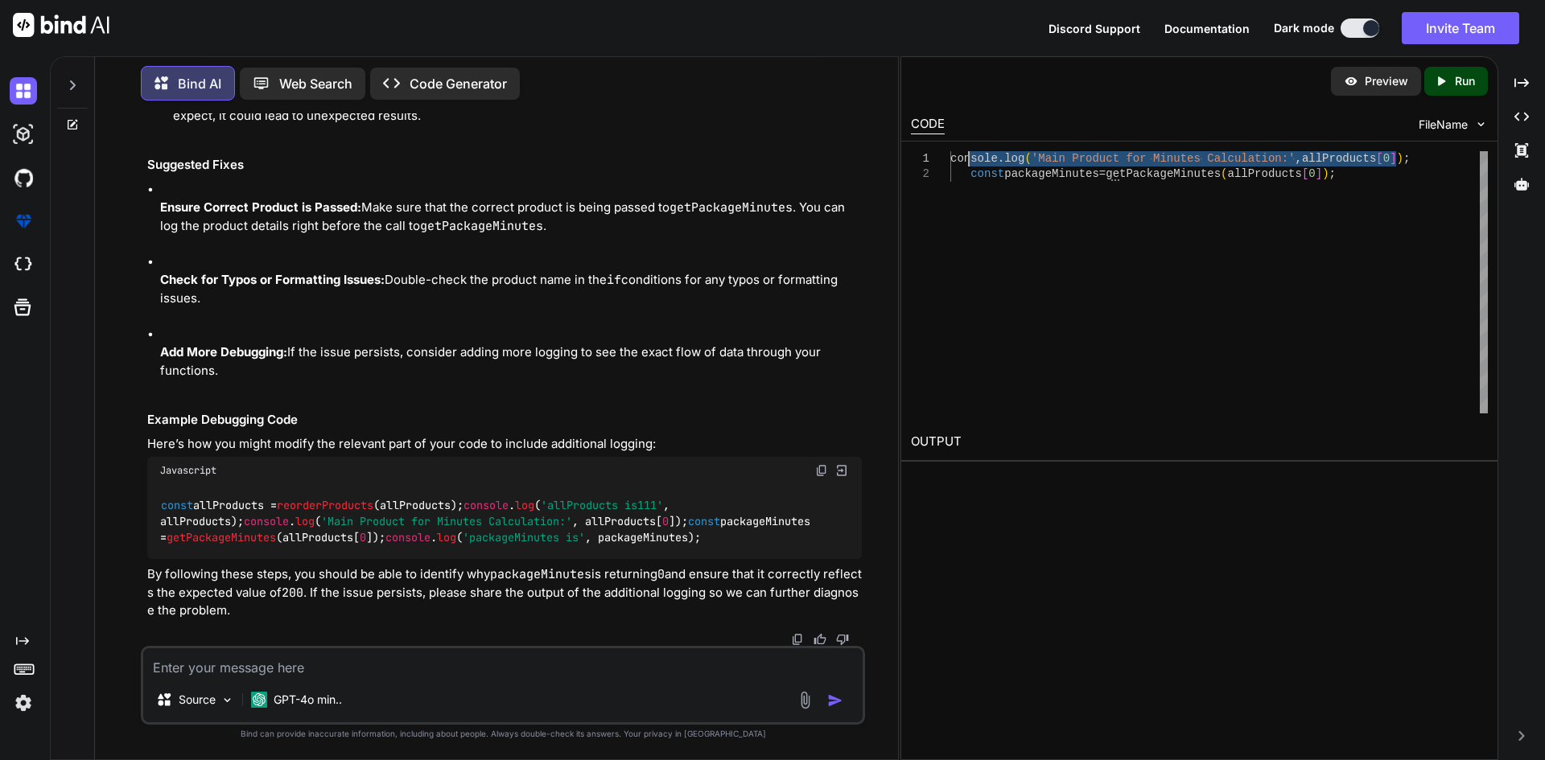
drag, startPoint x: 1400, startPoint y: 163, endPoint x: 965, endPoint y: 158, distance: 435.3
click at [965, 158] on div "console . log ( 'Main Product for Minutes Calculation:' , allProducts [ 0 ] ) ;…" at bounding box center [1218, 282] width 537 height 262
click at [388, 664] on textarea at bounding box center [502, 662] width 719 height 29
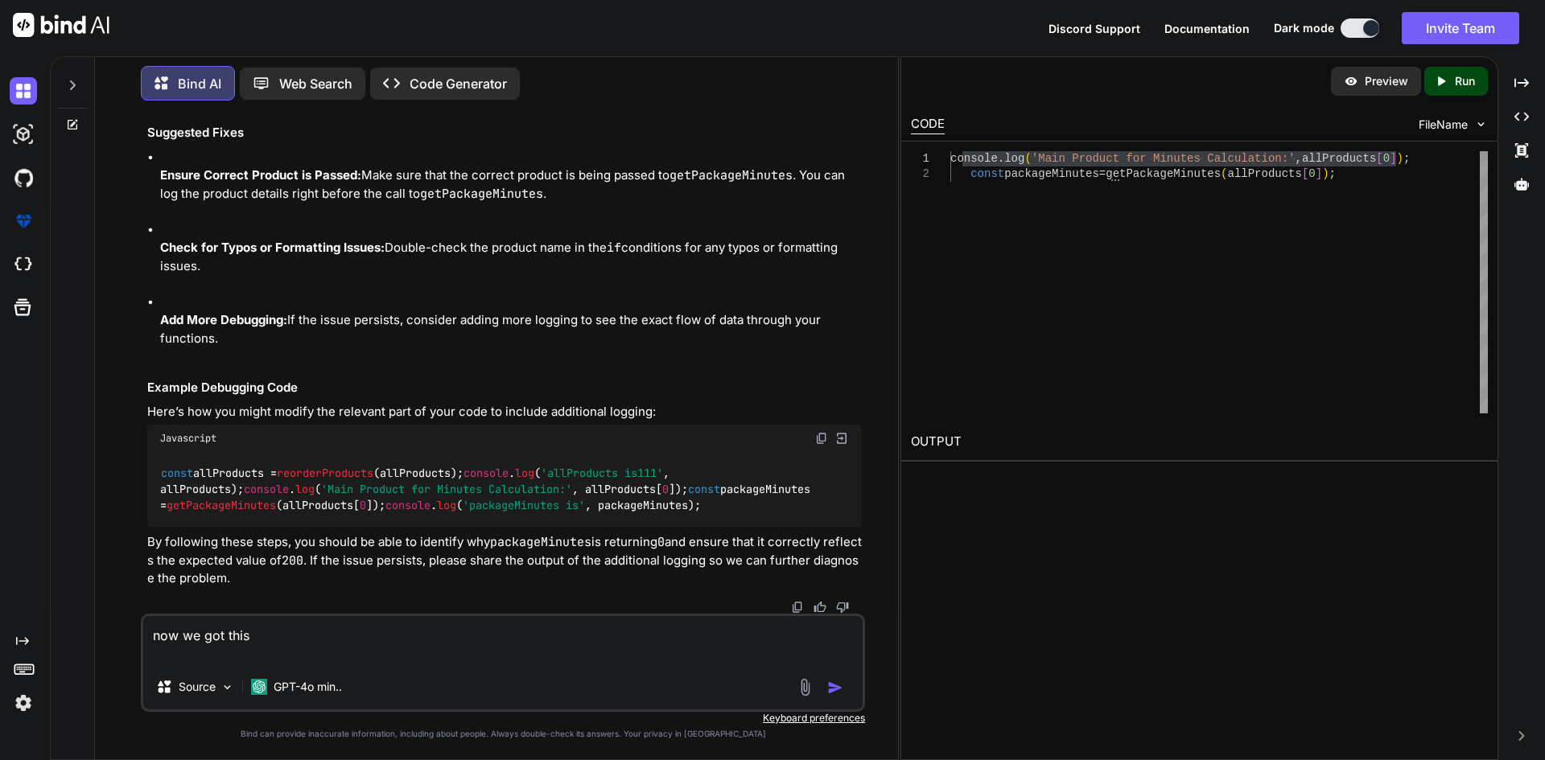
paste textarea "allProducts is111 [ { id: 176, name: 'CCC- Bronze Plan (200 minutes) 280.00', s…"
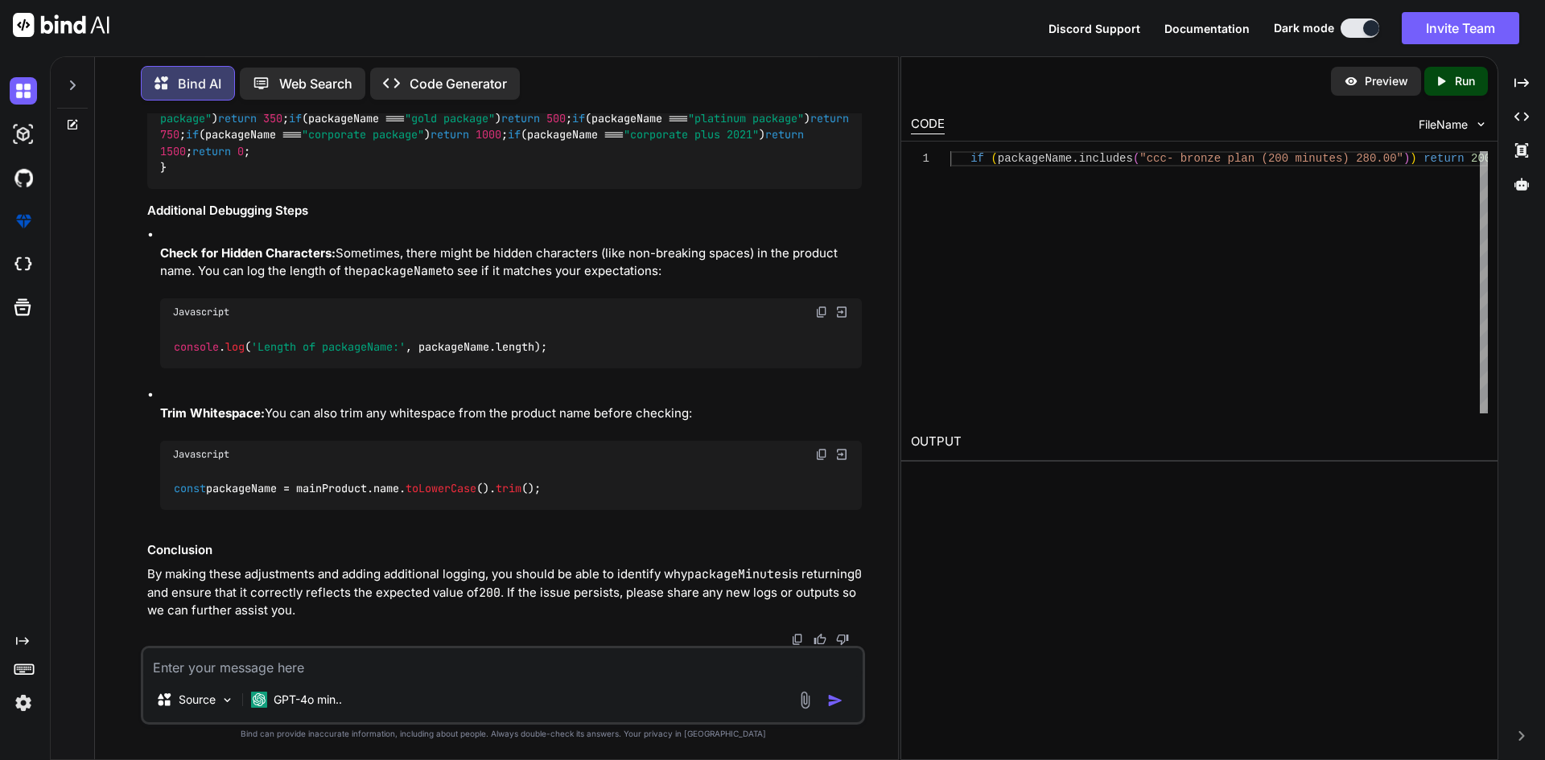
scroll to position [5811, 0]
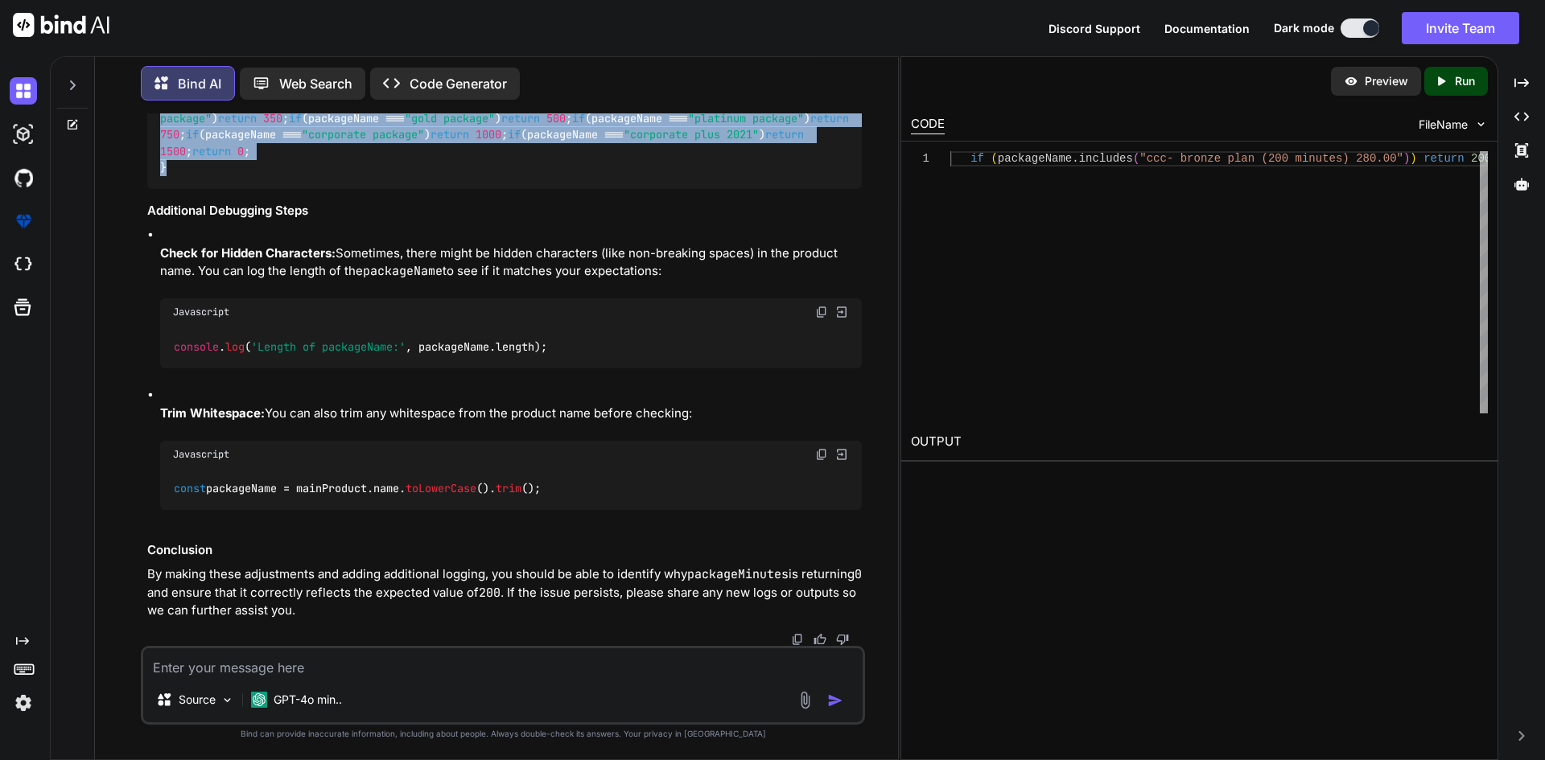
drag, startPoint x: 170, startPoint y: 506, endPoint x: 129, endPoint y: 245, distance: 263.9
click at [129, 245] on div "You Bind AI The issue you're encountering, where packageMinutes is returning 0 …" at bounding box center [503, 436] width 790 height 646
copy code "function getPackageMinutes ( mainProduct ) { if (!mainProduct || !mainProduct. …"
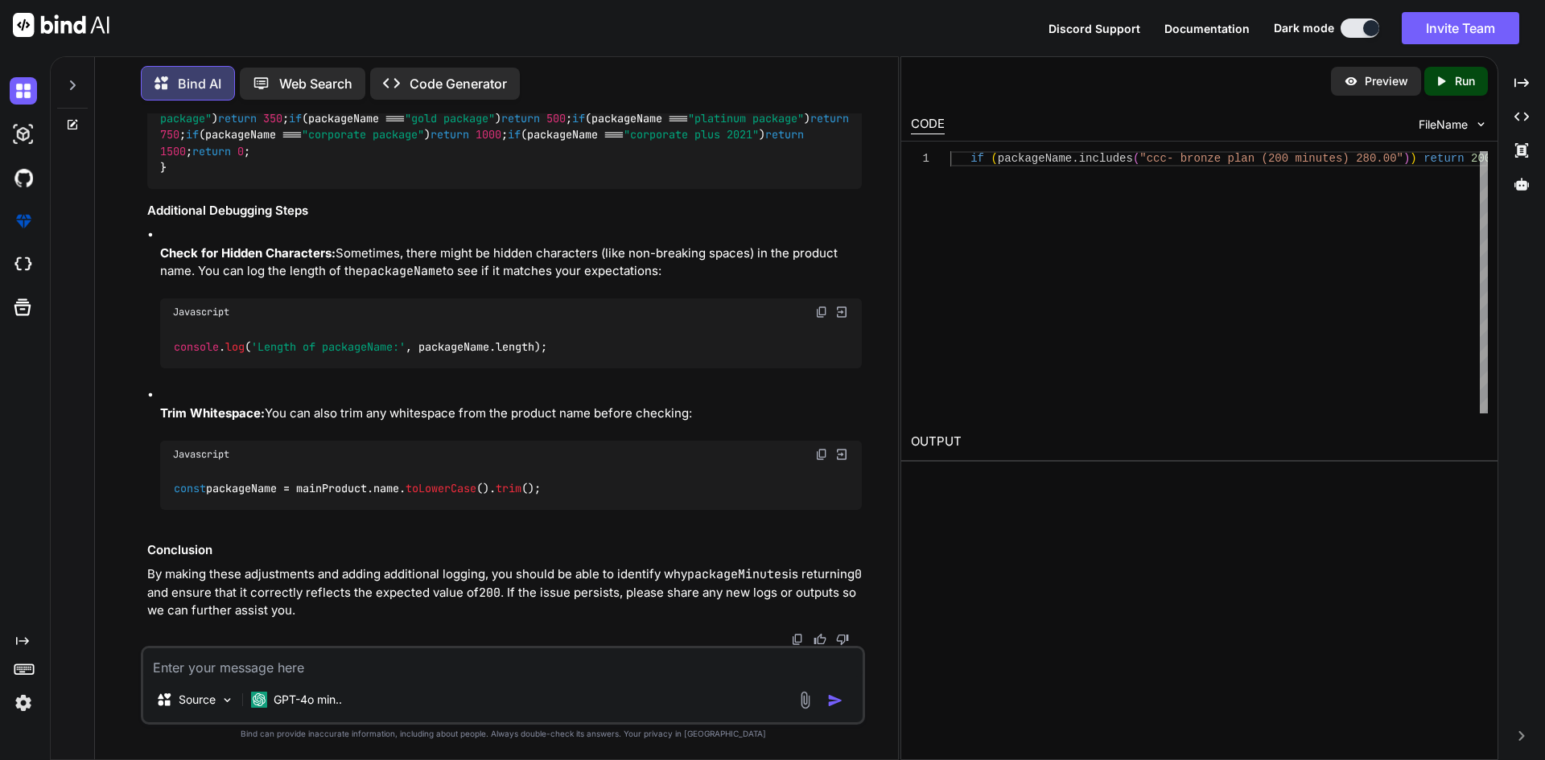
click at [480, 661] on textarea at bounding box center [502, 662] width 719 height 29
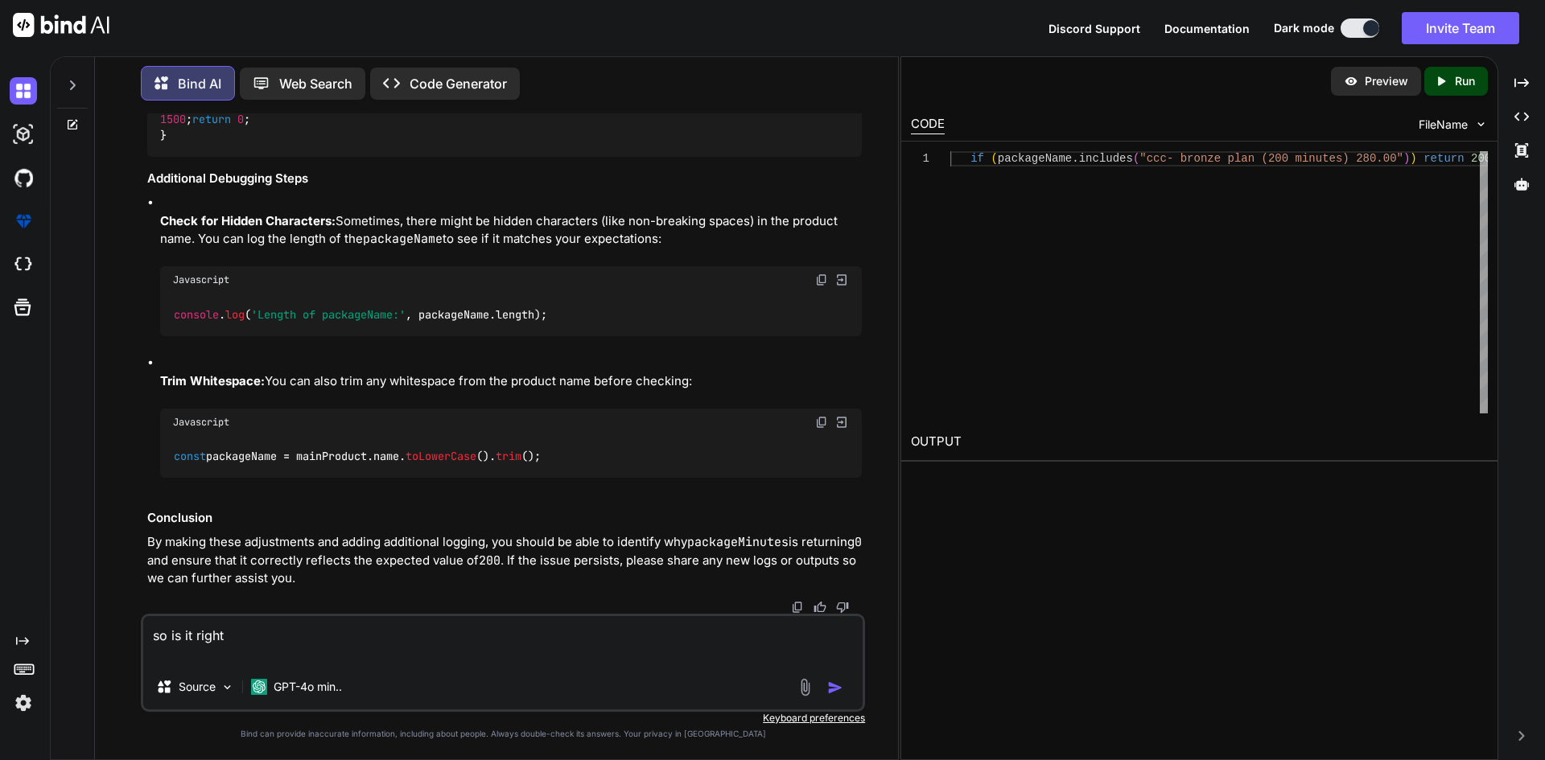
paste textarea "function getPackageMinutes(mainProduct) { if (!mainProduct || ![DOMAIN_NAME]) r…"
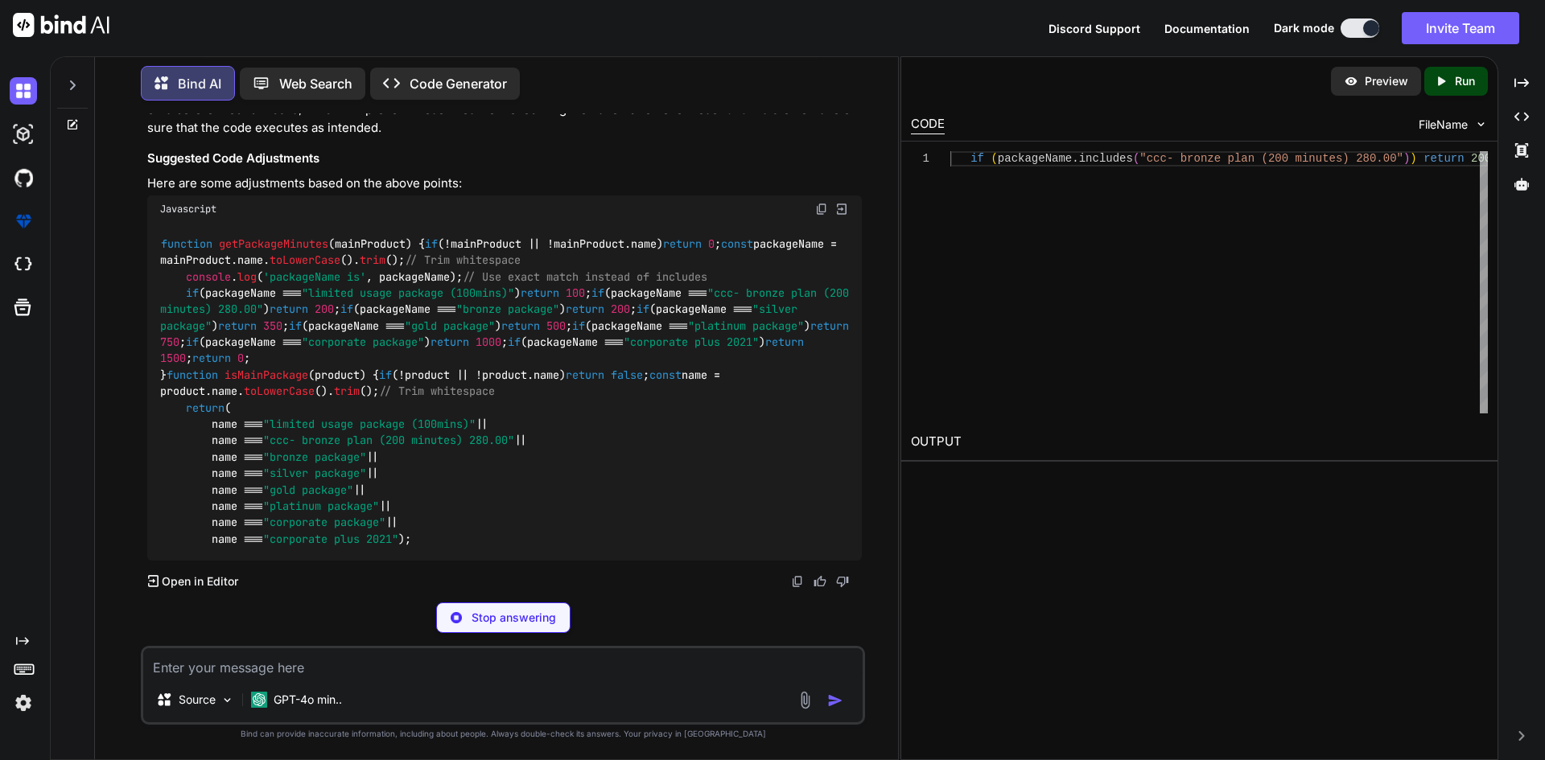
scroll to position [8880, 0]
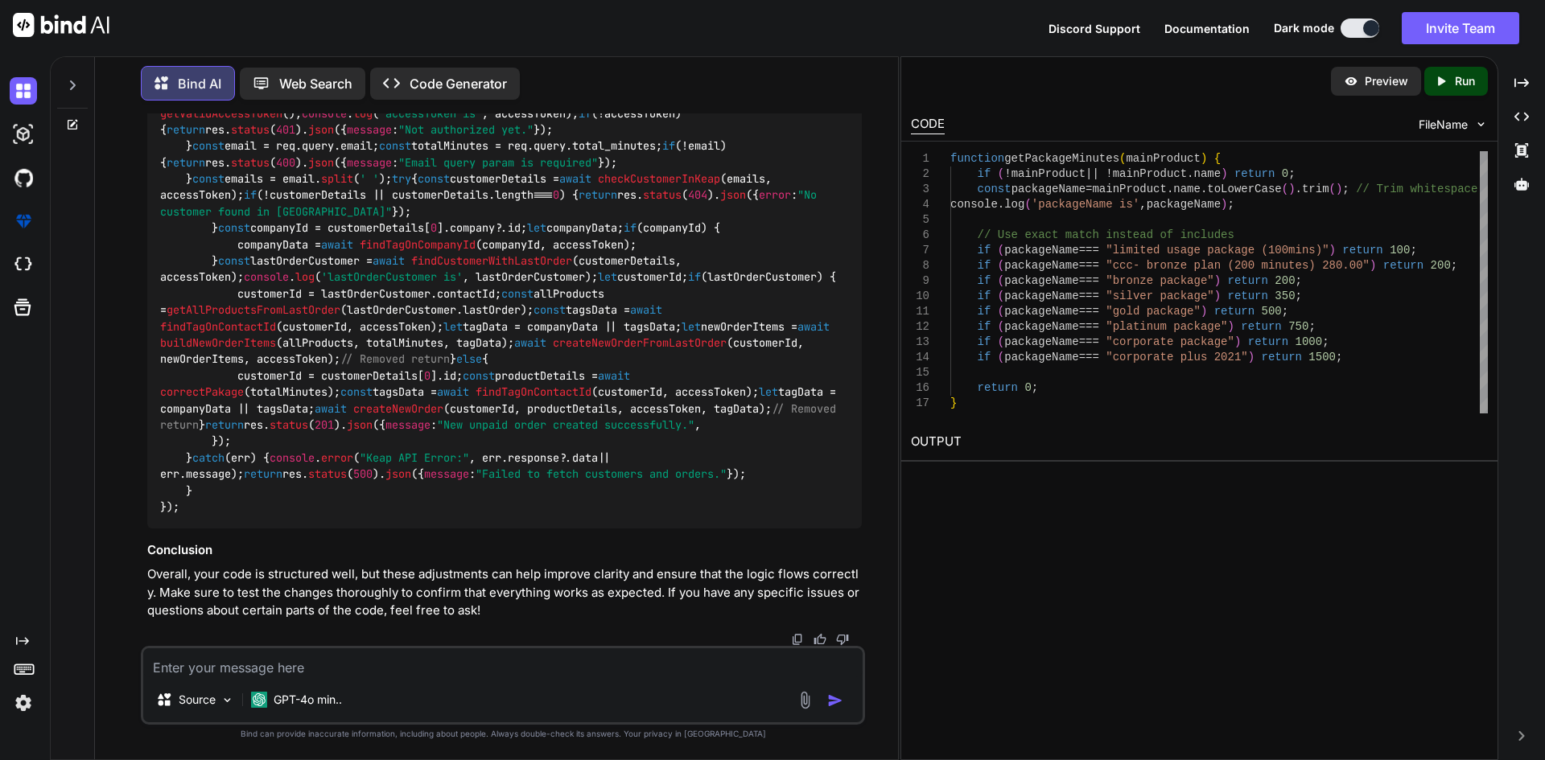
click at [394, 360] on div "function getPackageMinutes ( mainProduct ) { if (!mainProduct || !mainProduct. …" at bounding box center [504, 146] width 714 height 764
drag, startPoint x: 182, startPoint y: 329, endPoint x: 160, endPoint y: 289, distance: 45.7
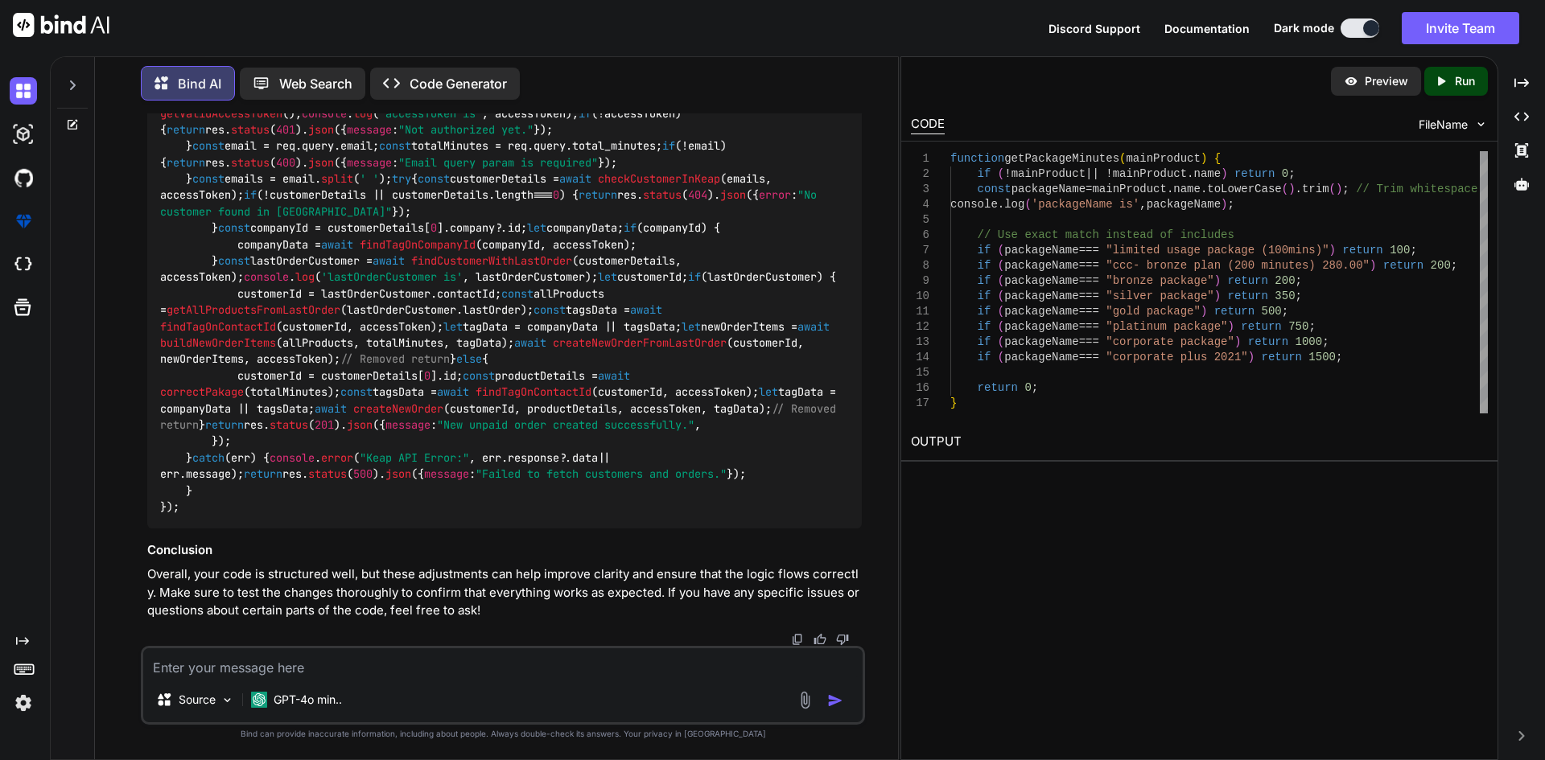
click at [160, 289] on div "function getPackageMinutes ( mainProduct ) { if (!mainProduct || !mainProduct. …" at bounding box center [504, 146] width 714 height 764
click at [155, 438] on div "function getPackageMinutes ( mainProduct ) { if (!mainProduct || !mainProduct. …" at bounding box center [504, 146] width 714 height 764
copy code "function isMainPackage ( product ) { if (!product || !product. name ) return fa…"
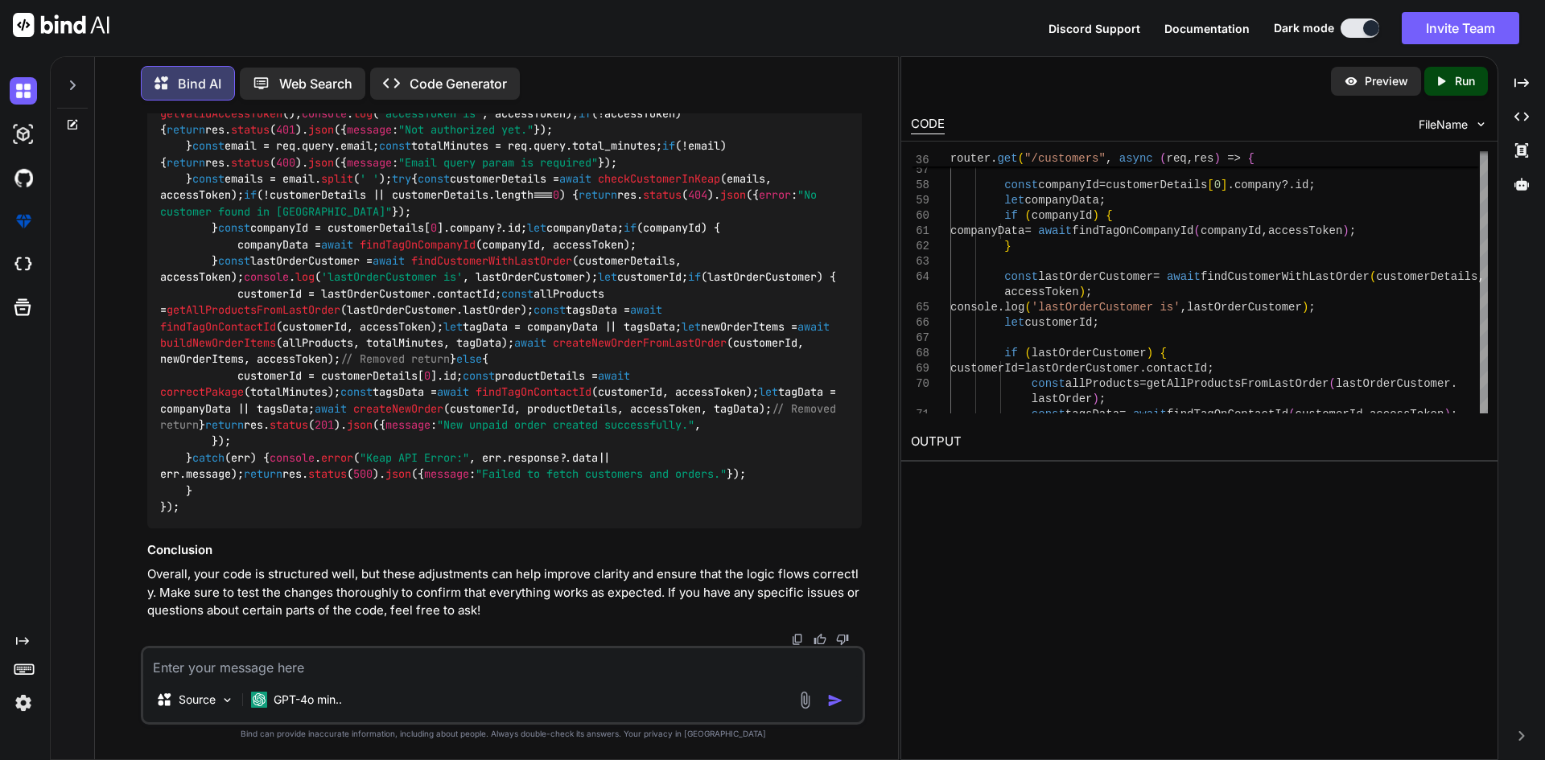
click at [521, 661] on textarea at bounding box center [502, 662] width 719 height 29
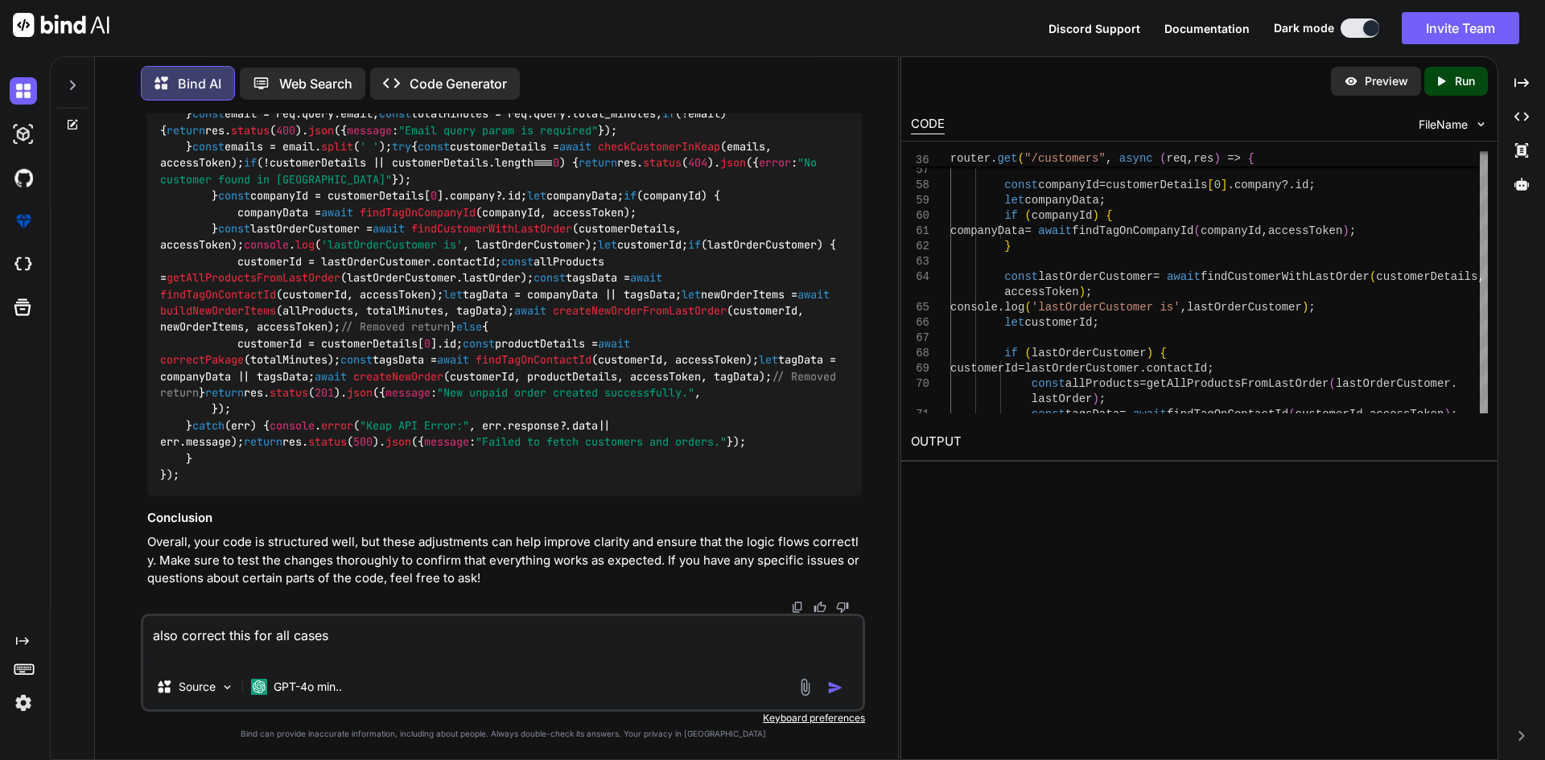
paste textarea "if (overageMinutes > 0 && !hasOverageProduct) { const mainPackageName = allProd…"
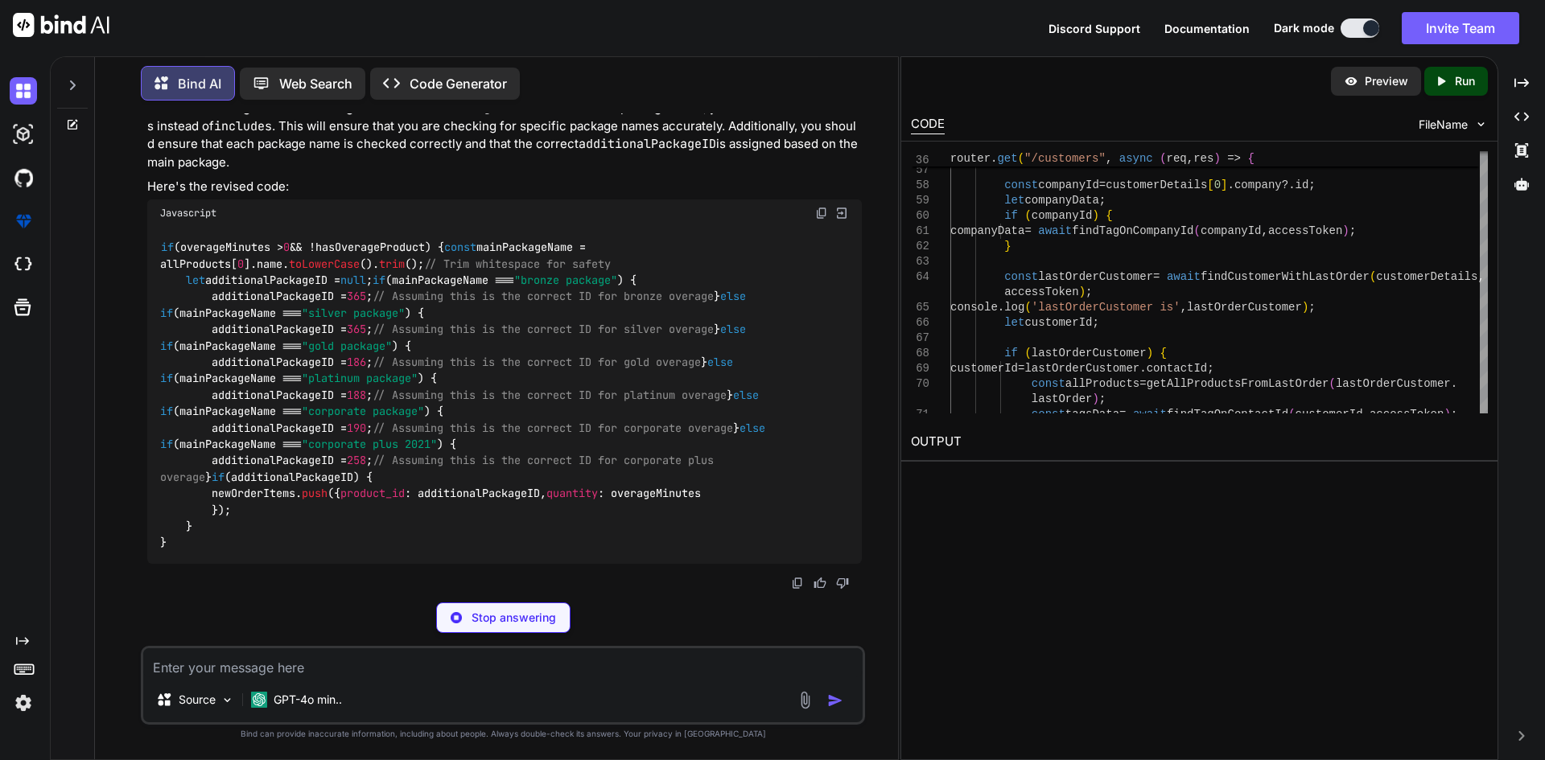
scroll to position [10769, 0]
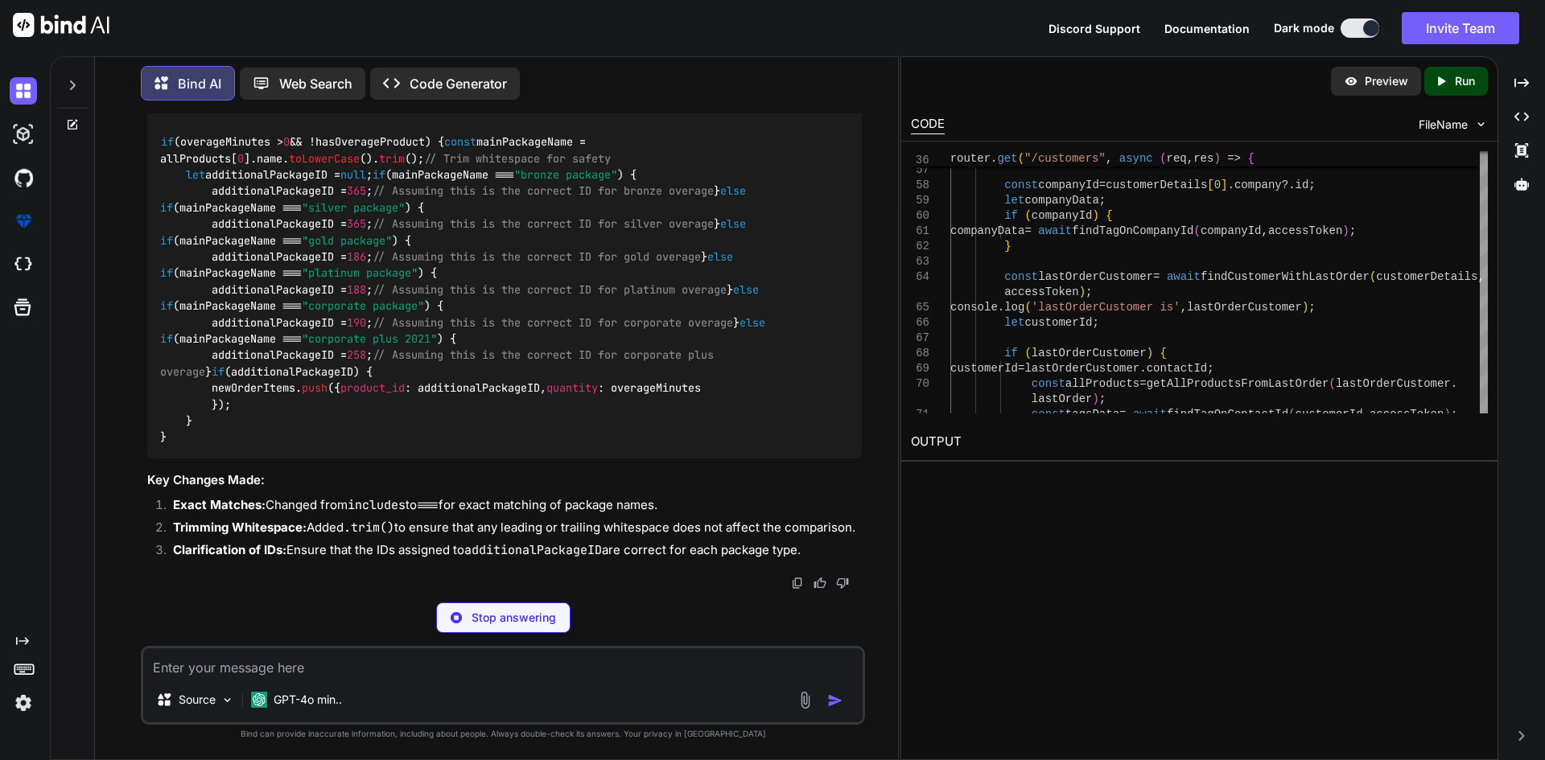
click at [481, 154] on div "if (overageMinutes > 0 && !hasOverageProduct) { const mainPackageName = allProd…" at bounding box center [504, 289] width 714 height 337
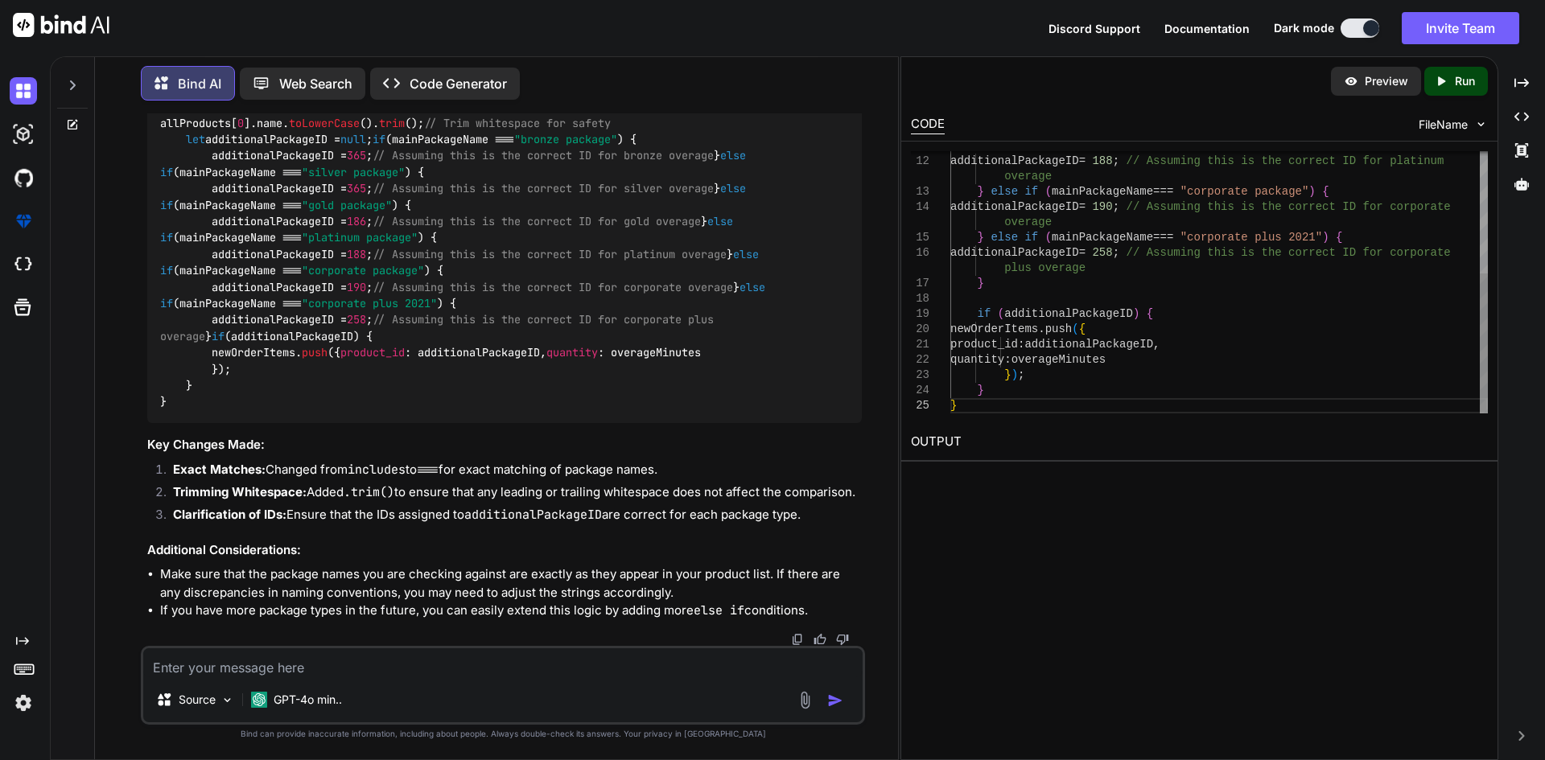
scroll to position [0, 0]
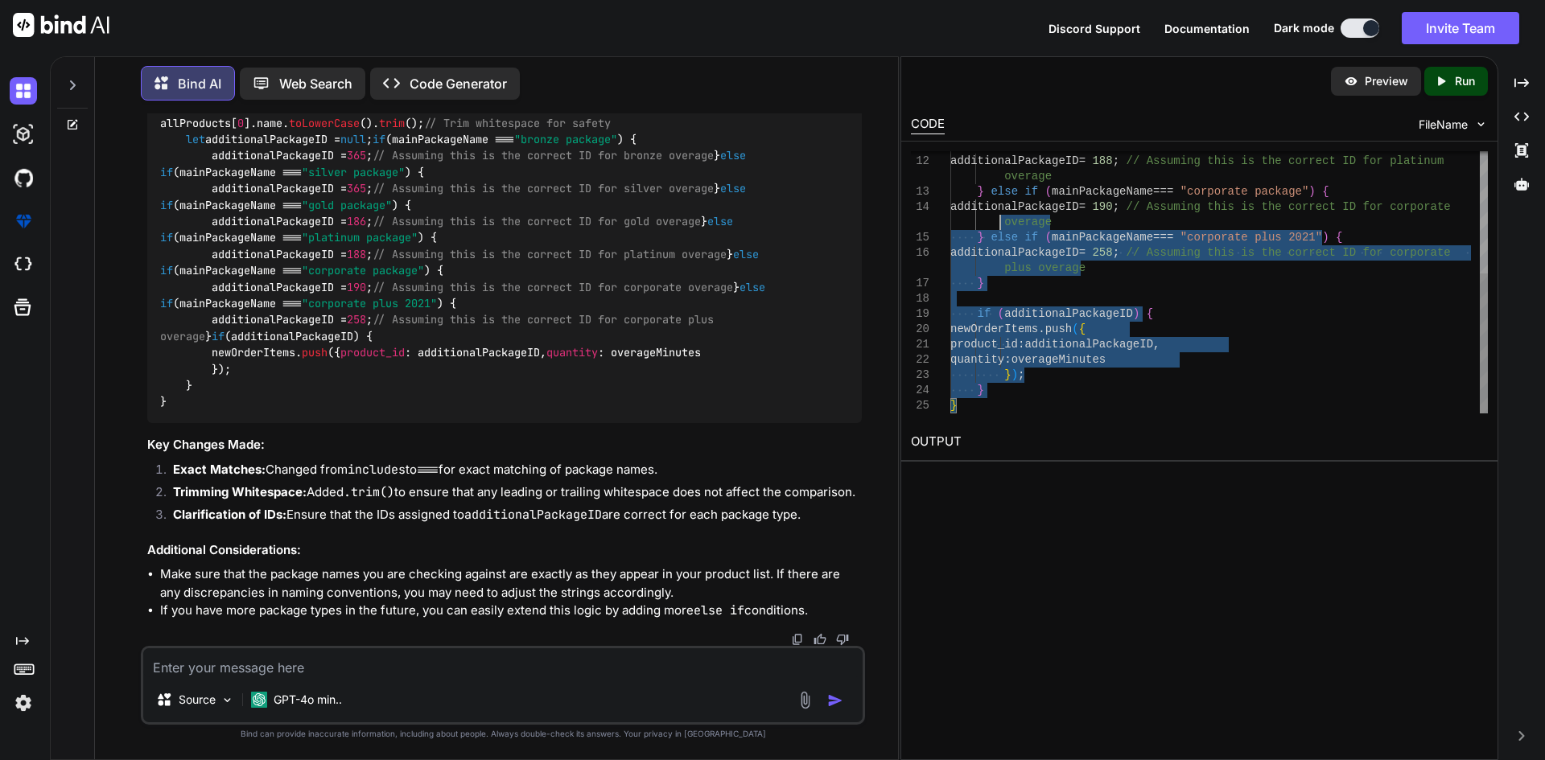
drag, startPoint x: 958, startPoint y: 404, endPoint x: 971, endPoint y: 224, distance: 179.9
click at [971, 224] on div "} else if ( mainPackageName === "platinum package" ) { additionalPackageID = 18…" at bounding box center [1218, 168] width 537 height 489
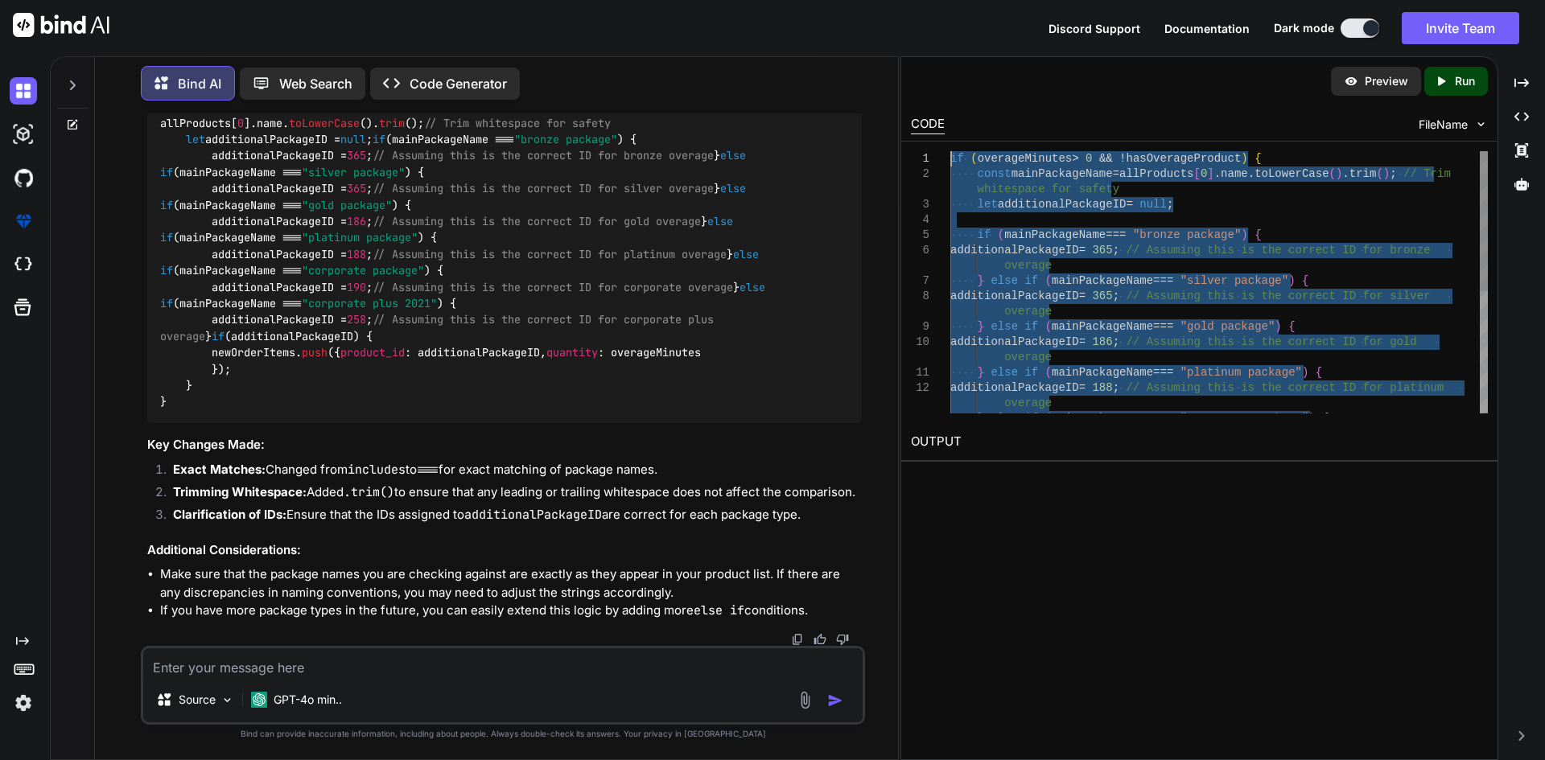
click at [952, 158] on div "} else if ( mainPackageName === "platinum package" ) { additionalPackageID = 18…" at bounding box center [1218, 395] width 537 height 489
